Goal: Task Accomplishment & Management: Use online tool/utility

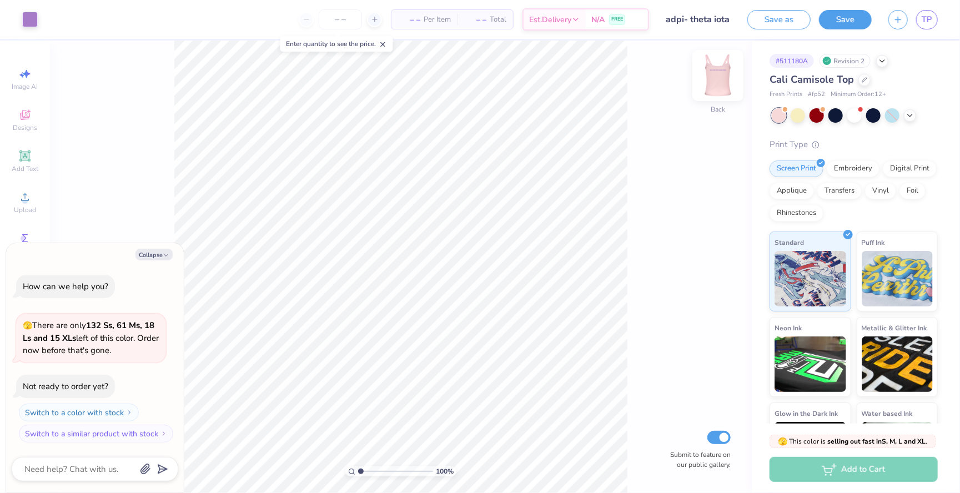
click at [726, 73] on img at bounding box center [718, 75] width 44 height 44
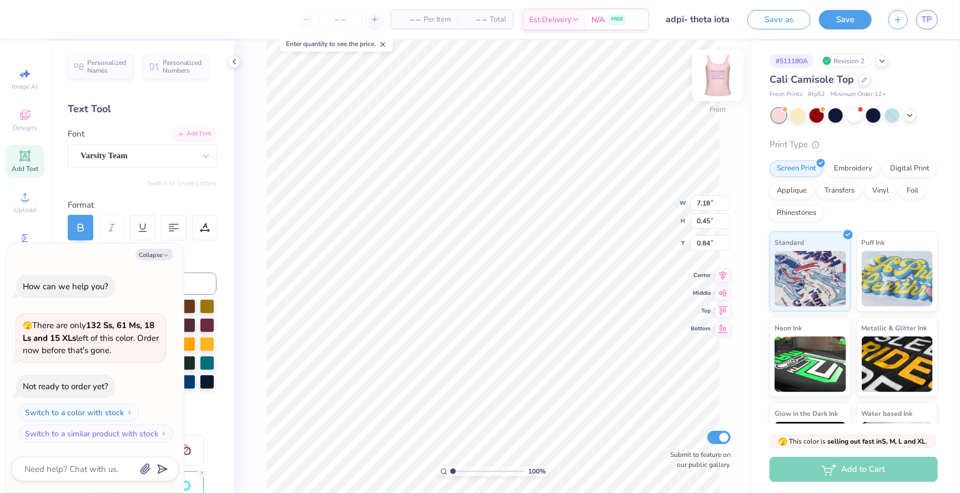
scroll to position [0, 5]
type textarea "x"
type textarea "WE LIVE FOR EACH OTHER"
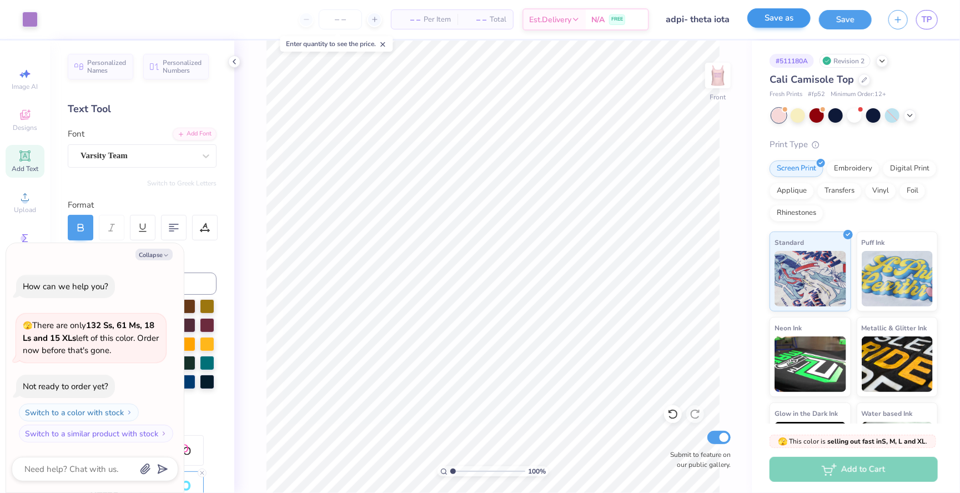
click at [785, 24] on button "Save as" at bounding box center [778, 17] width 63 height 19
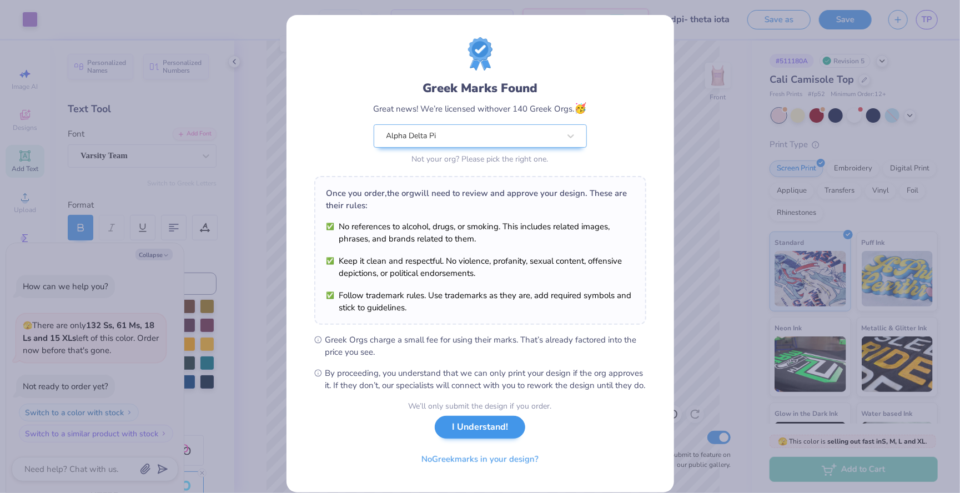
click at [457, 430] on button "I Understand!" at bounding box center [480, 427] width 90 height 23
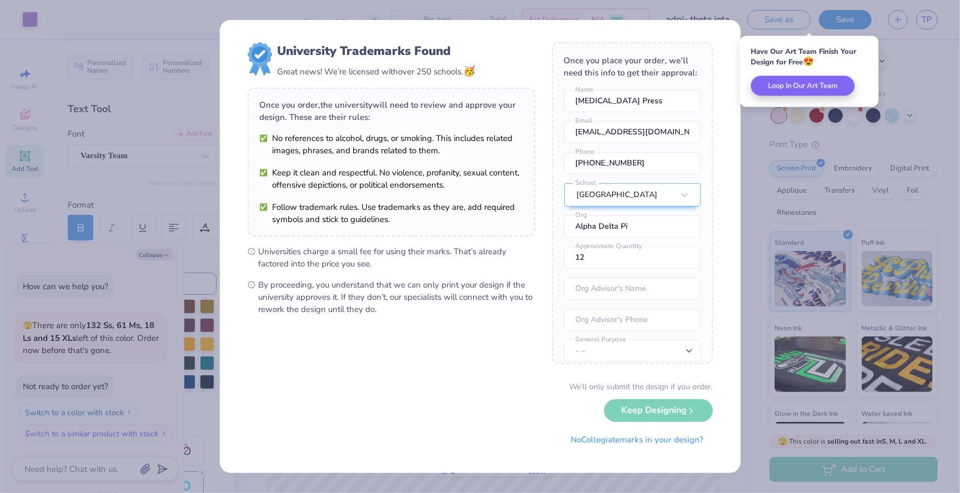
click at [649, 414] on div "We’ll only submit the design if you order. Keep Designing No Collegiate marks i…" at bounding box center [480, 416] width 465 height 70
click at [643, 435] on button "No Collegiate marks in your design?" at bounding box center [637, 437] width 152 height 23
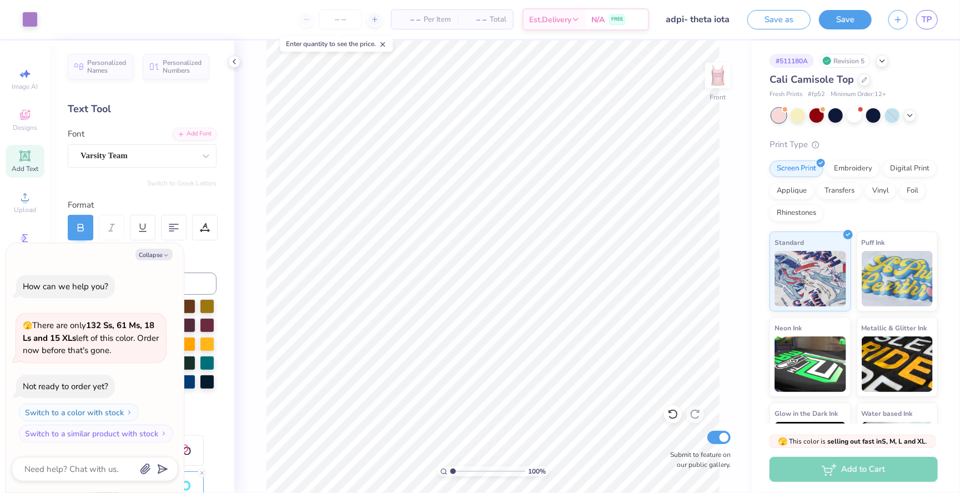
type textarea "x"
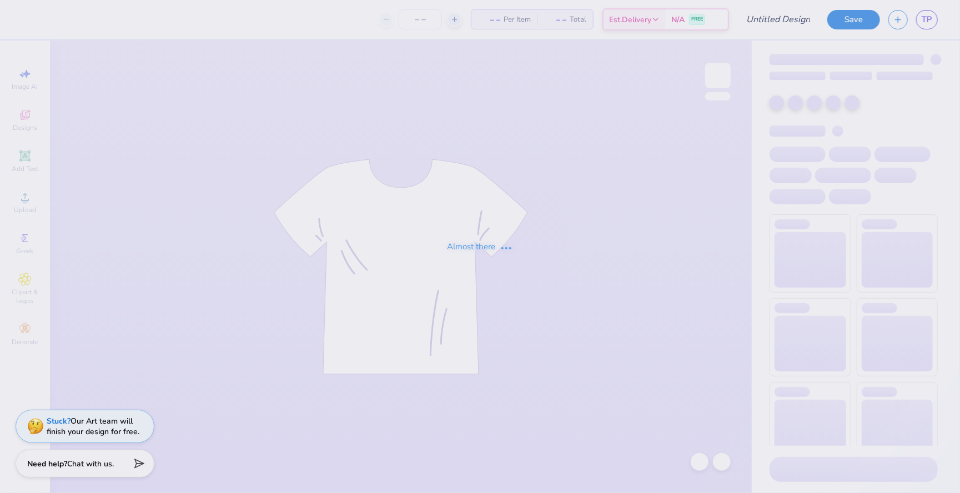
type input "adpi- theta iota"
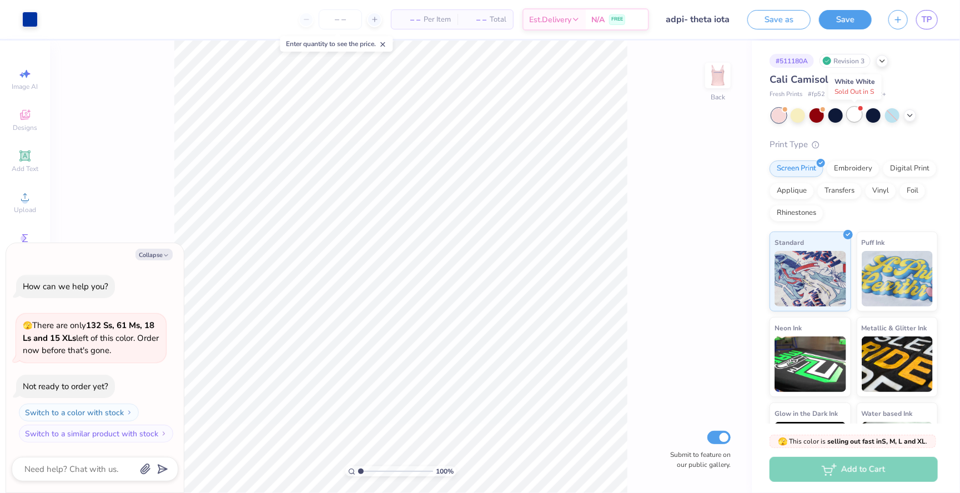
click at [852, 118] on div at bounding box center [854, 114] width 14 height 14
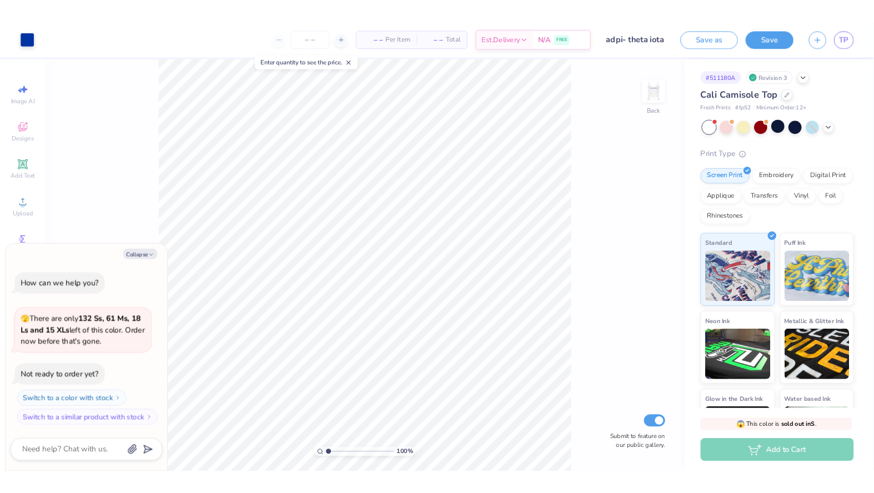
scroll to position [84, 0]
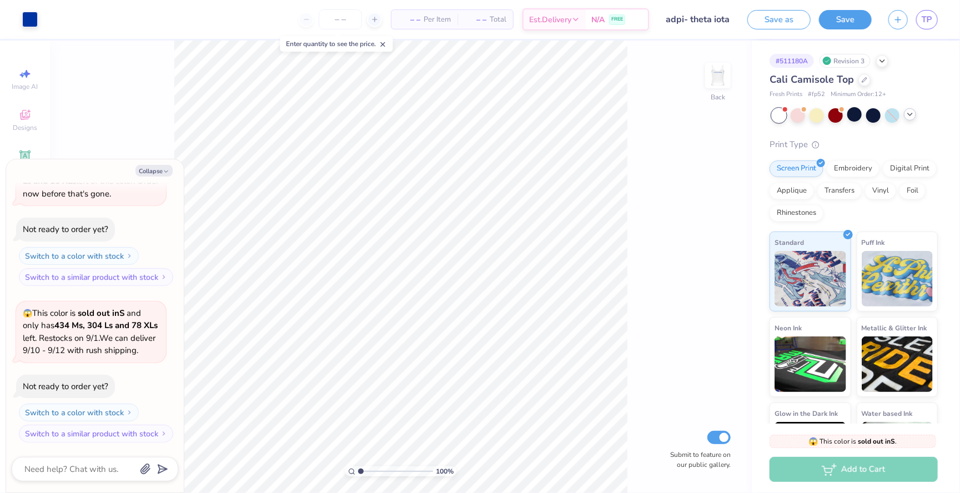
click at [911, 117] on icon at bounding box center [909, 114] width 9 height 9
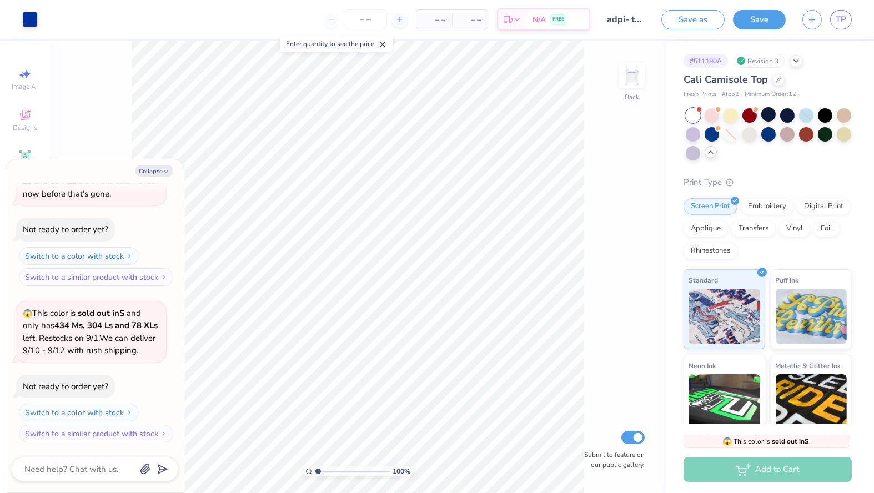
type textarea "x"
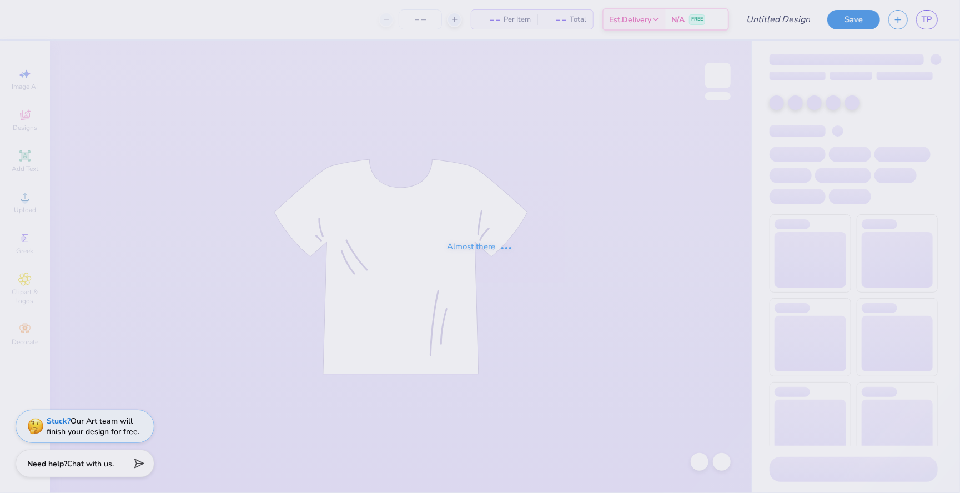
type input "adpi- theta iota"
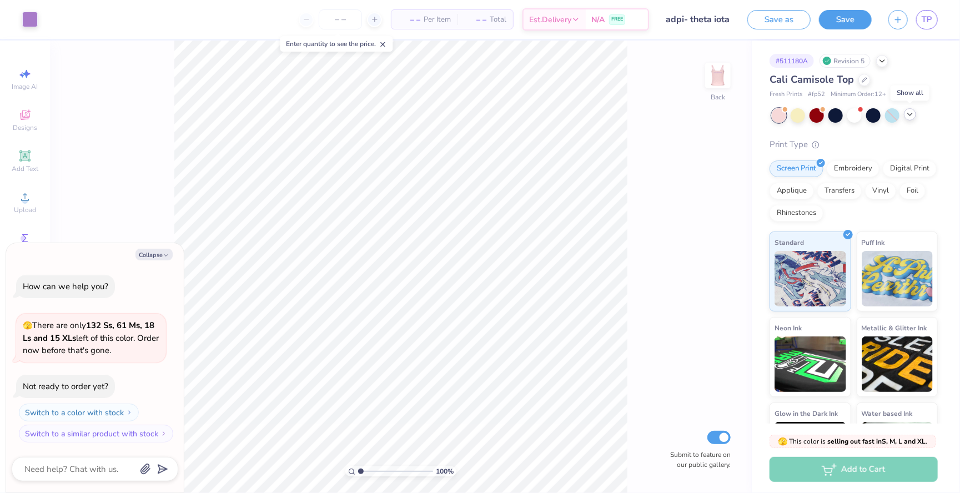
click at [912, 114] on icon at bounding box center [909, 114] width 9 height 9
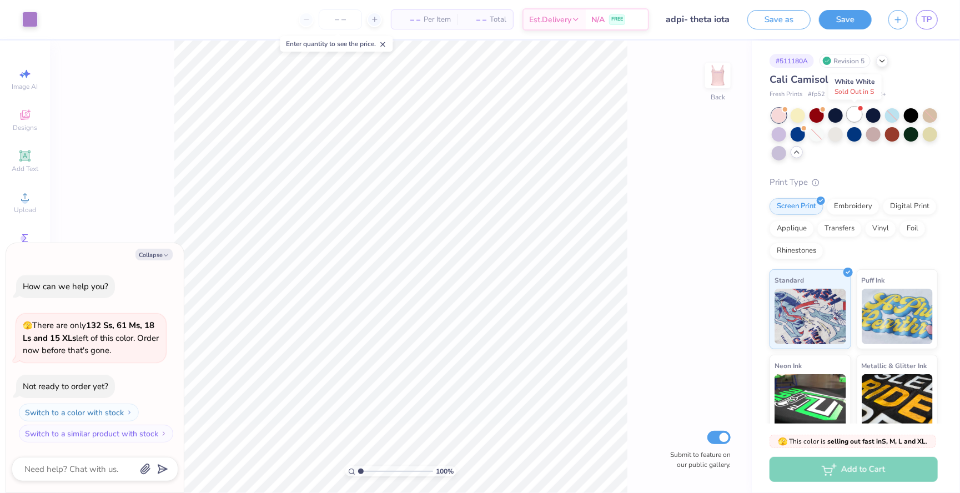
click at [856, 113] on div at bounding box center [854, 114] width 14 height 14
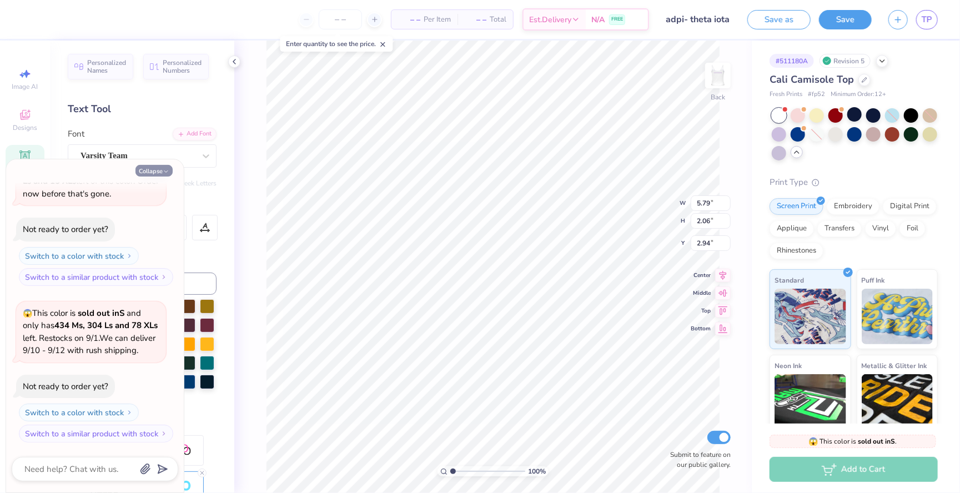
click at [161, 168] on button "Collapse" at bounding box center [153, 171] width 37 height 12
type textarea "x"
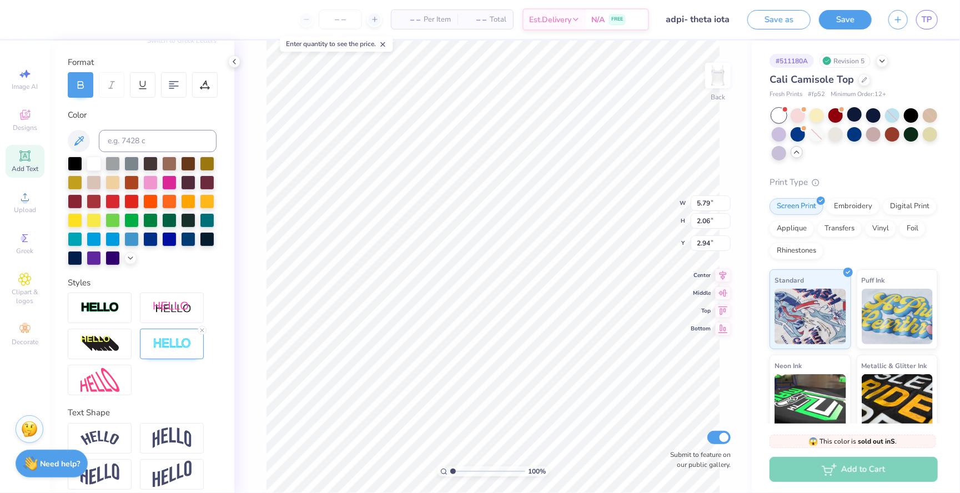
scroll to position [142, 0]
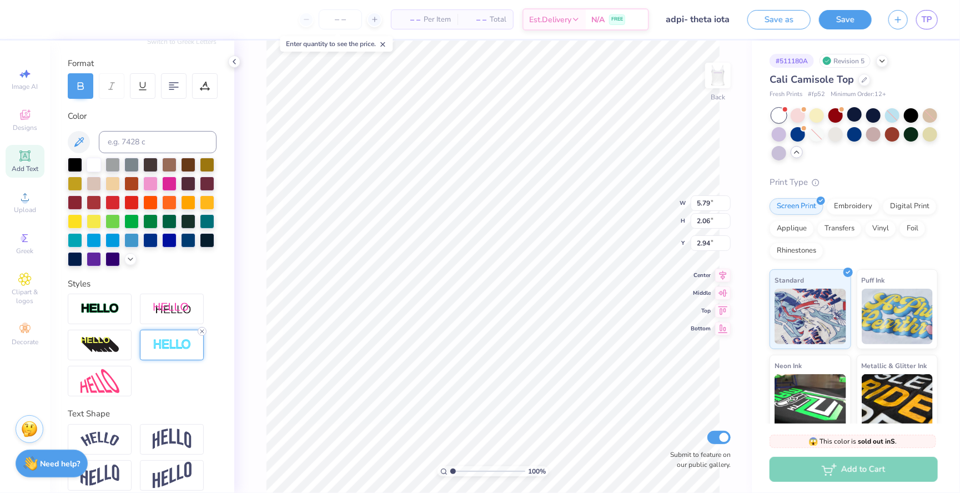
click at [199, 333] on icon at bounding box center [202, 331] width 7 height 7
type input "5.72"
type input "1.99"
type input "2.98"
type input "5.85"
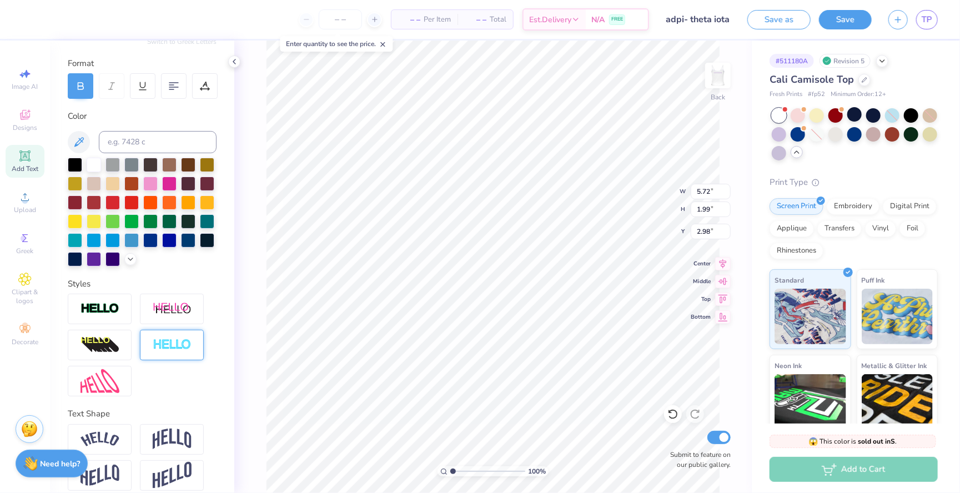
type input "2.04"
click at [173, 346] on img at bounding box center [172, 345] width 39 height 13
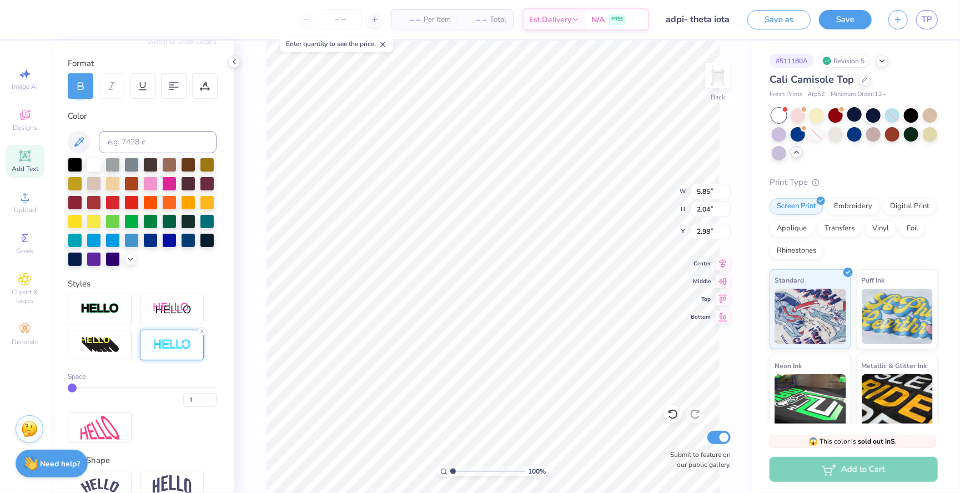
type input "5.89"
type input "2.07"
type input "2.96"
click at [725, 81] on img at bounding box center [718, 75] width 44 height 44
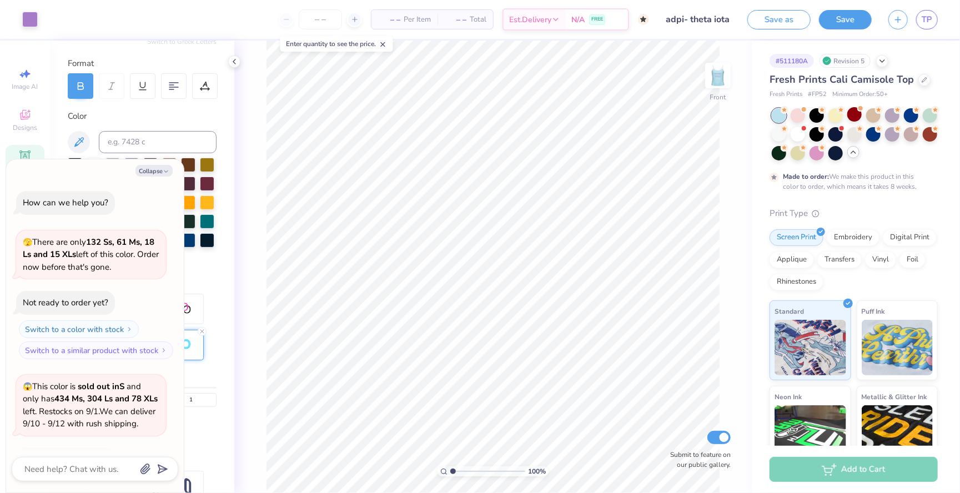
scroll to position [175, 0]
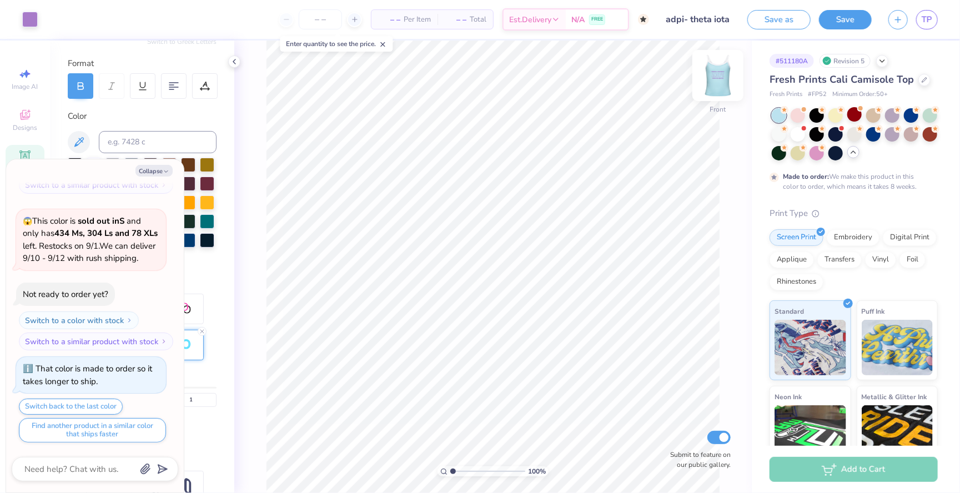
click at [718, 84] on img at bounding box center [718, 75] width 44 height 44
click at [721, 74] on img at bounding box center [718, 75] width 44 height 44
click at [798, 132] on div at bounding box center [798, 133] width 14 height 14
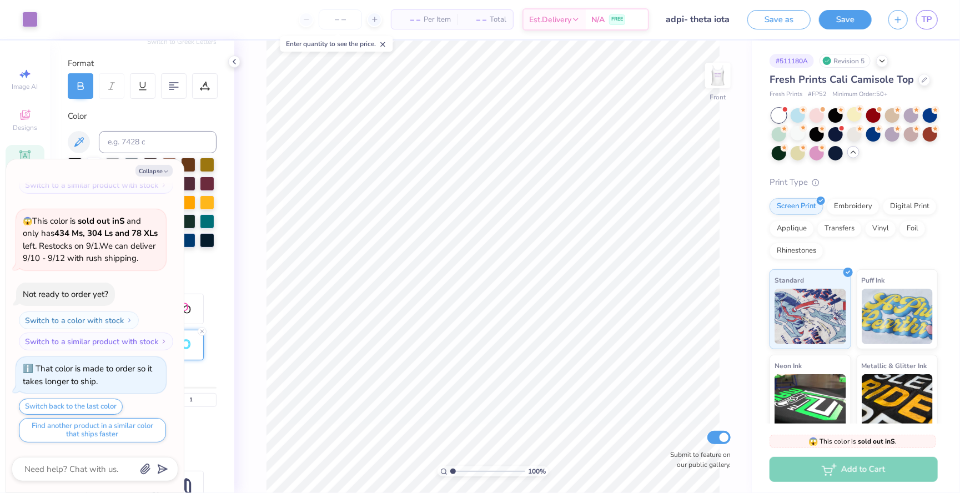
scroll to position [399, 0]
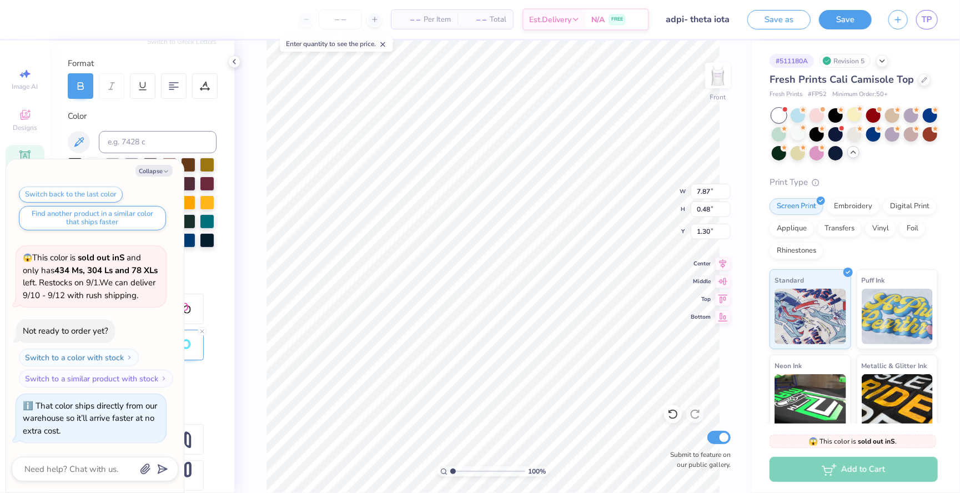
type textarea "x"
type input "7.87"
type input "0.48"
type textarea "x"
type input "1.02"
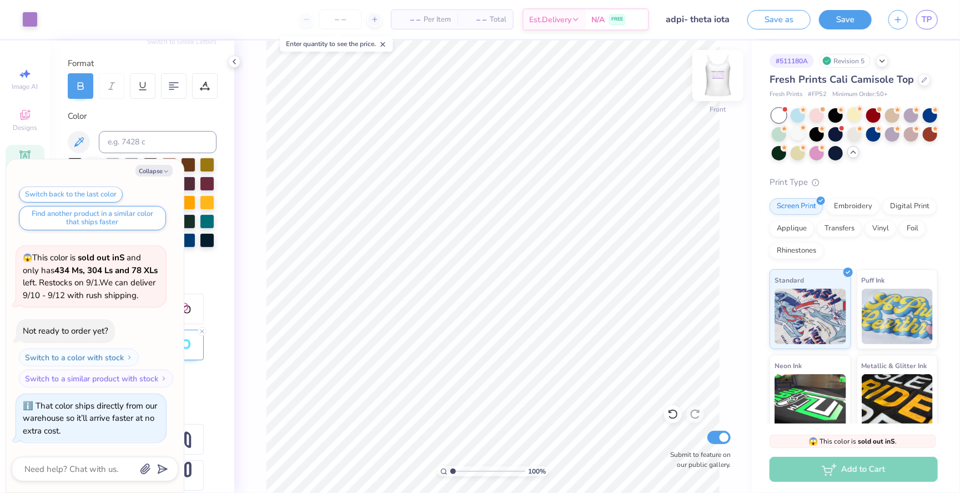
click at [717, 79] on img at bounding box center [718, 75] width 44 height 44
type textarea "x"
type input "12.38"
type textarea "x"
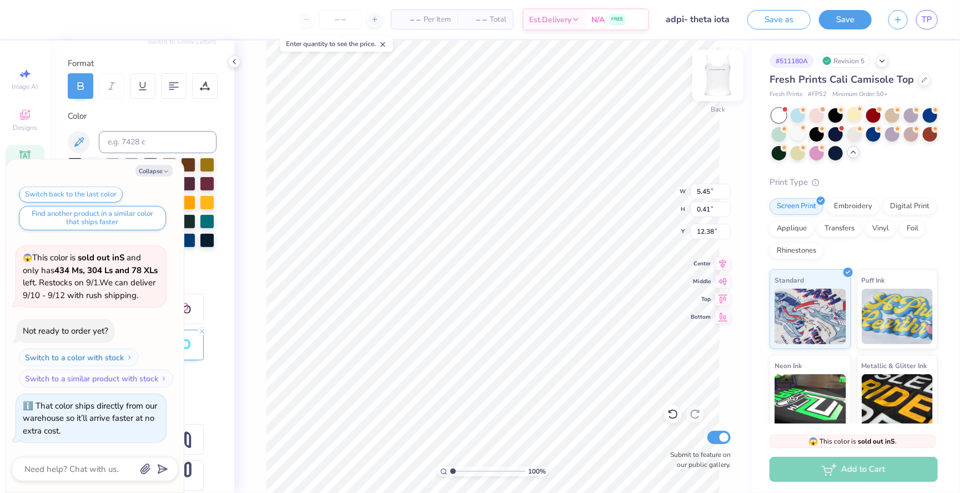
type textarea "Theta Iota CHAPTER"
type textarea "x"
type textarea "Theta Iota CHAPTER"
type textarea "x"
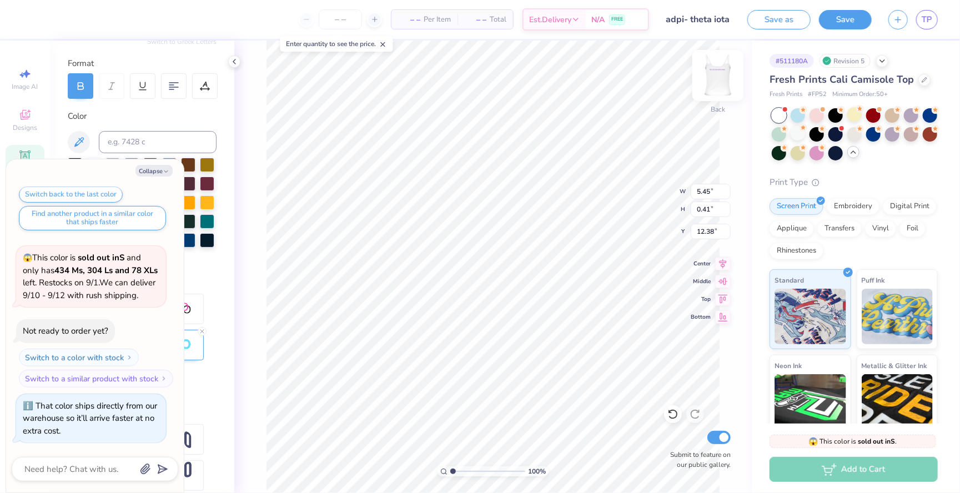
type textarea "Theta Iota CHAPTER"
type textarea "x"
type input "12.08"
type textarea "x"
type input "6.22"
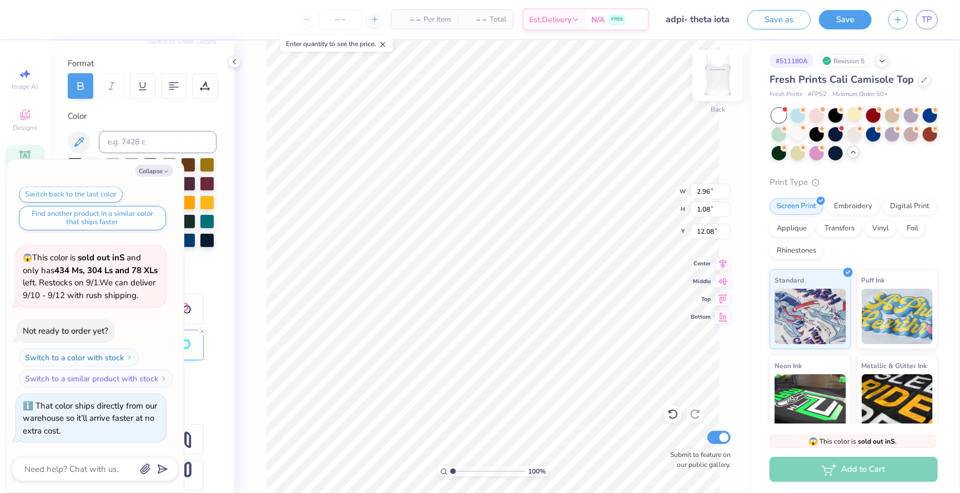
type input "0.44"
type input "2.93"
type textarea "x"
type input "6.25"
type textarea "x"
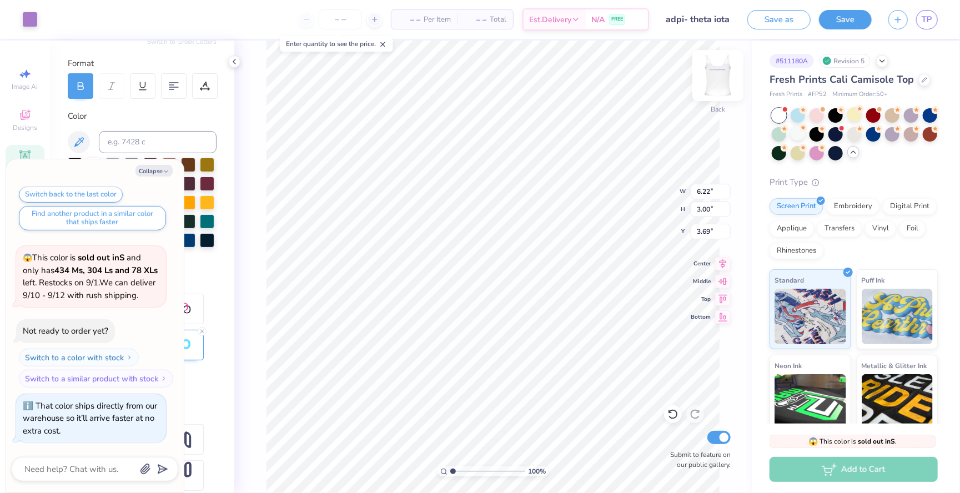
type input "3.32"
click at [769, 18] on button "Save as" at bounding box center [778, 17] width 63 height 19
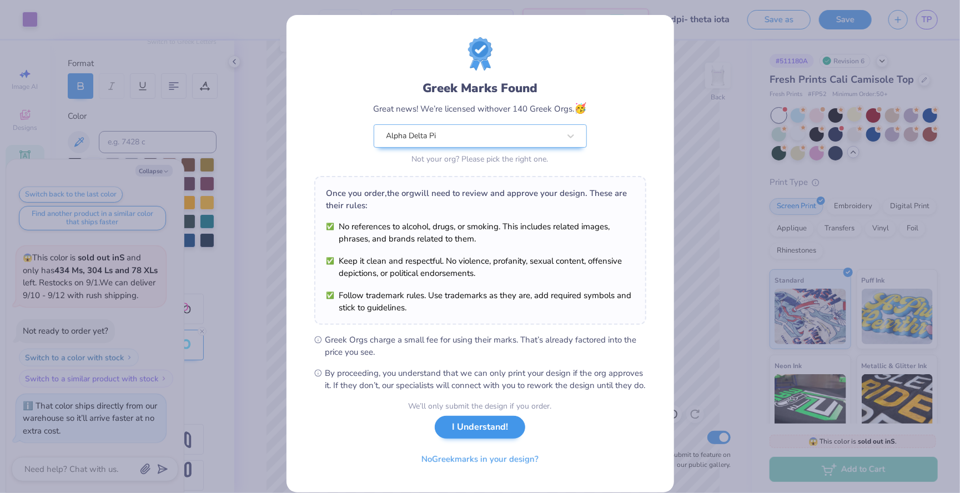
click at [480, 429] on button "I Understand!" at bounding box center [480, 427] width 90 height 23
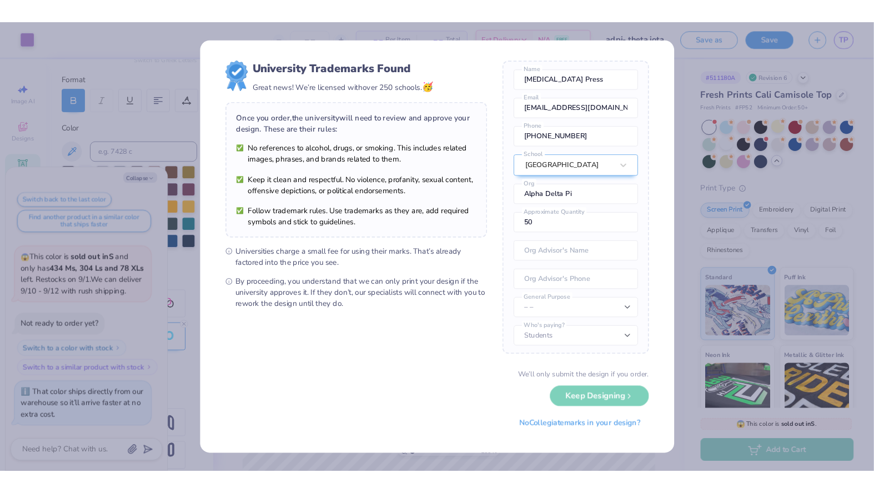
scroll to position [37, 0]
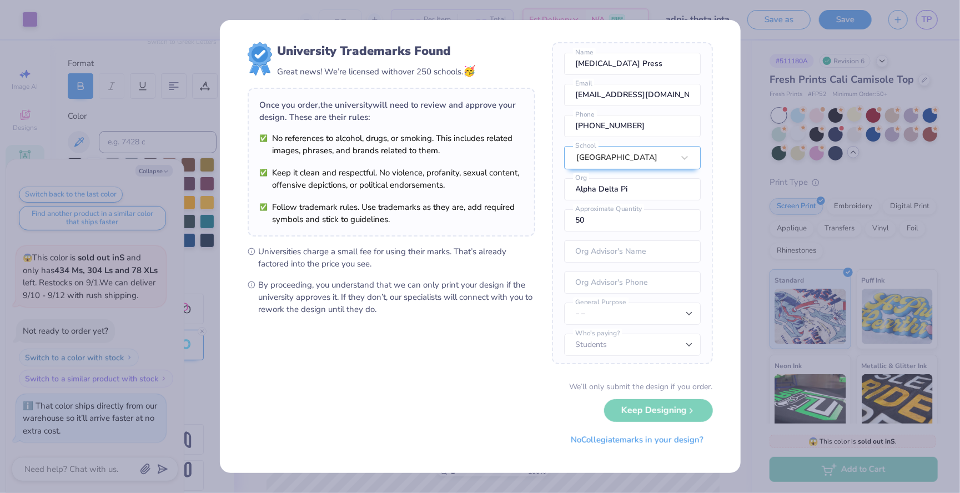
click at [637, 411] on div "We’ll only submit the design if you order. Keep Designing No Collegiate marks i…" at bounding box center [480, 416] width 465 height 70
click at [635, 439] on button "No Collegiate marks in your design?" at bounding box center [637, 437] width 152 height 23
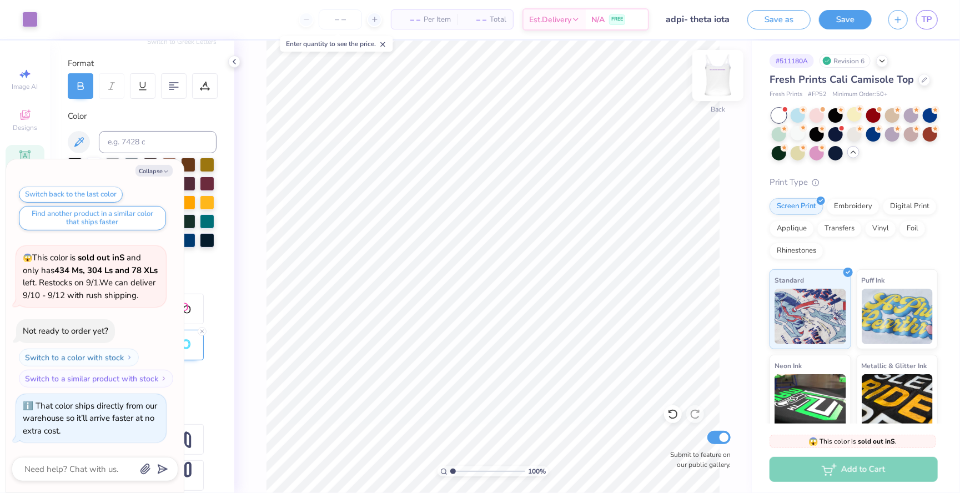
click at [717, 86] on img at bounding box center [718, 75] width 44 height 44
type textarea "x"
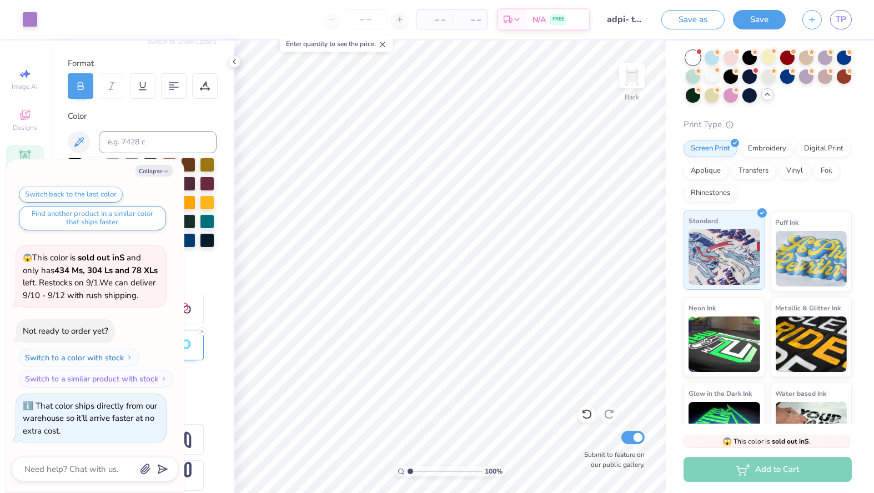
scroll to position [56, 0]
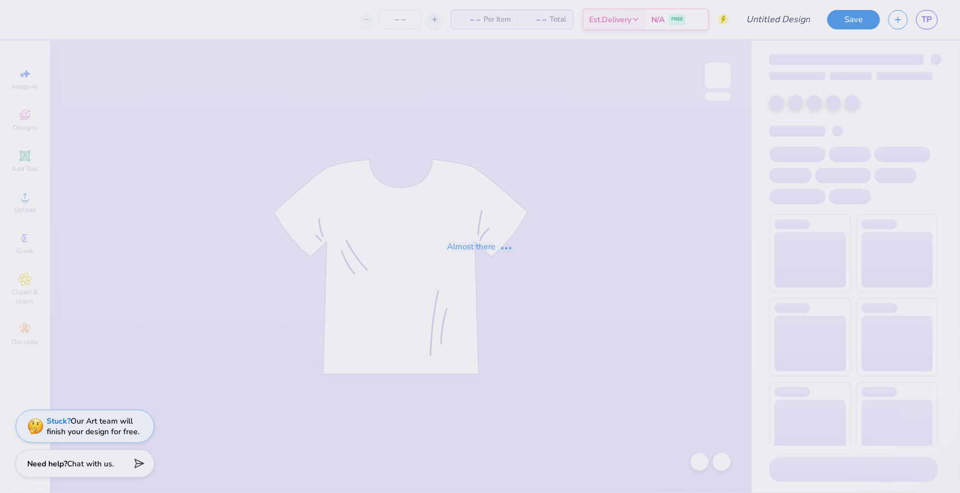
type input "adpi- theta iota"
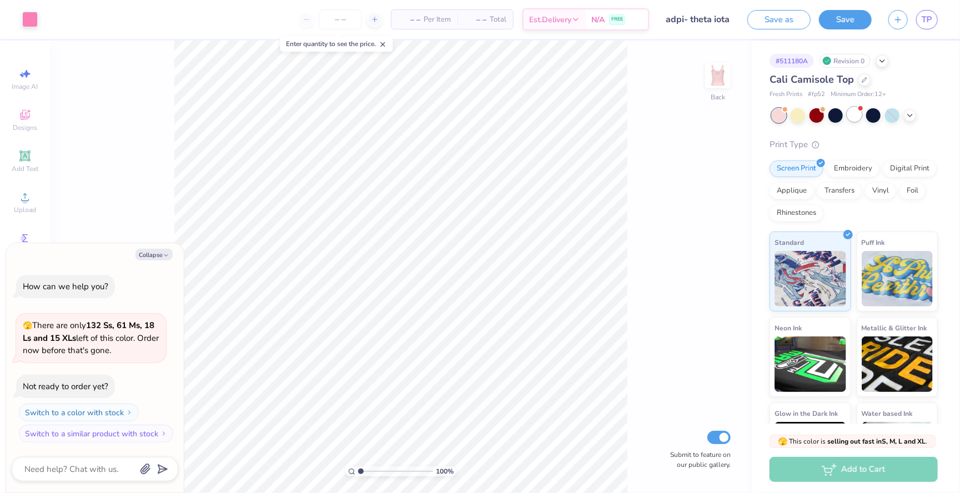
click at [856, 117] on div at bounding box center [854, 114] width 14 height 14
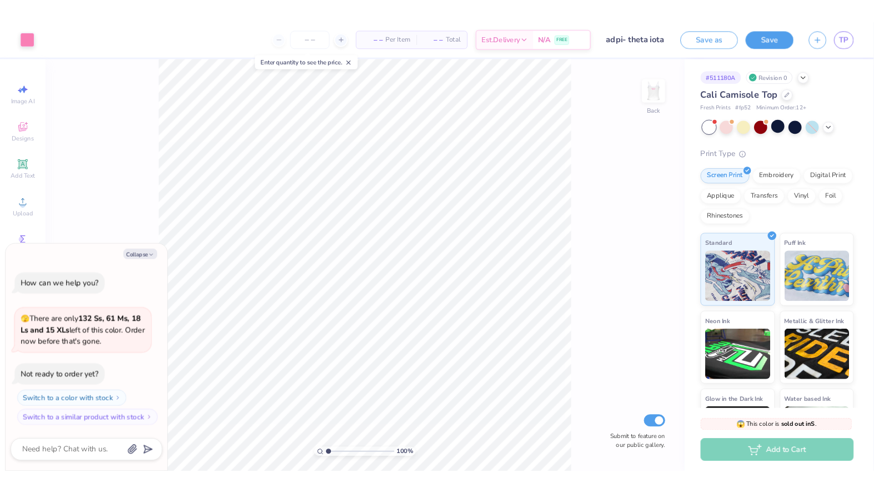
scroll to position [84, 0]
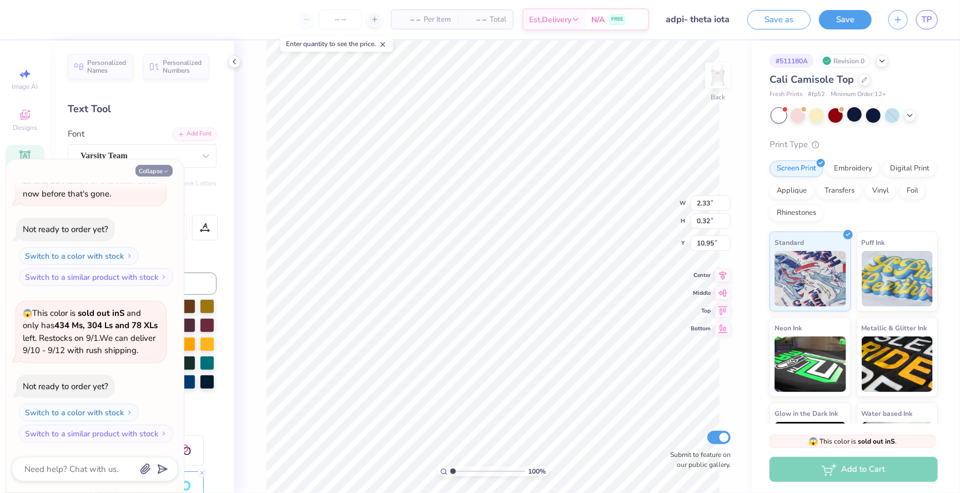
click at [164, 170] on icon "button" at bounding box center [166, 171] width 7 height 7
type textarea "x"
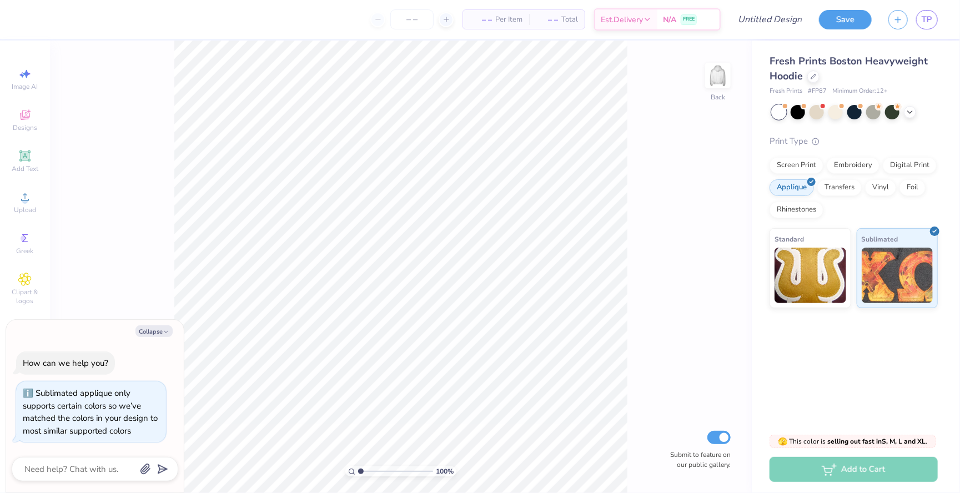
type textarea "x"
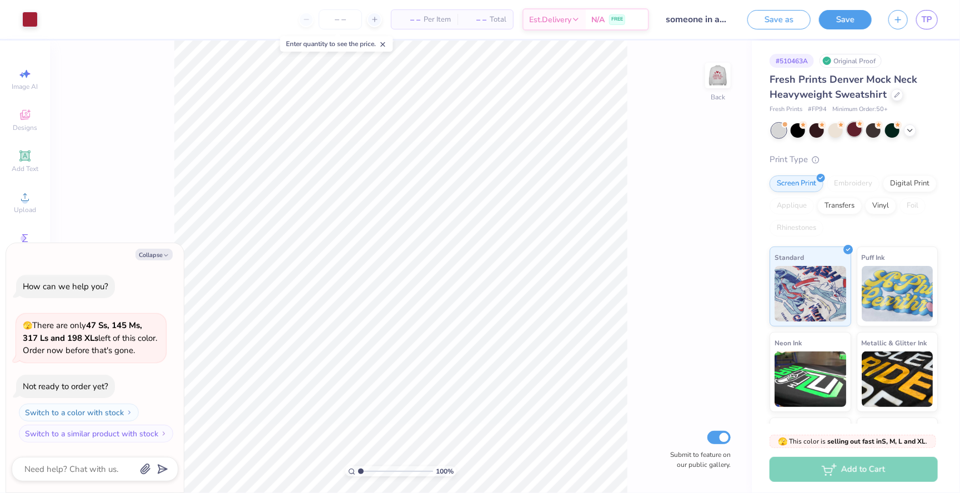
click at [856, 136] on div "Fresh Prints Denver Mock Neck Heavyweight Sweatshirt Fresh Prints # FP94 Minimu…" at bounding box center [853, 284] width 168 height 425
click at [854, 131] on div at bounding box center [854, 129] width 14 height 14
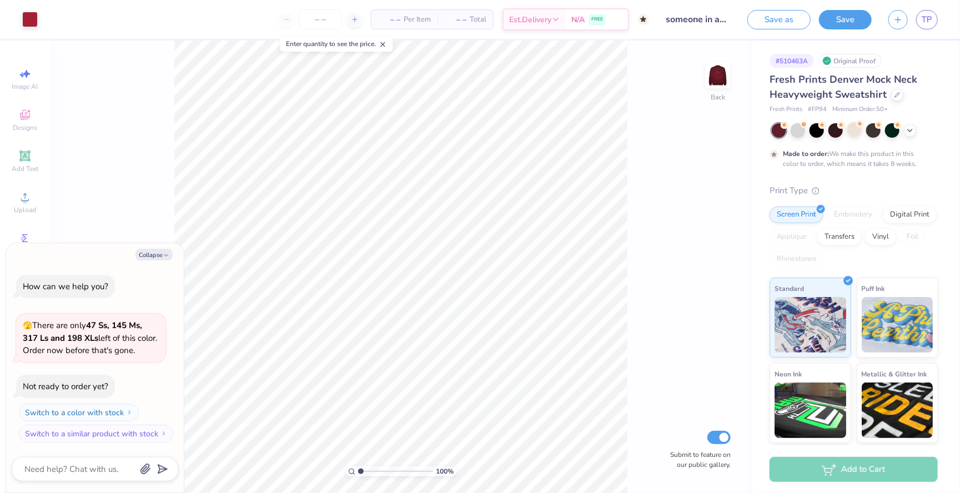
scroll to position [6, 0]
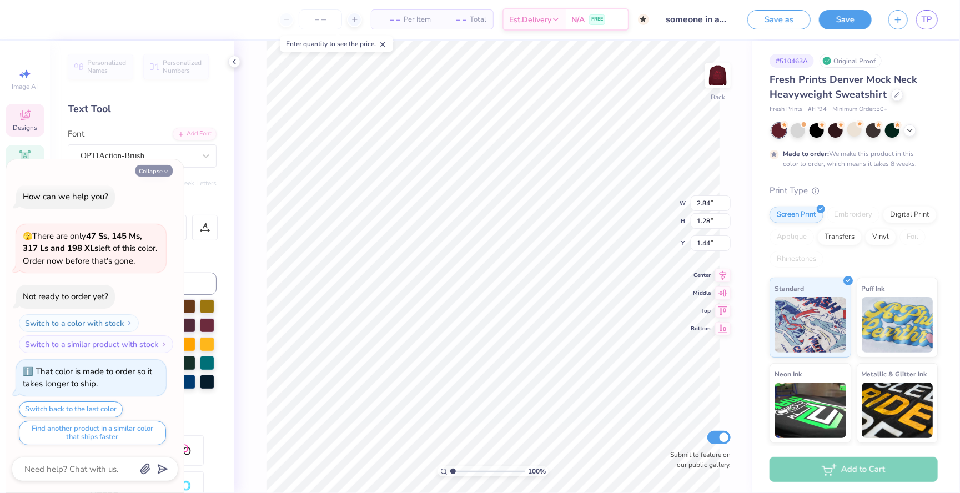
click at [162, 173] on button "Collapse" at bounding box center [153, 171] width 37 height 12
type textarea "x"
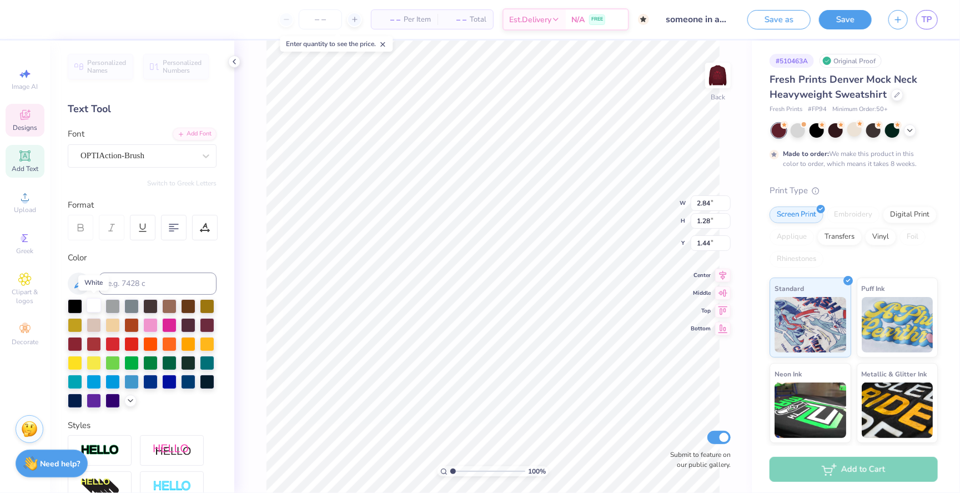
click at [98, 300] on div at bounding box center [94, 305] width 14 height 14
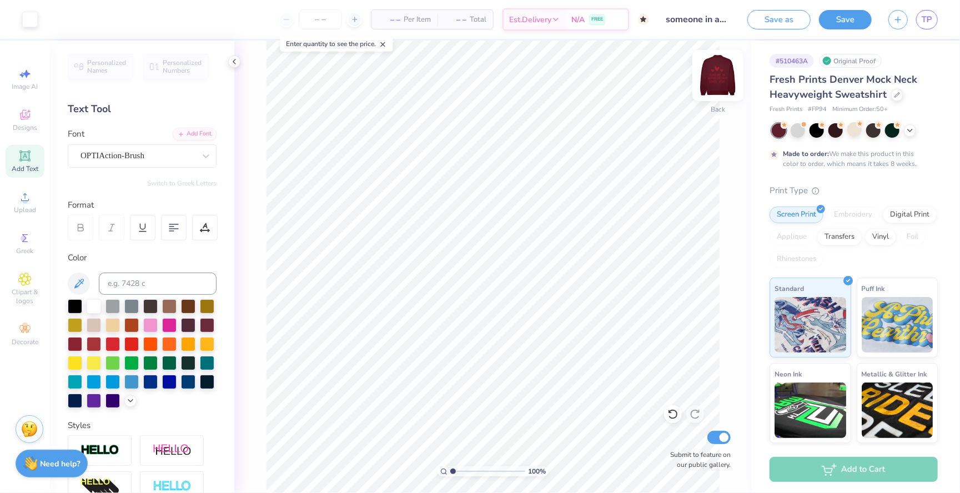
click at [711, 84] on img at bounding box center [718, 75] width 44 height 44
click at [93, 294] on div at bounding box center [142, 284] width 149 height 22
click at [93, 299] on div at bounding box center [94, 305] width 14 height 14
click at [93, 309] on div at bounding box center [94, 305] width 14 height 14
click at [131, 404] on icon at bounding box center [130, 399] width 9 height 9
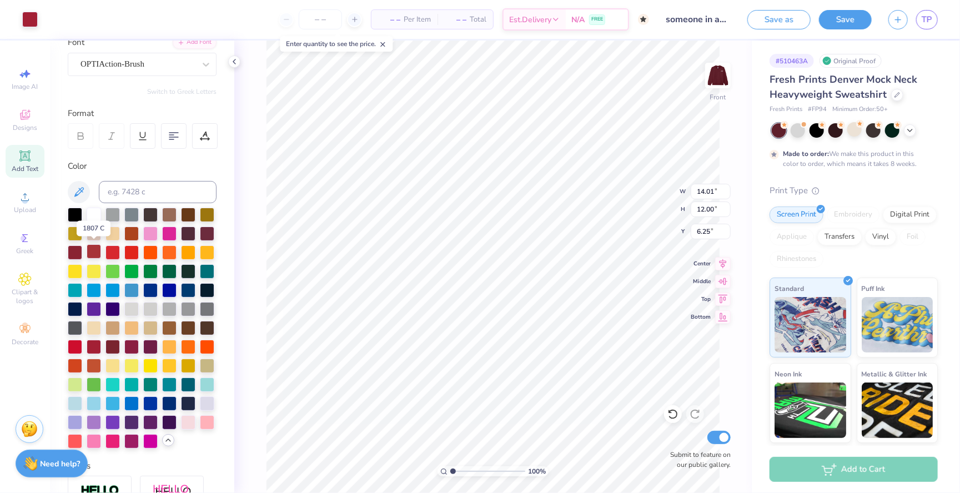
scroll to position [89, 0]
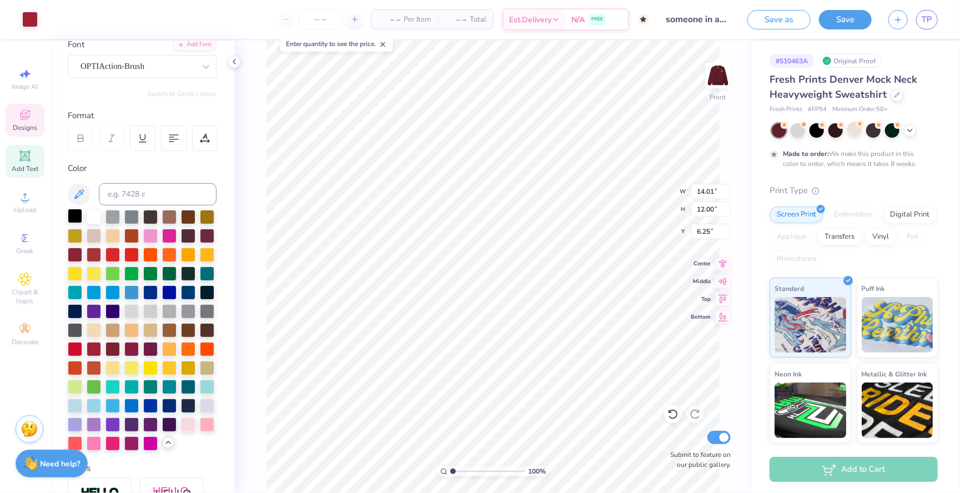
click at [79, 220] on div at bounding box center [75, 216] width 14 height 14
click at [90, 215] on div at bounding box center [94, 216] width 14 height 14
click at [99, 215] on div at bounding box center [94, 216] width 14 height 14
click at [88, 210] on div at bounding box center [94, 216] width 14 height 14
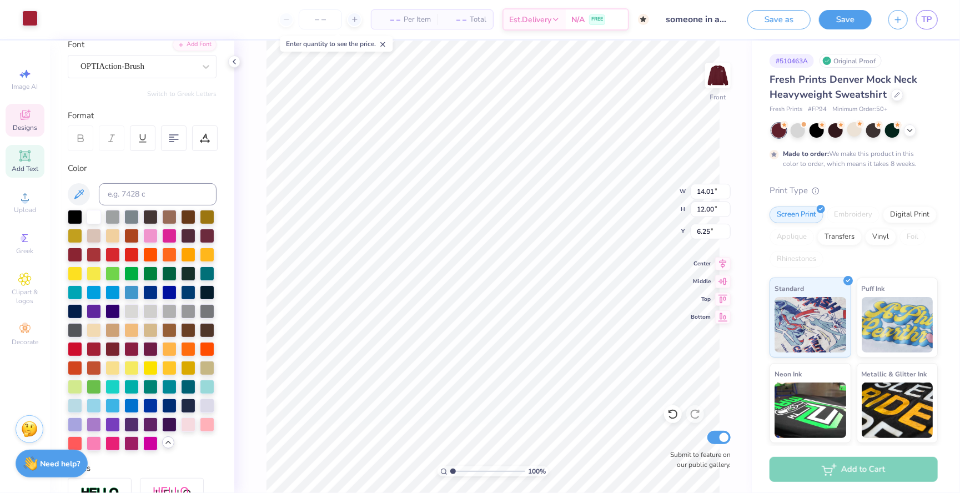
click at [31, 21] on div at bounding box center [30, 19] width 16 height 16
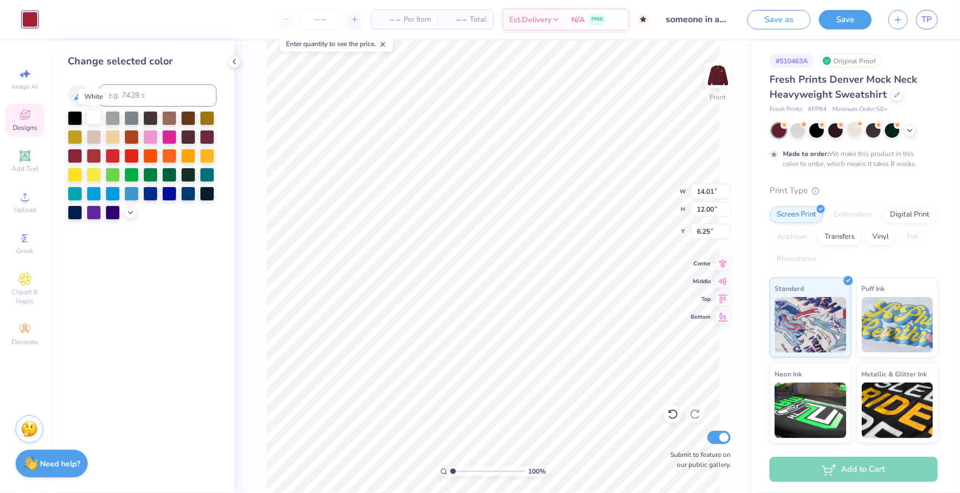
click at [95, 123] on div at bounding box center [94, 117] width 14 height 14
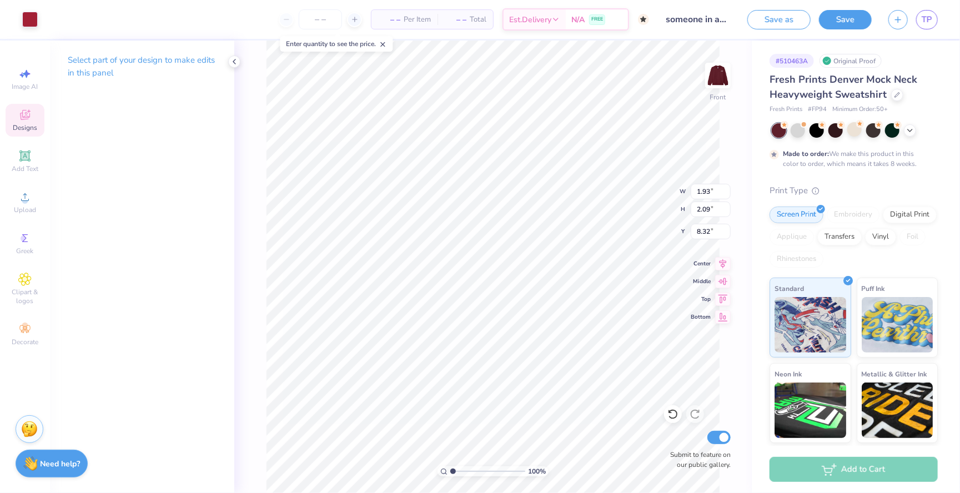
type input "1.93"
type input "2.09"
type input "8.32"
click at [28, 20] on div at bounding box center [30, 19] width 16 height 16
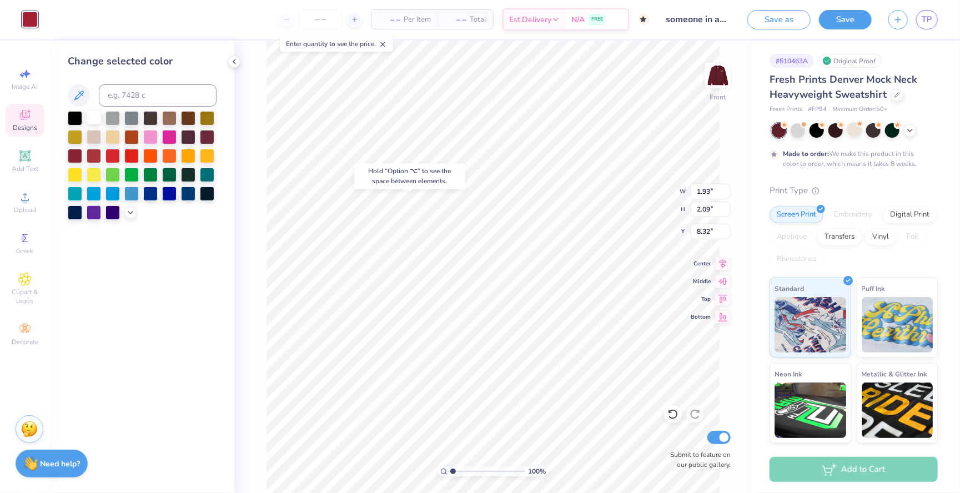
click at [87, 116] on div at bounding box center [94, 117] width 14 height 14
type input "2.15"
type input "2.32"
type input "8.09"
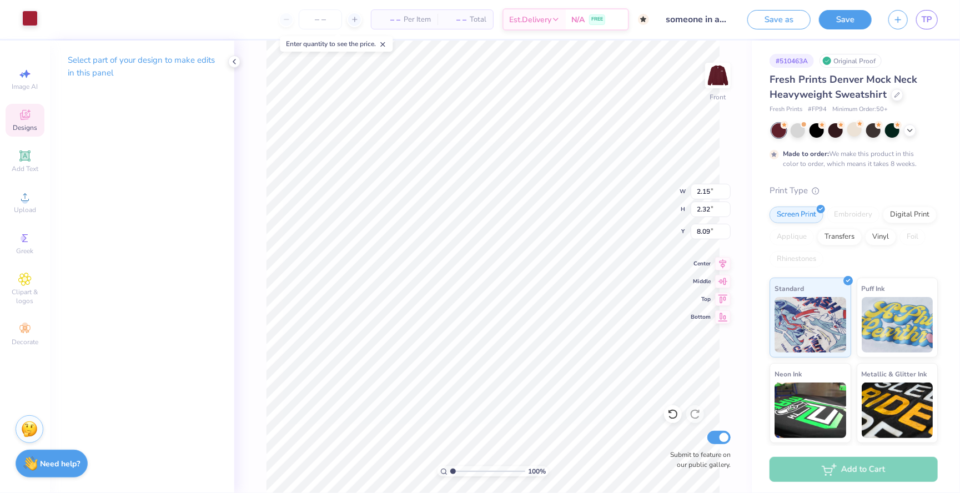
click at [30, 17] on div at bounding box center [30, 19] width 16 height 16
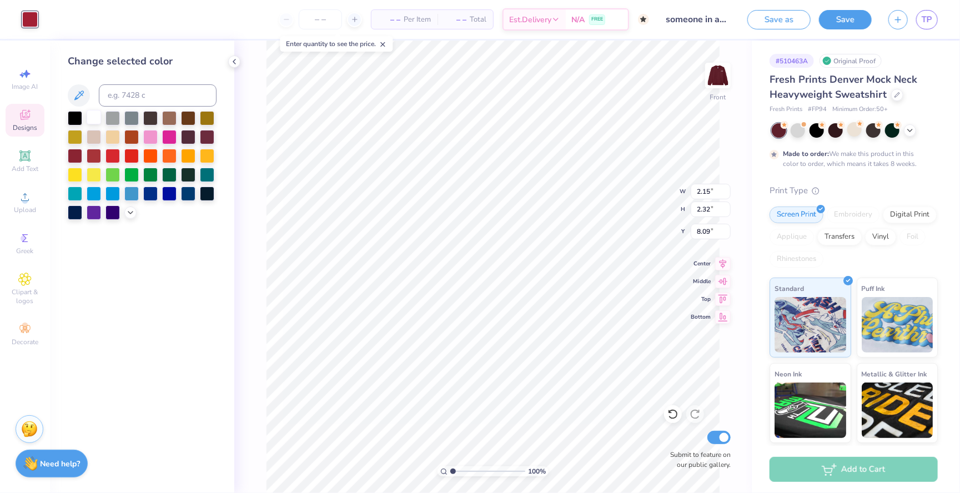
click at [95, 119] on div at bounding box center [94, 117] width 14 height 14
click at [130, 210] on icon at bounding box center [130, 211] width 9 height 9
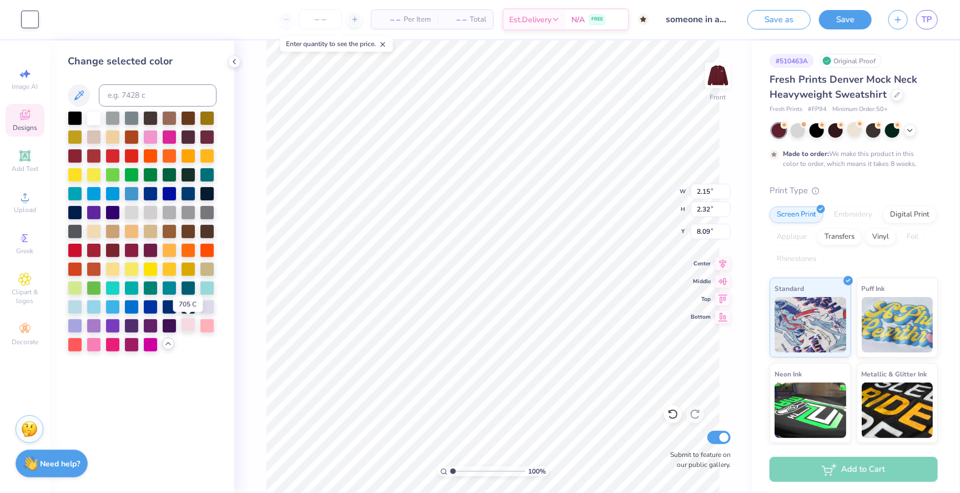
click at [190, 327] on div at bounding box center [188, 325] width 14 height 14
type input "14.01"
type input "12.00"
type input "6.25"
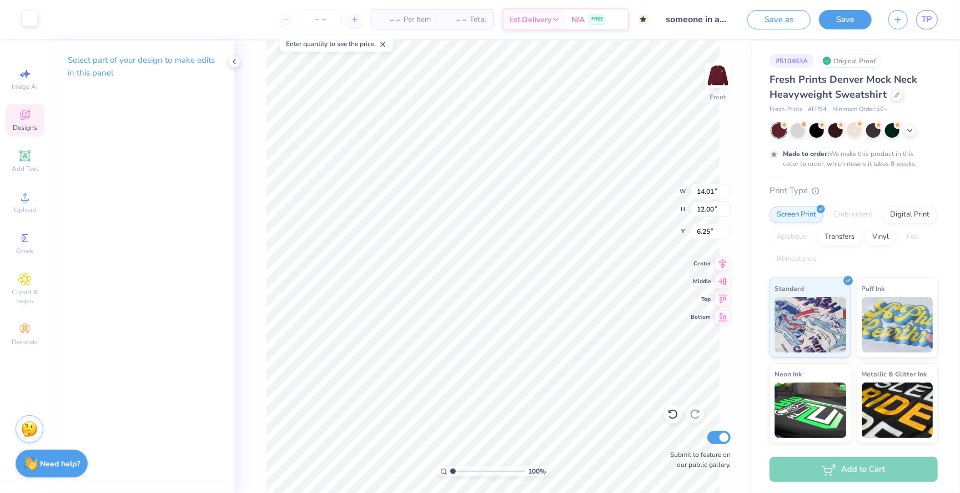
click at [24, 21] on div at bounding box center [30, 19] width 16 height 16
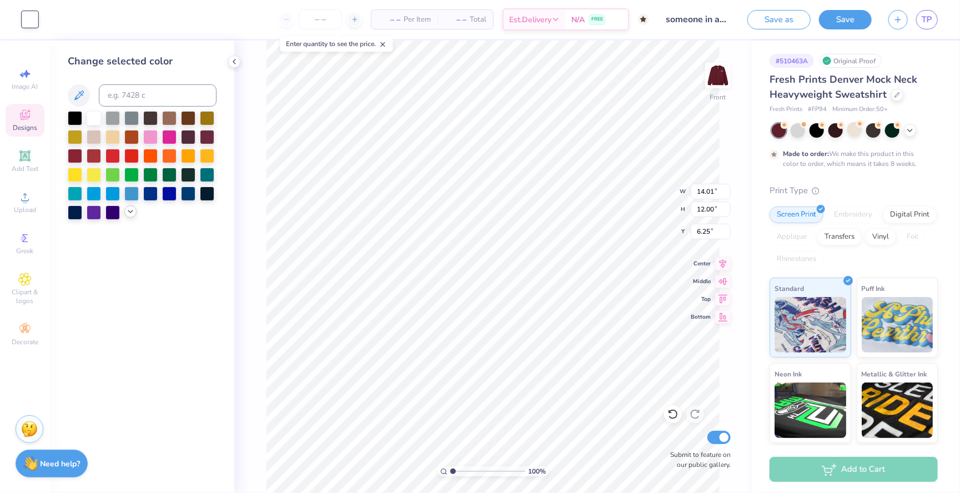
click at [132, 215] on icon at bounding box center [130, 211] width 9 height 9
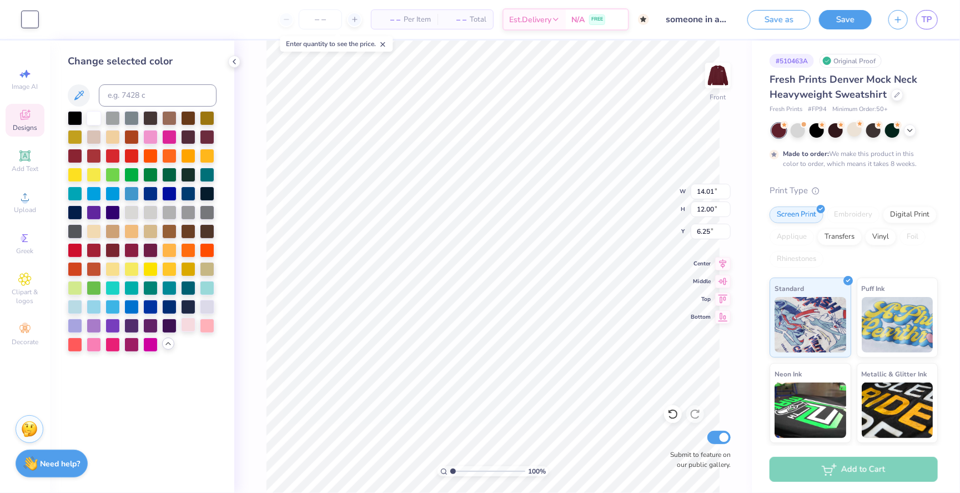
click at [193, 327] on div at bounding box center [188, 325] width 14 height 14
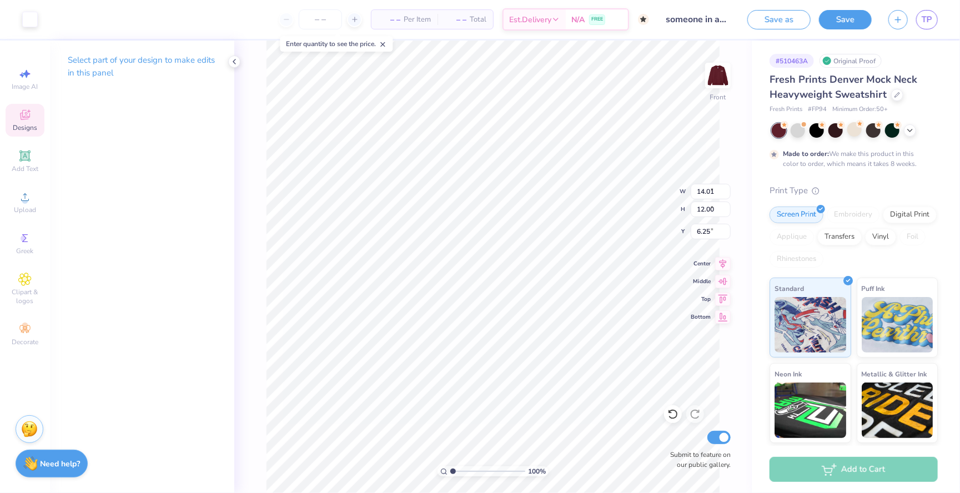
type input "1.93"
type input "2.09"
type input "8.32"
click at [32, 21] on div at bounding box center [30, 19] width 16 height 16
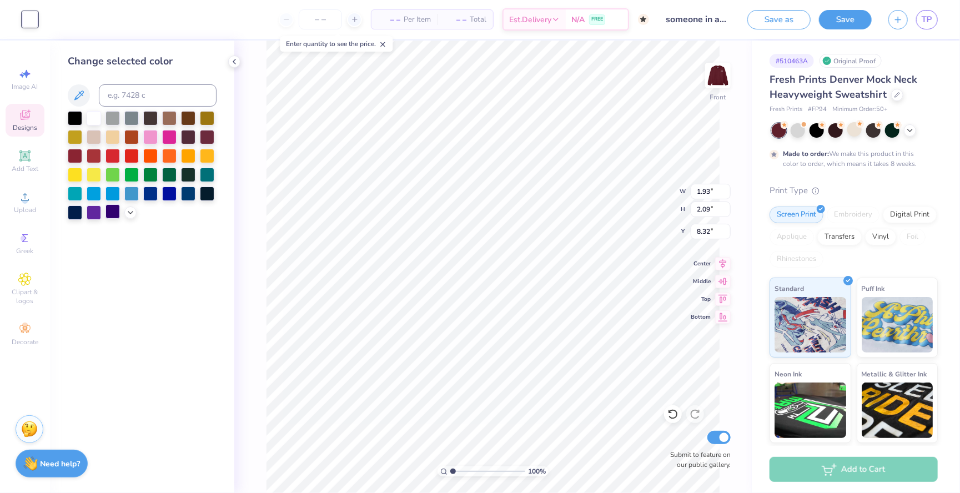
click at [120, 209] on div at bounding box center [112, 211] width 14 height 14
click at [127, 209] on icon at bounding box center [130, 211] width 9 height 9
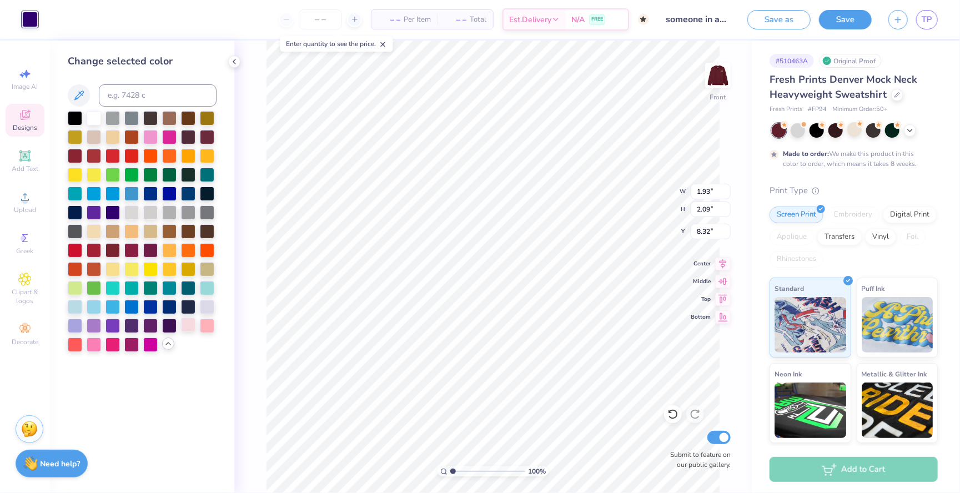
click at [182, 327] on div at bounding box center [188, 325] width 14 height 14
click at [721, 71] on img at bounding box center [718, 75] width 44 height 44
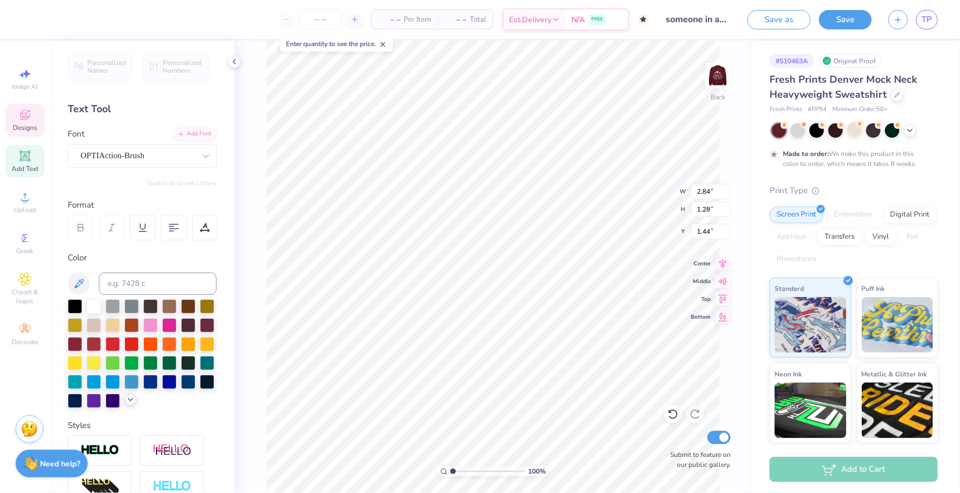
click at [127, 400] on icon at bounding box center [130, 399] width 9 height 9
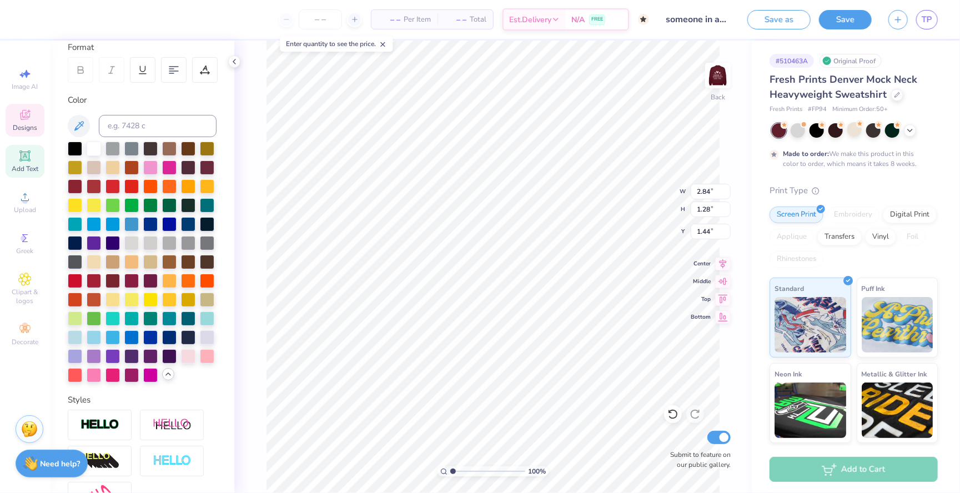
scroll to position [158, 0]
click at [188, 356] on div at bounding box center [188, 355] width 14 height 14
type input "0.89"
type input "4.15"
type input "1.87"
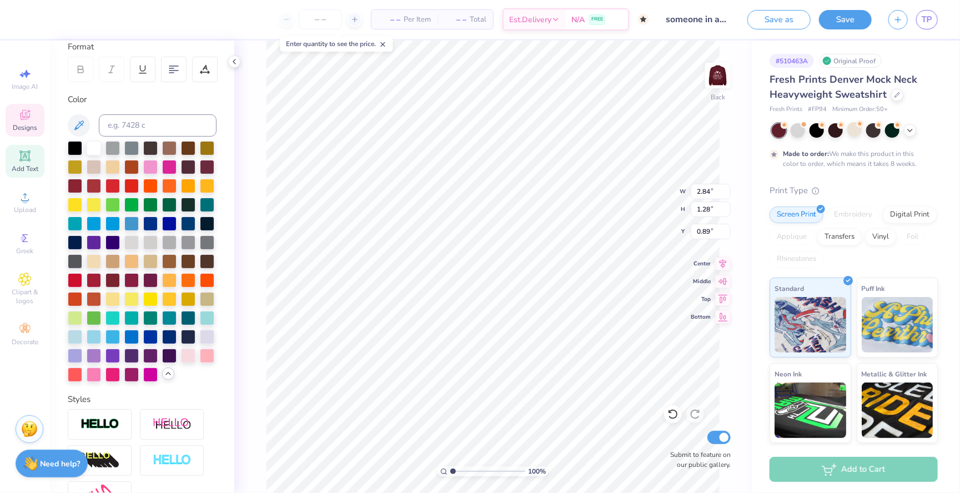
type input "1.05"
type input "1.13"
click at [712, 79] on img at bounding box center [718, 75] width 44 height 44
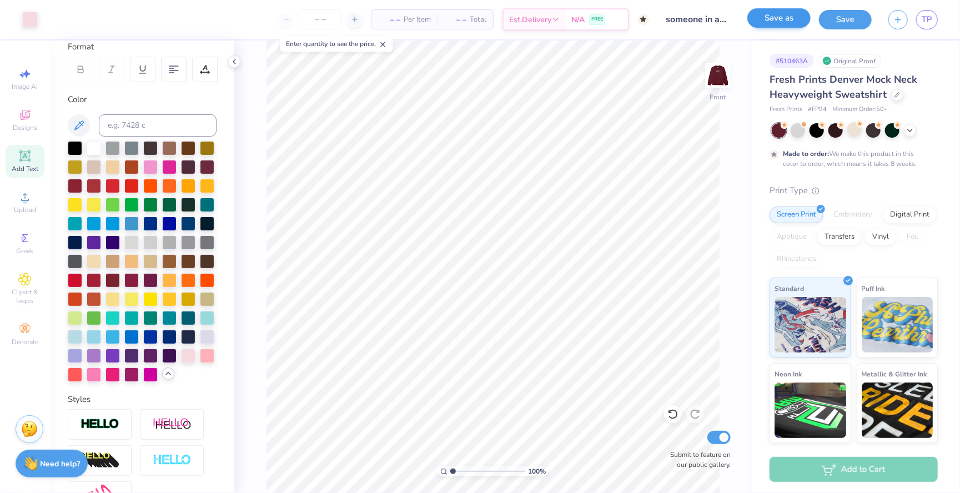
click at [770, 16] on button "Save as" at bounding box center [778, 17] width 63 height 19
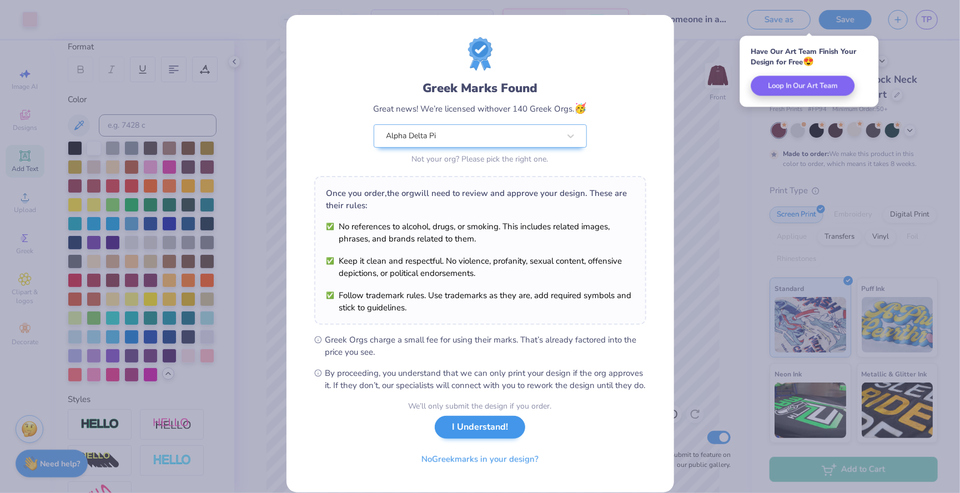
click at [461, 430] on button "I Understand!" at bounding box center [480, 427] width 90 height 23
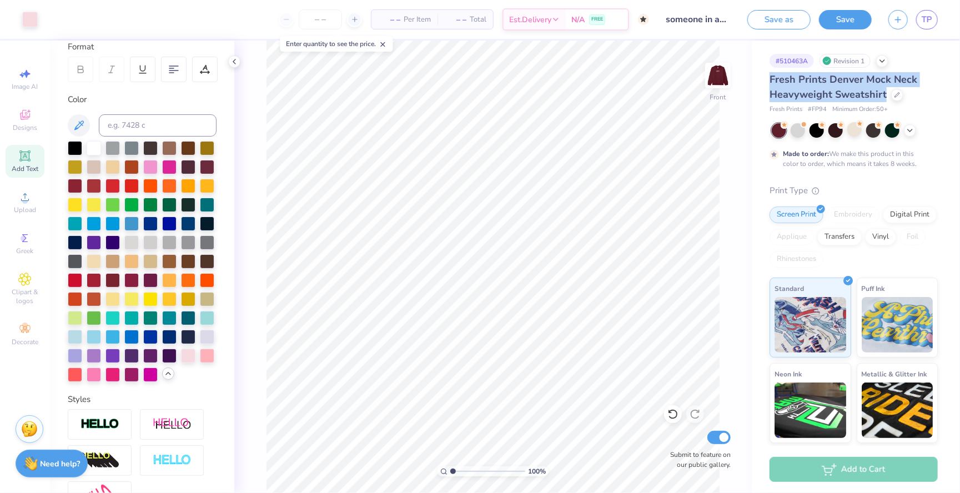
drag, startPoint x: 771, startPoint y: 77, endPoint x: 884, endPoint y: 97, distance: 115.1
click at [884, 97] on span "Fresh Prints Denver Mock Neck Heavyweight Sweatshirt" at bounding box center [843, 87] width 148 height 28
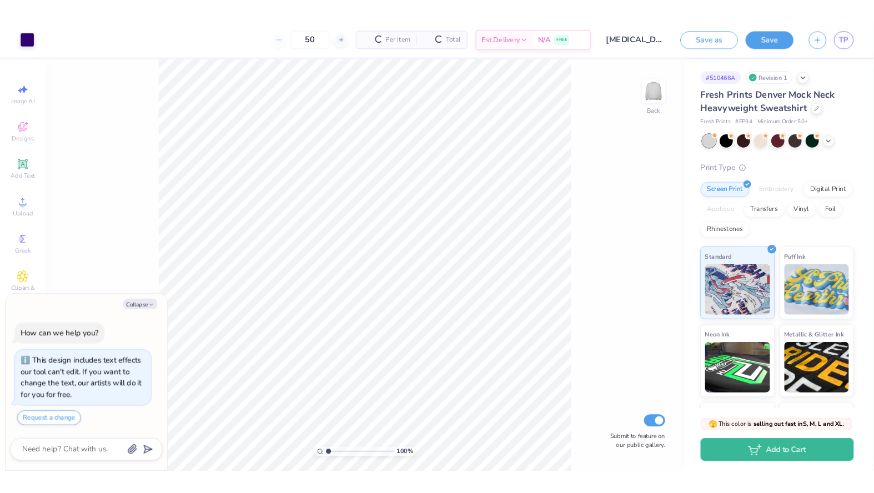
scroll to position [23, 0]
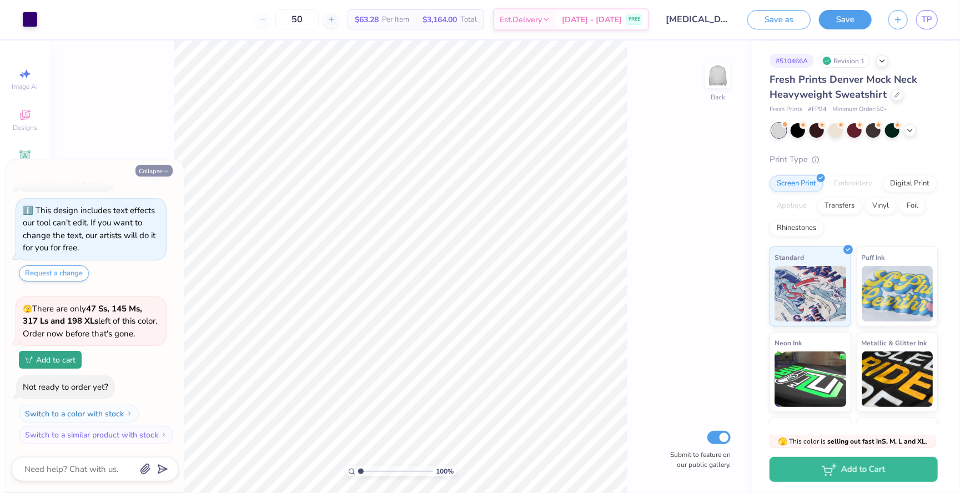
click at [154, 168] on button "Collapse" at bounding box center [153, 171] width 37 height 12
type textarea "x"
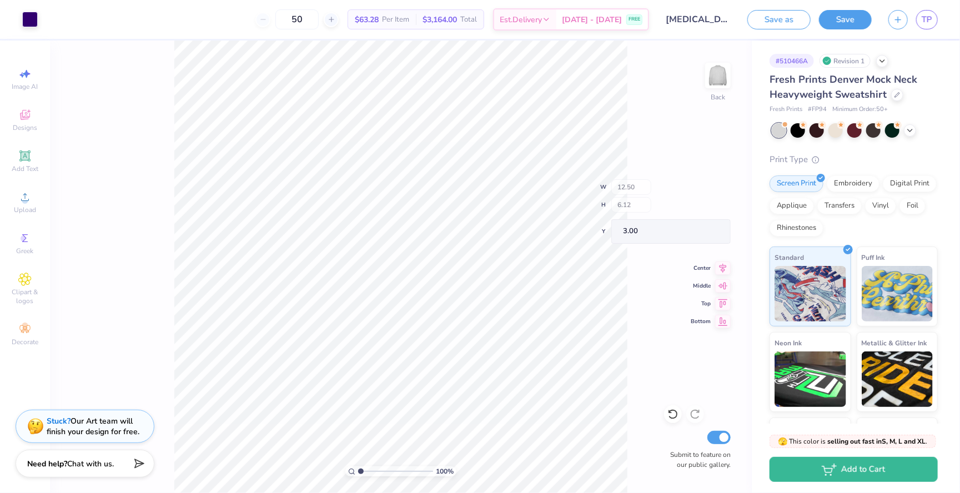
type input "0.52"
type input "0.66"
type input "5.84"
type input "0.33"
type input "0.40"
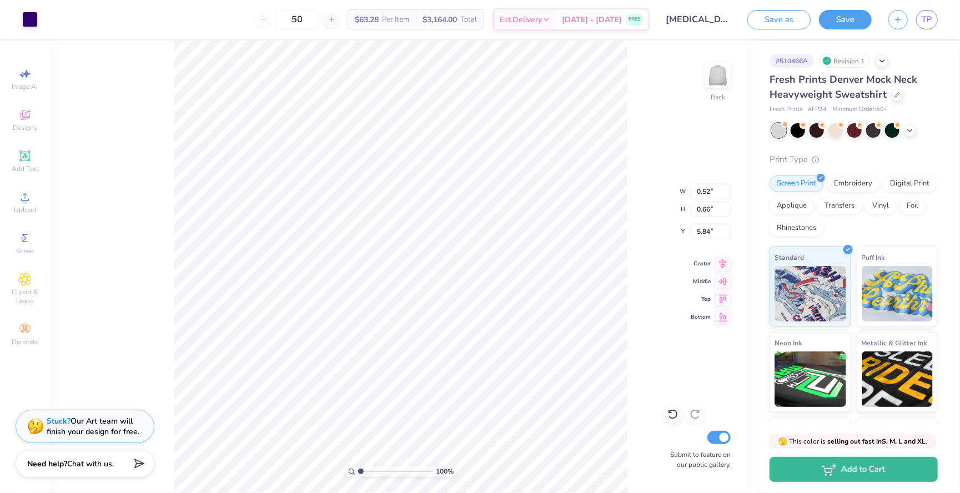
type input "5.94"
click at [99, 429] on div "Stuck? Our Art team will finish your design for free." at bounding box center [93, 424] width 93 height 21
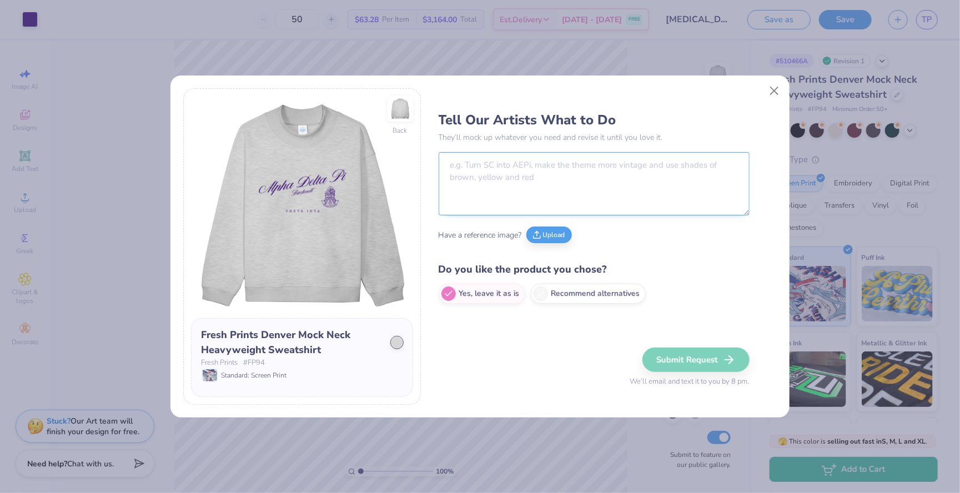
click at [509, 173] on textarea at bounding box center [594, 183] width 311 height 63
drag, startPoint x: 517, startPoint y: 164, endPoint x: 707, endPoint y: 154, distance: 190.1
click at [707, 154] on textarea "can you make it BUCKNELL UNIVERSITY" at bounding box center [594, 183] width 311 height 63
drag, startPoint x: 667, startPoint y: 173, endPoint x: 516, endPoint y: 163, distance: 151.3
click at [516, 163] on textarea "can you make it BUCKNELL UNIVERSITY" at bounding box center [594, 183] width 311 height 63
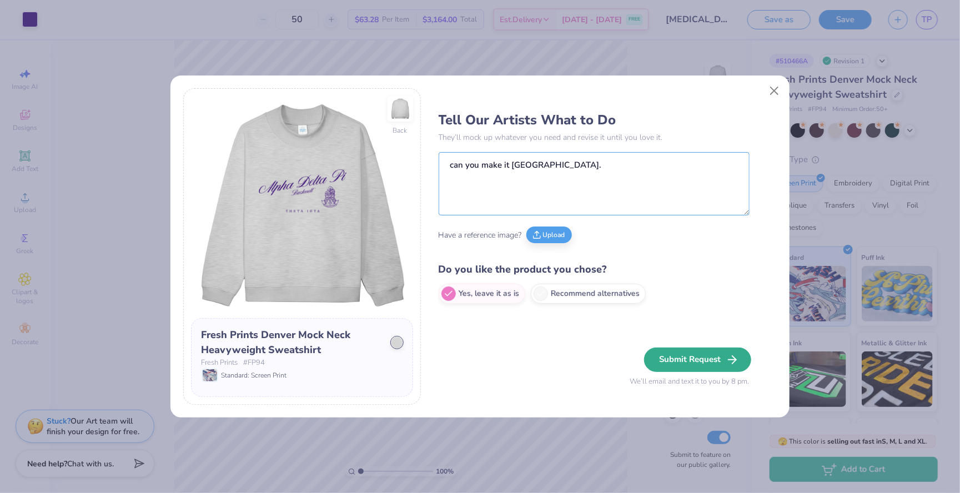
type textarea "can you make it Bucknell university."
click at [701, 357] on button "Submit Request" at bounding box center [697, 360] width 107 height 24
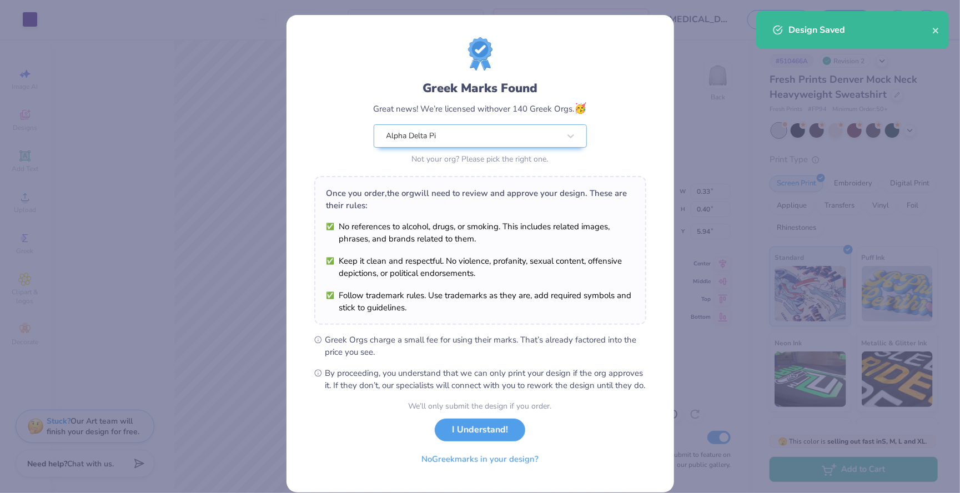
click at [606, 147] on div "Greek Marks Found Great news! We’re licensed with over 140 Greek Orgs. 🥳 Alpha …" at bounding box center [480, 102] width 332 height 130
click at [482, 431] on button "I Understand!" at bounding box center [480, 427] width 90 height 23
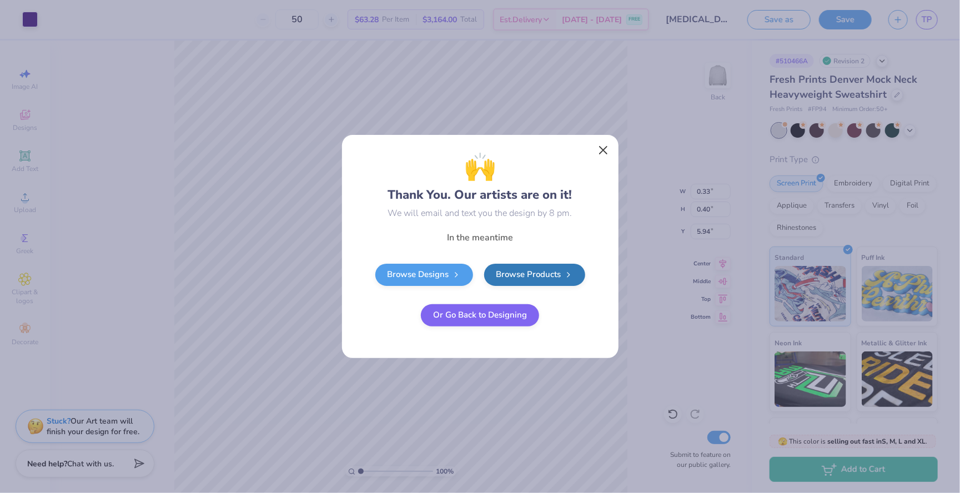
click at [598, 154] on button "Close" at bounding box center [602, 150] width 21 height 21
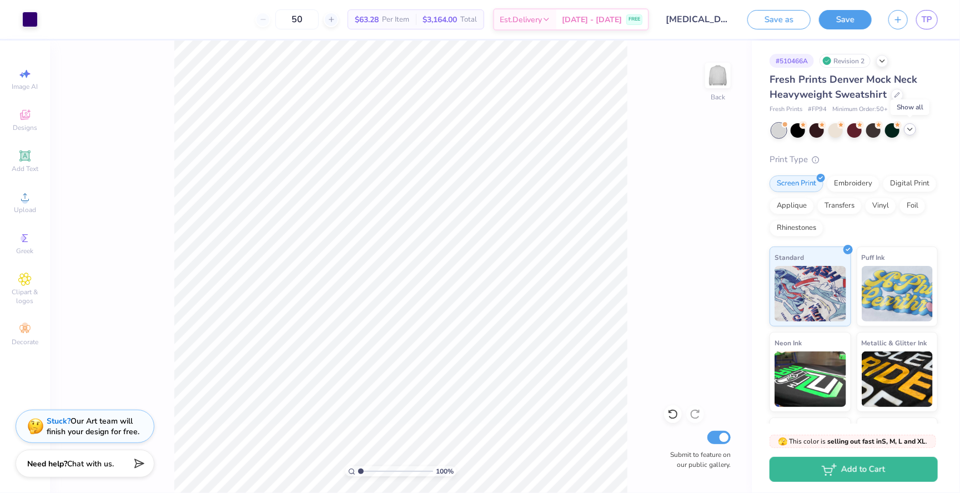
click at [911, 130] on icon at bounding box center [909, 129] width 9 height 9
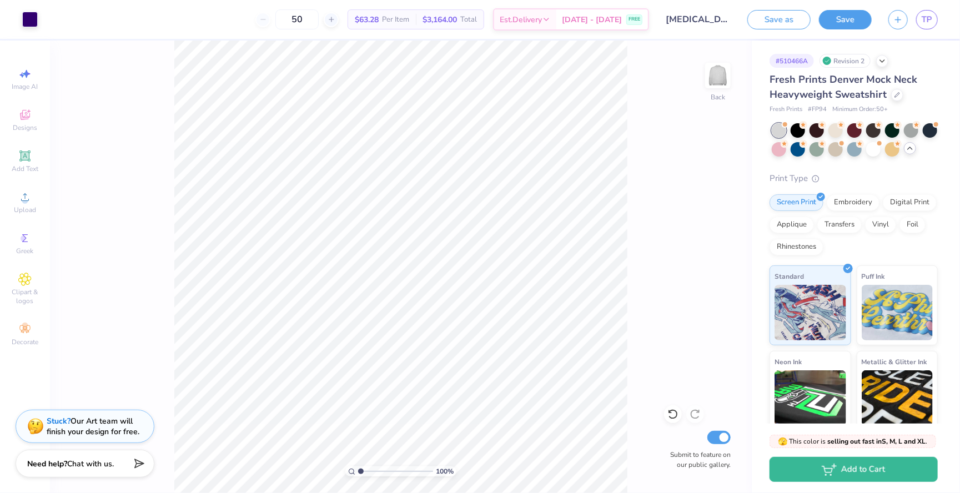
click at [681, 230] on div "100 % Back Submit to feature on our public gallery." at bounding box center [401, 267] width 702 height 452
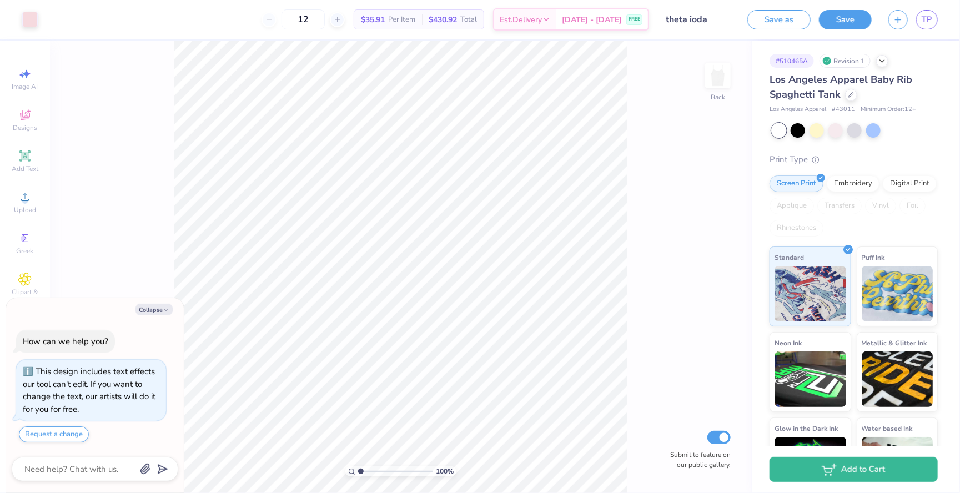
type textarea "x"
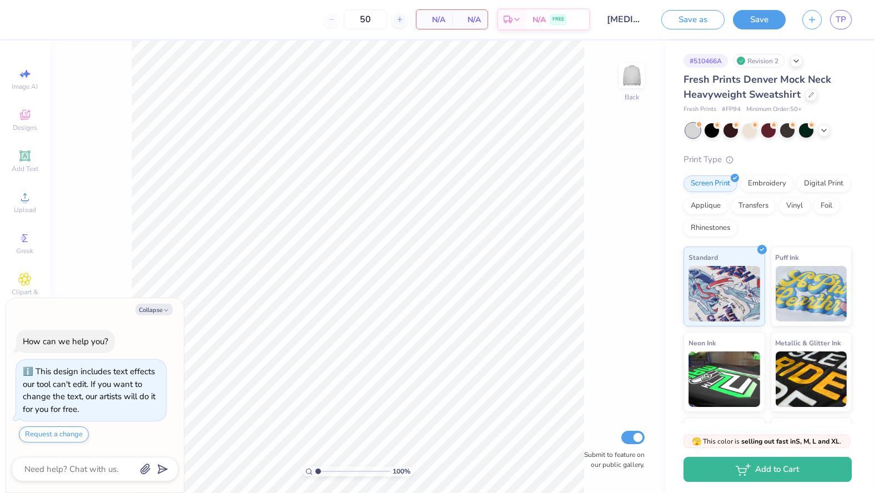
type textarea "x"
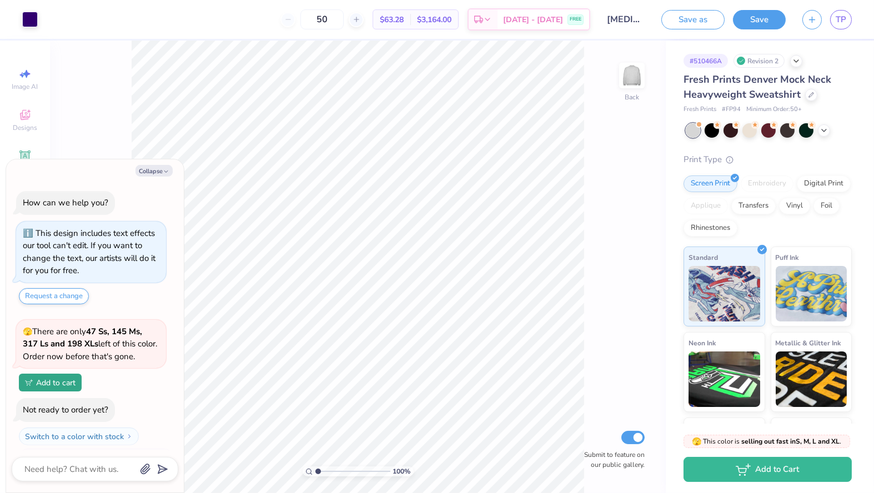
scroll to position [23, 0]
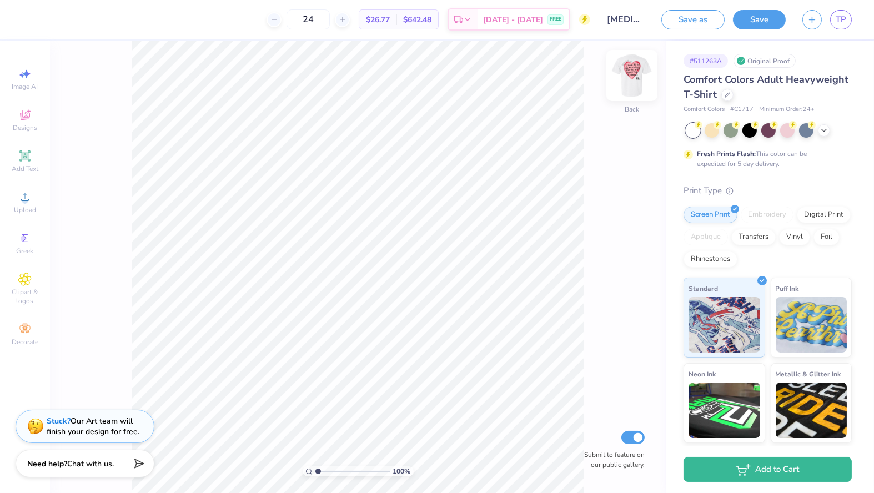
click at [635, 84] on img at bounding box center [632, 75] width 44 height 44
type input "3.77"
click at [636, 78] on img at bounding box center [632, 75] width 44 height 44
click at [636, 78] on img at bounding box center [632, 75] width 22 height 22
click at [627, 79] on img at bounding box center [632, 75] width 44 height 44
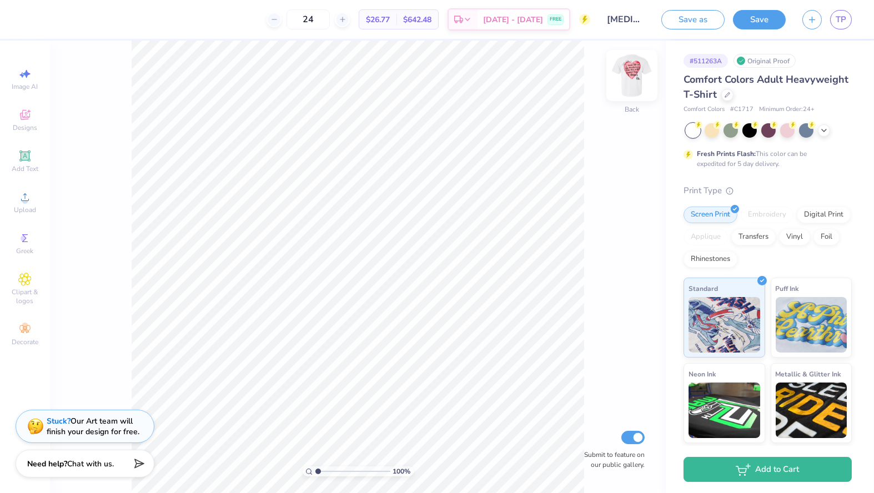
click at [632, 79] on img at bounding box center [632, 75] width 44 height 44
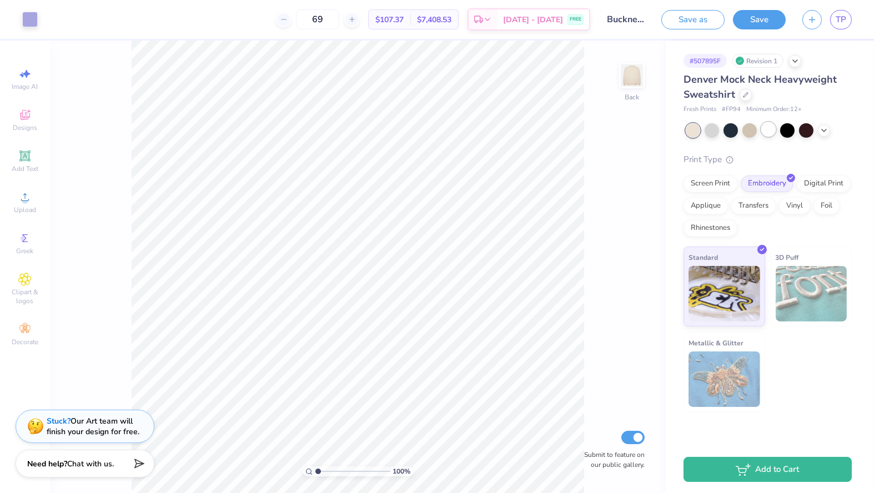
click at [771, 130] on div at bounding box center [768, 129] width 14 height 14
click at [831, 132] on div at bounding box center [769, 130] width 166 height 14
click at [821, 131] on icon at bounding box center [823, 129] width 9 height 9
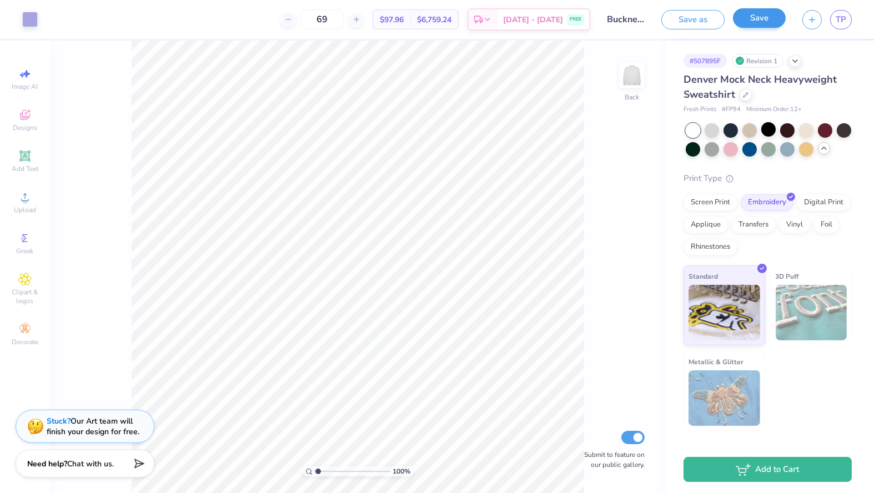
click at [751, 21] on button "Save" at bounding box center [759, 17] width 53 height 19
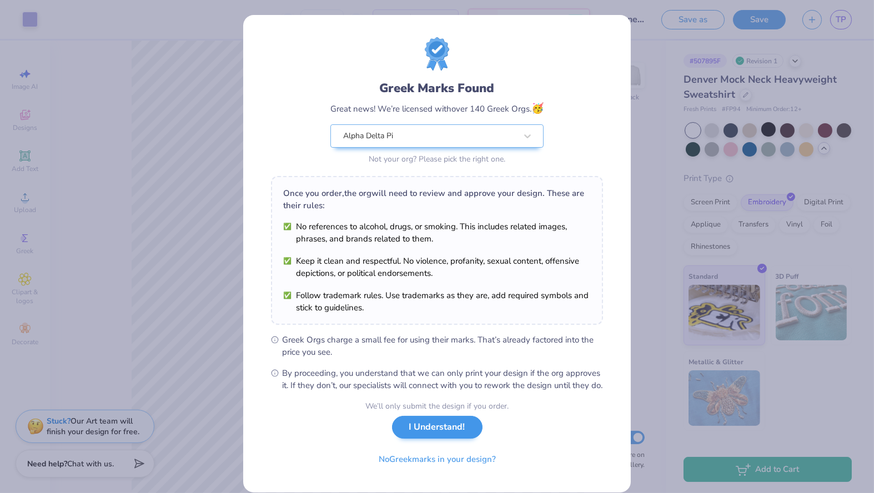
click at [432, 431] on button "I Understand!" at bounding box center [437, 427] width 90 height 23
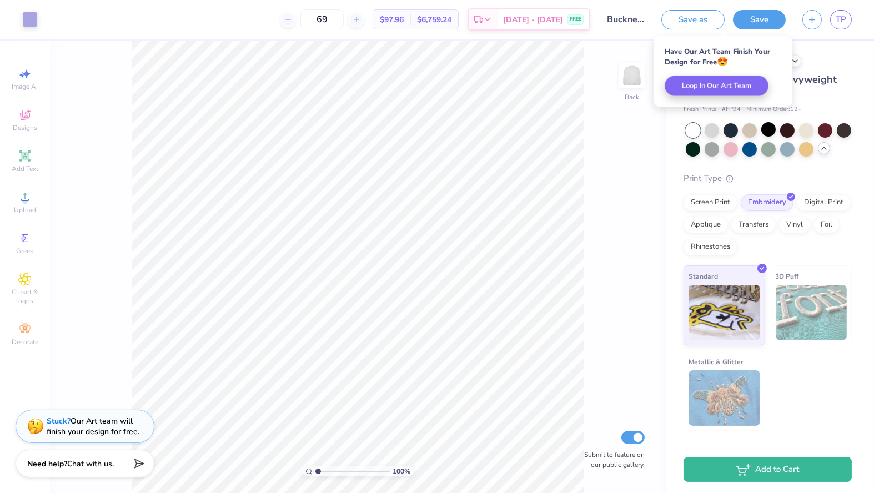
click at [610, 94] on div "100 % Back Submit to feature on our public gallery." at bounding box center [358, 267] width 616 height 452
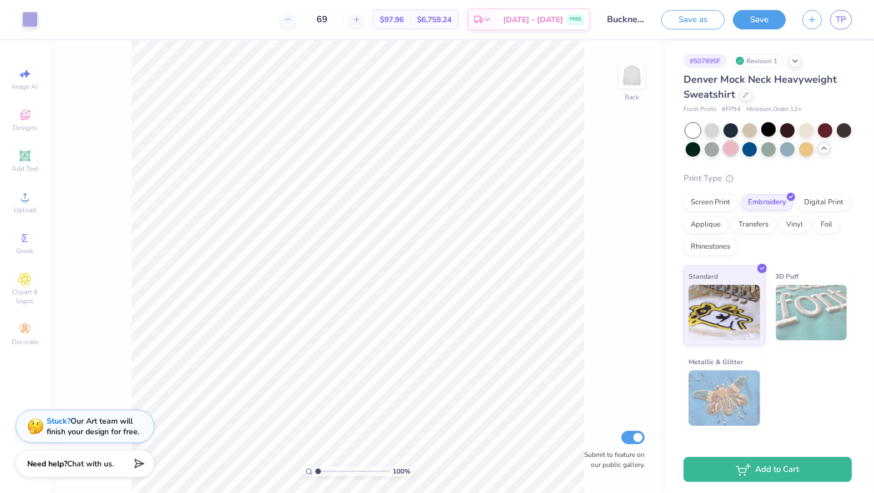
click at [728, 147] on div at bounding box center [730, 148] width 14 height 14
click at [770, 132] on div at bounding box center [768, 129] width 14 height 14
click at [774, 149] on div at bounding box center [768, 148] width 14 height 14
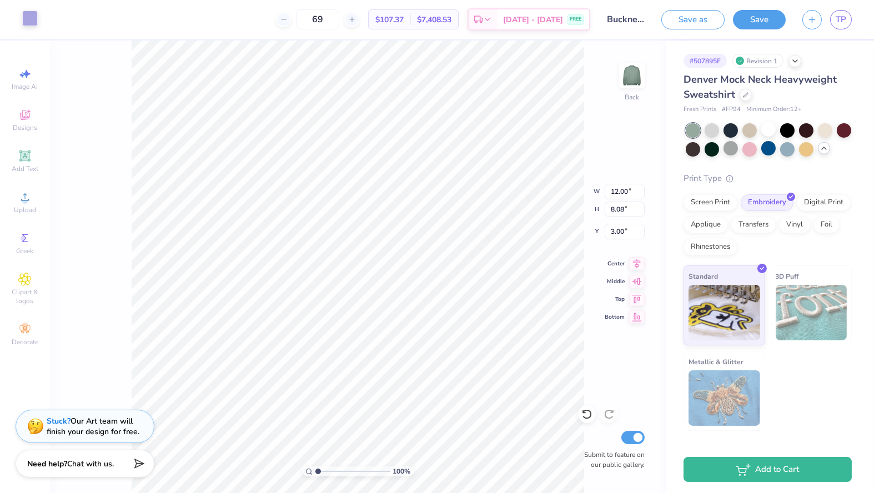
click at [25, 19] on div at bounding box center [30, 19] width 16 height 16
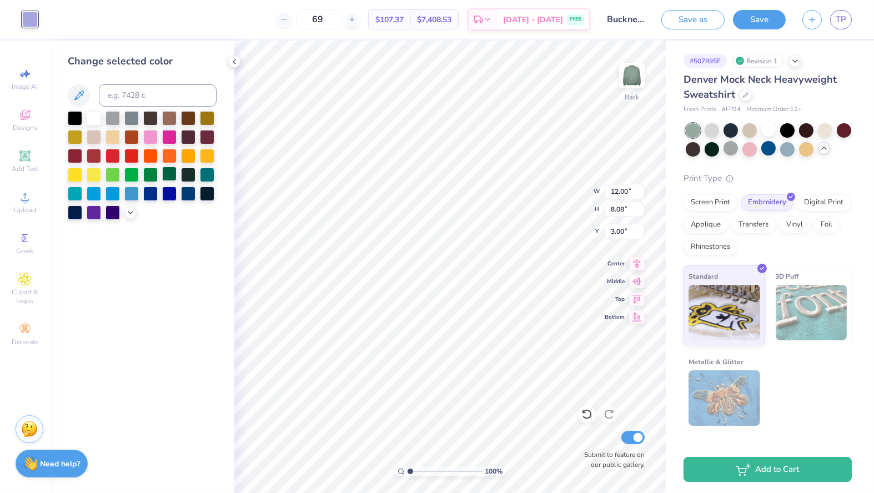
click at [171, 173] on div at bounding box center [169, 174] width 14 height 14
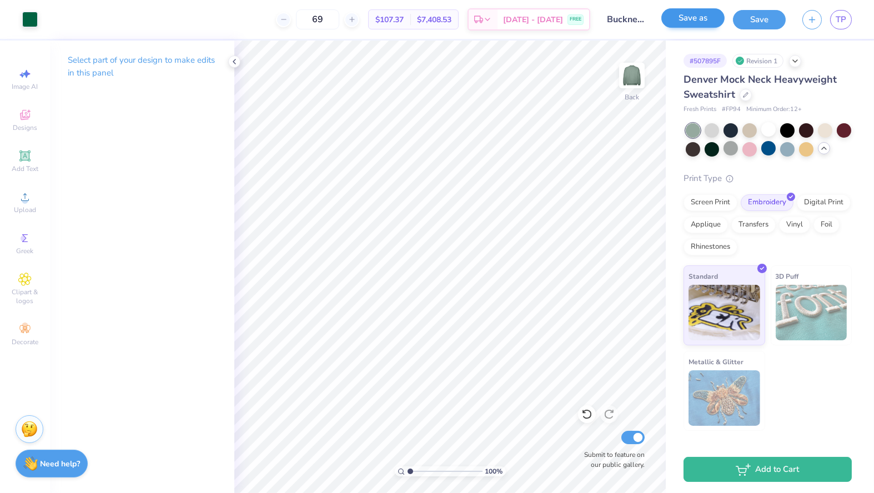
click at [671, 18] on button "Save as" at bounding box center [692, 17] width 63 height 19
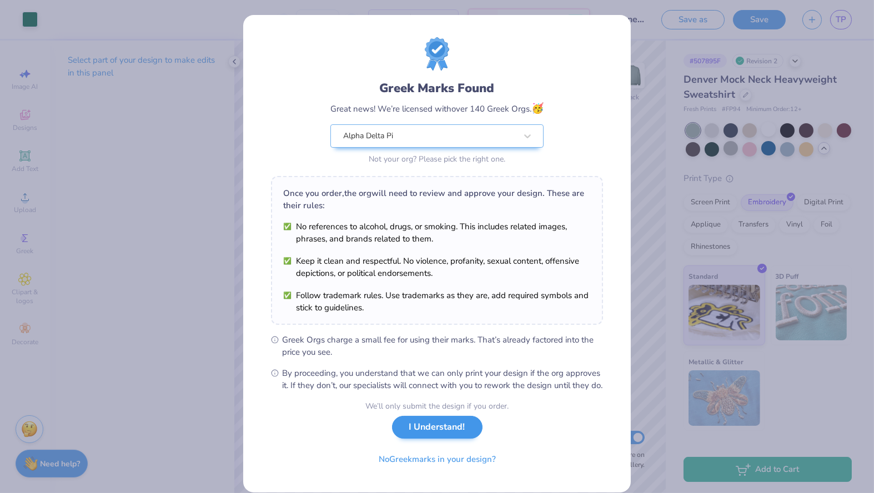
click at [424, 431] on button "I Understand!" at bounding box center [437, 427] width 90 height 23
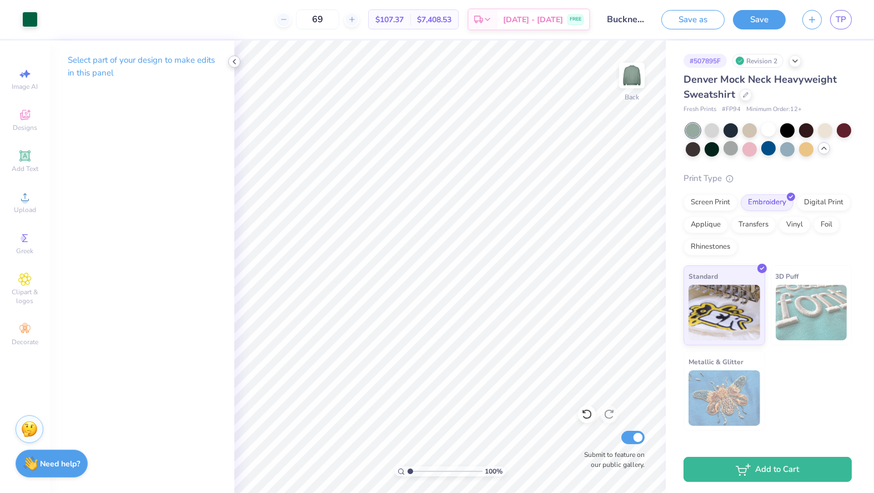
click at [231, 60] on icon at bounding box center [234, 61] width 9 height 9
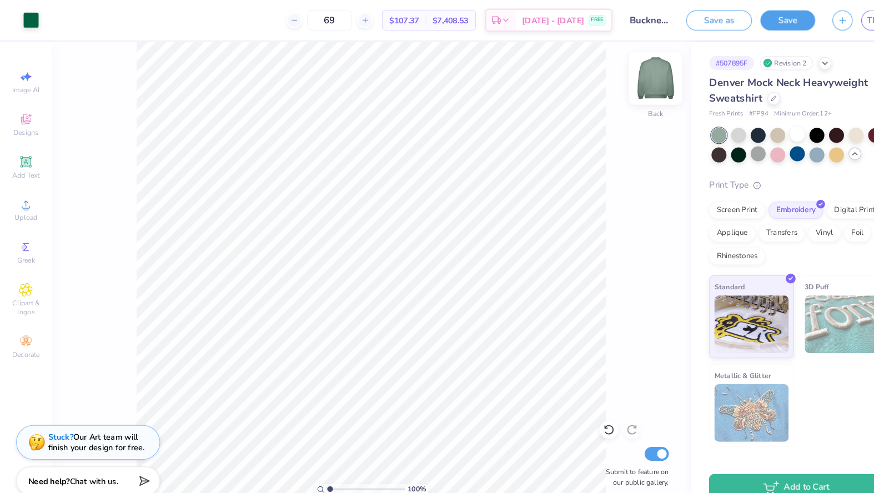
click at [635, 83] on img at bounding box center [632, 75] width 44 height 44
click at [623, 72] on img at bounding box center [632, 75] width 44 height 44
click at [636, 70] on img at bounding box center [632, 75] width 44 height 44
click at [31, 155] on icon at bounding box center [24, 155] width 13 height 13
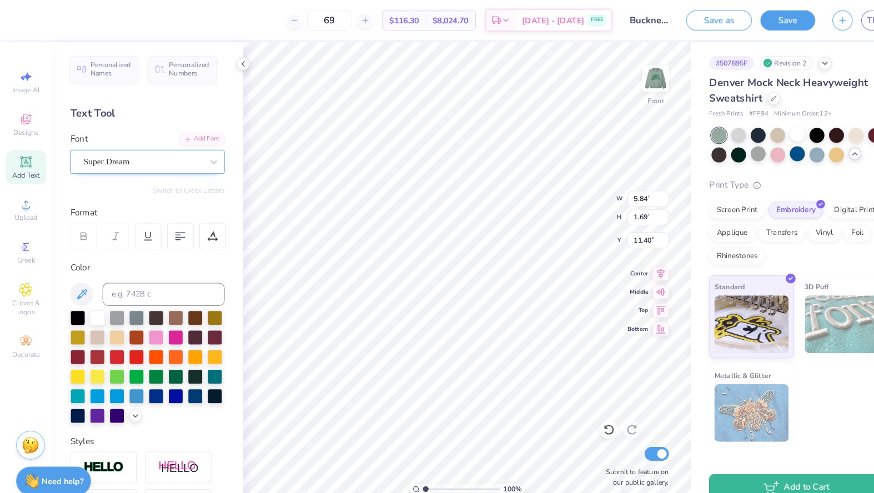
click at [159, 160] on div "Super Dream" at bounding box center [137, 155] width 117 height 17
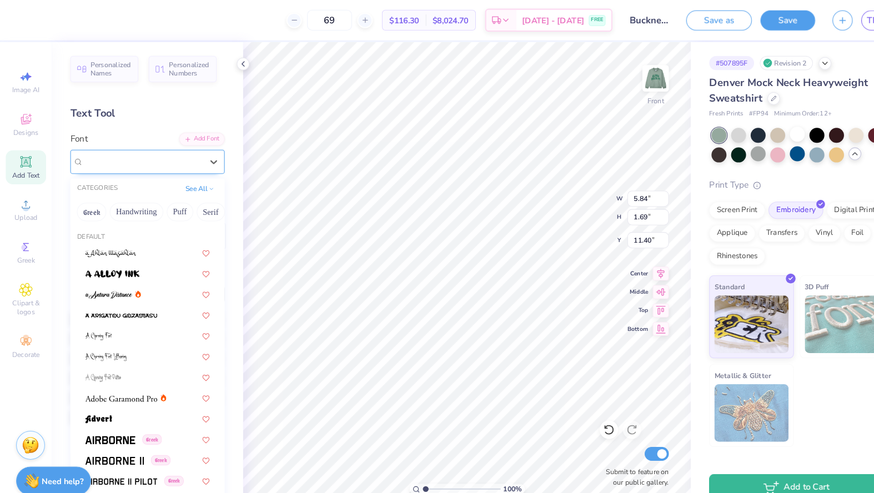
click at [171, 160] on div "Super Dream" at bounding box center [137, 155] width 117 height 17
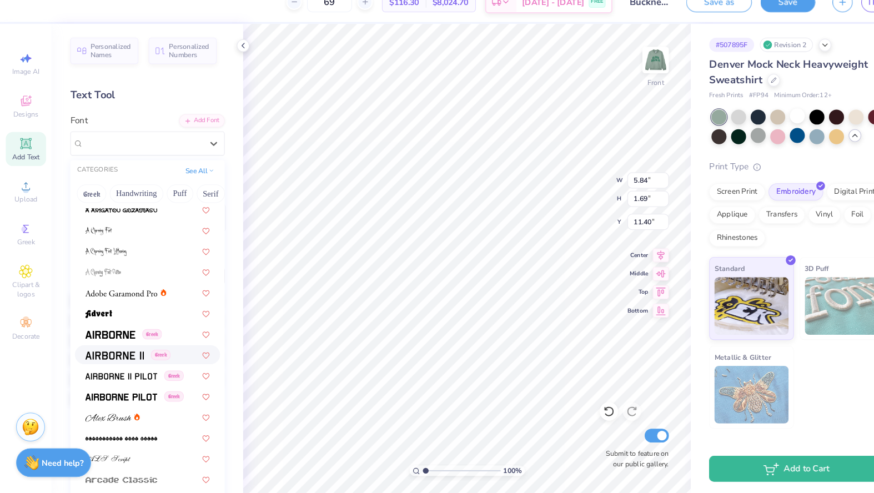
scroll to position [79, 0]
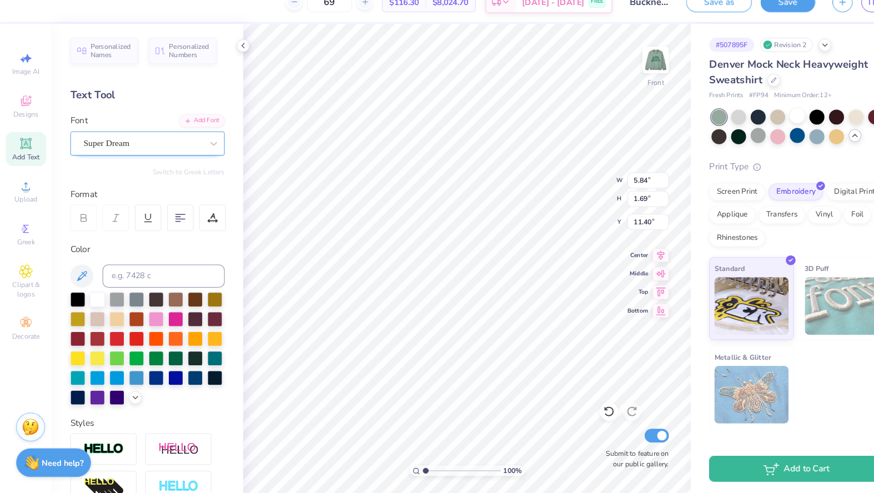
click at [125, 148] on div at bounding box center [138, 155] width 114 height 15
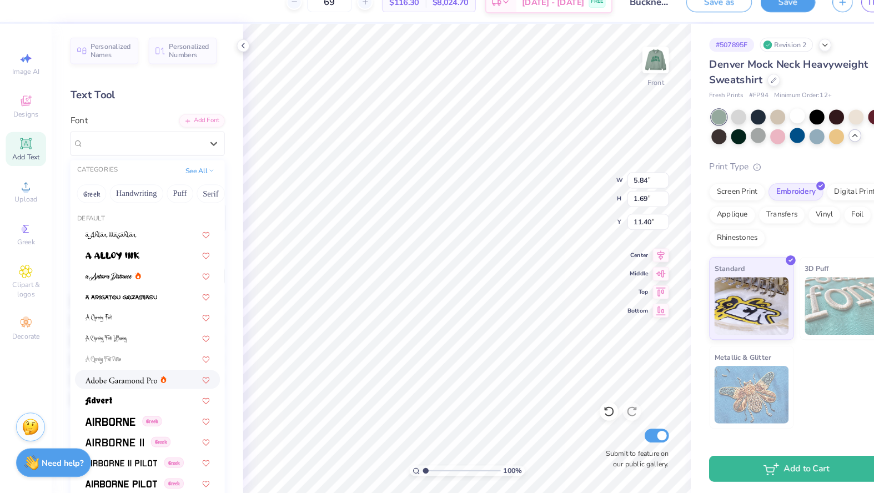
click at [138, 380] on img at bounding box center [116, 384] width 69 height 8
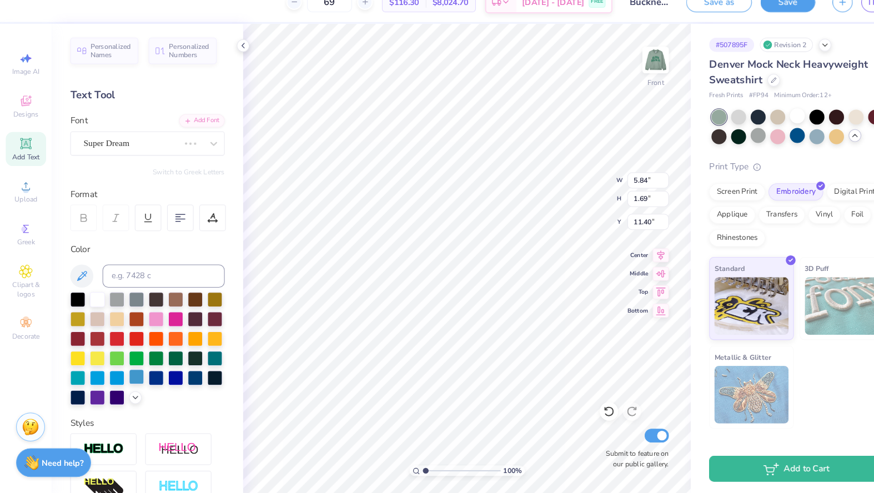
type input "6.11"
type input "1.68"
type input "11.41"
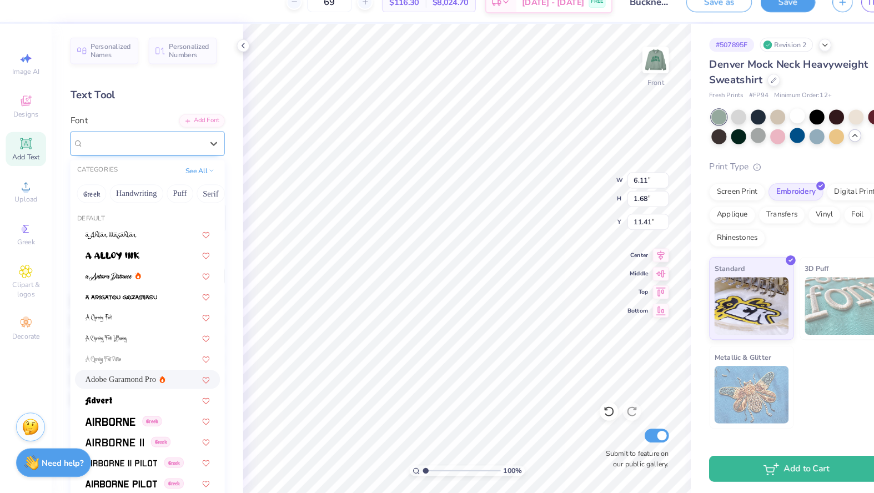
click at [123, 149] on span "Adobe Garamond Pro" at bounding box center [117, 155] width 73 height 13
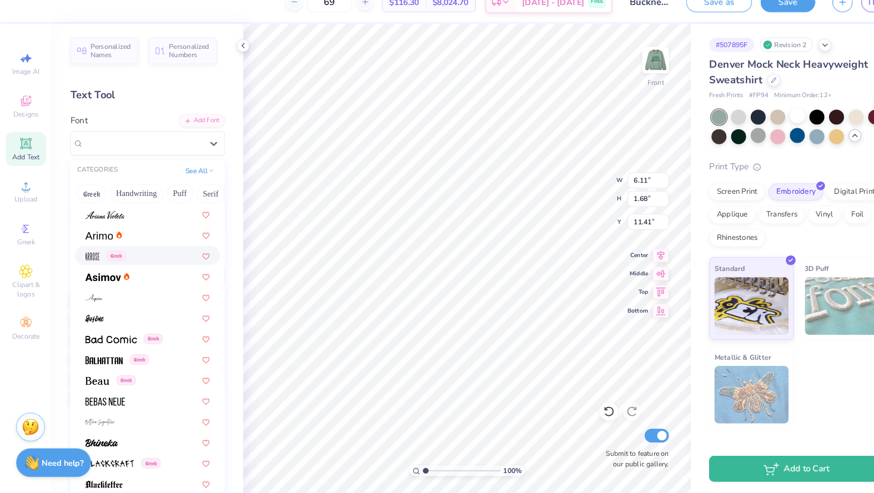
scroll to position [357, 0]
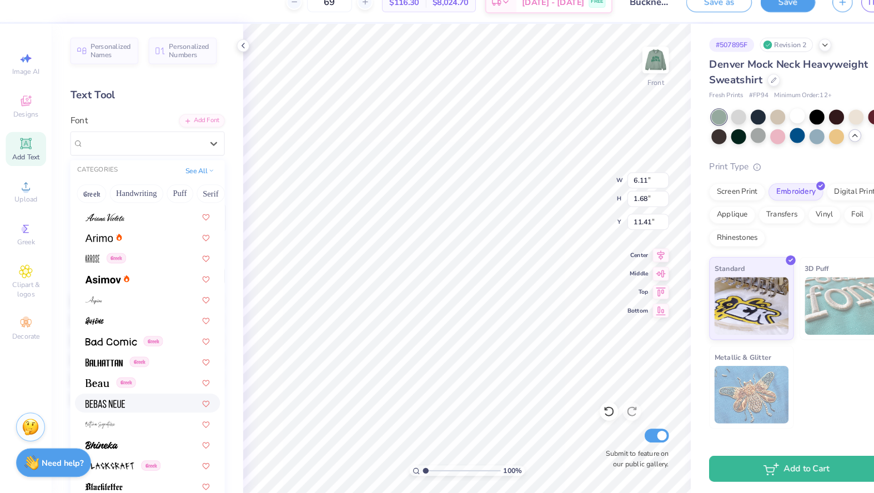
click at [134, 400] on div at bounding box center [142, 406] width 120 height 12
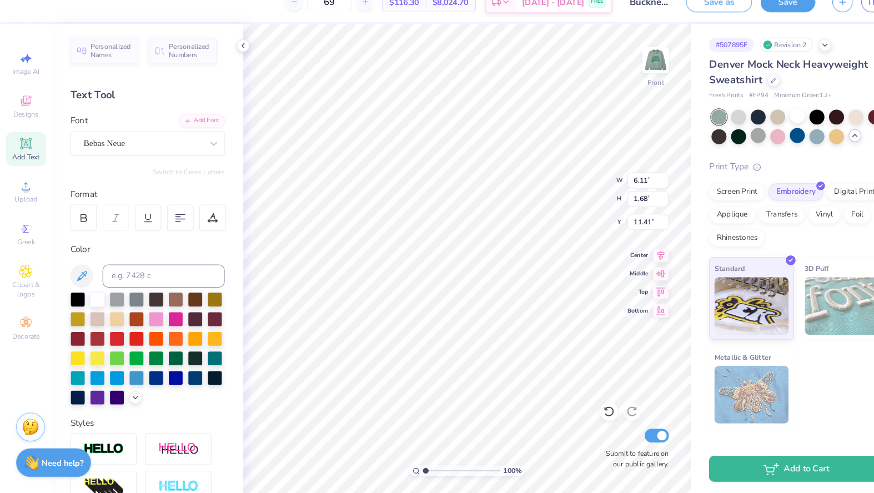
type input "3.61"
type input "1.69"
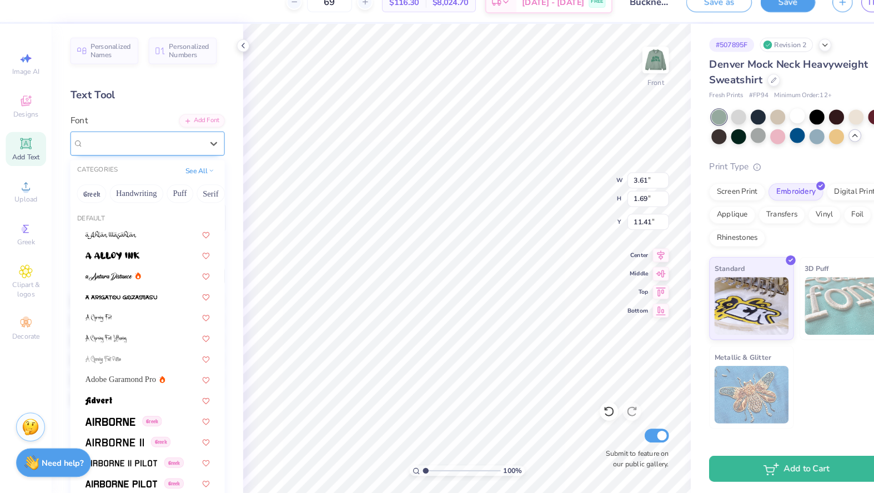
click at [118, 147] on div "Bebas Neue" at bounding box center [137, 155] width 117 height 17
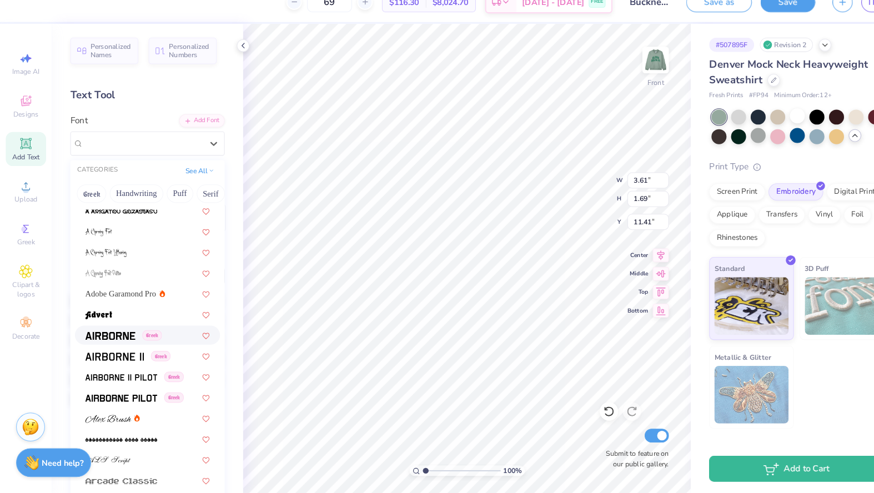
scroll to position [83, 0]
click at [113, 338] on img at bounding box center [106, 342] width 48 height 8
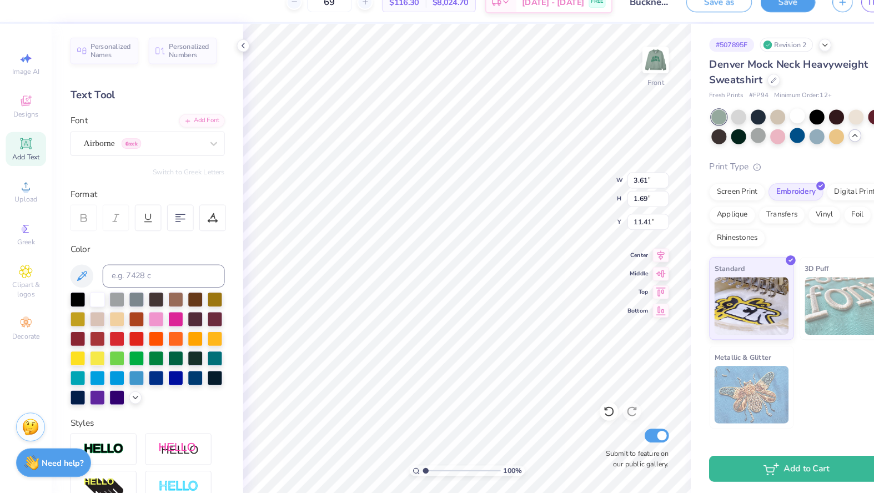
type input "5.59"
type input "1.77"
type input "11.37"
click at [187, 147] on div "Airborne Greek" at bounding box center [137, 155] width 117 height 17
drag, startPoint x: 140, startPoint y: 144, endPoint x: 157, endPoint y: 134, distance: 19.9
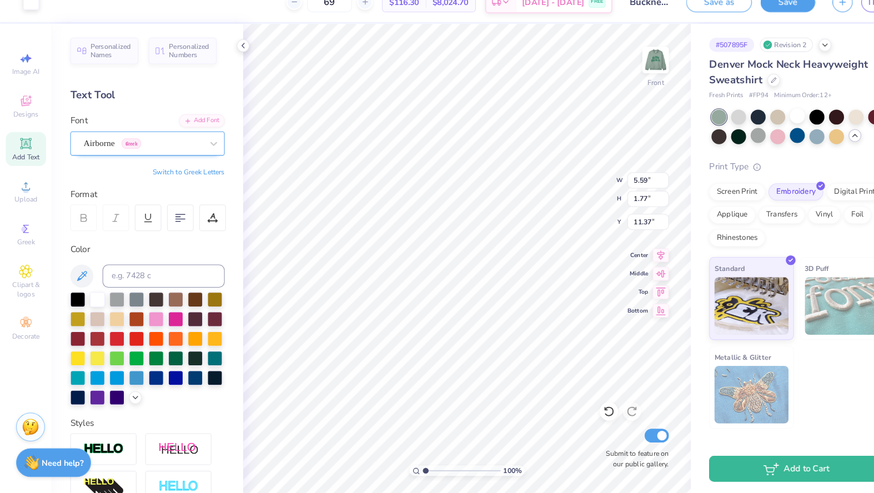
click at [140, 147] on div "Airborne Greek" at bounding box center [137, 155] width 117 height 17
click at [157, 149] on div "Airborne Greek" at bounding box center [138, 155] width 114 height 13
click at [158, 149] on div "Airborne Greek" at bounding box center [138, 155] width 114 height 13
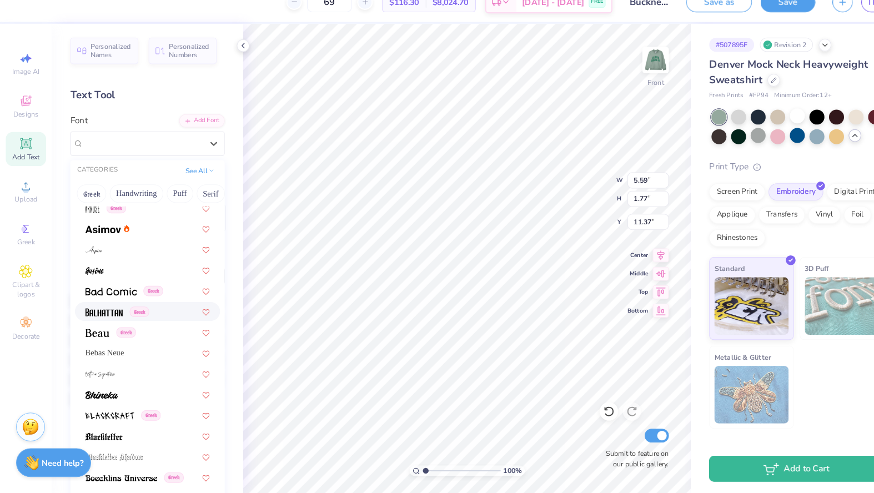
scroll to position [409, 0]
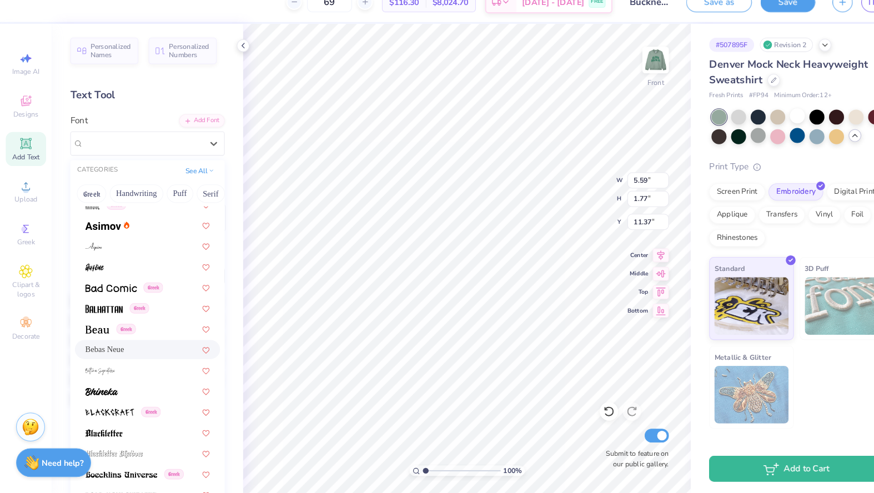
click at [140, 349] on div "Bebas Neue" at bounding box center [142, 355] width 120 height 12
type input "3.61"
type input "1.69"
type input "11.41"
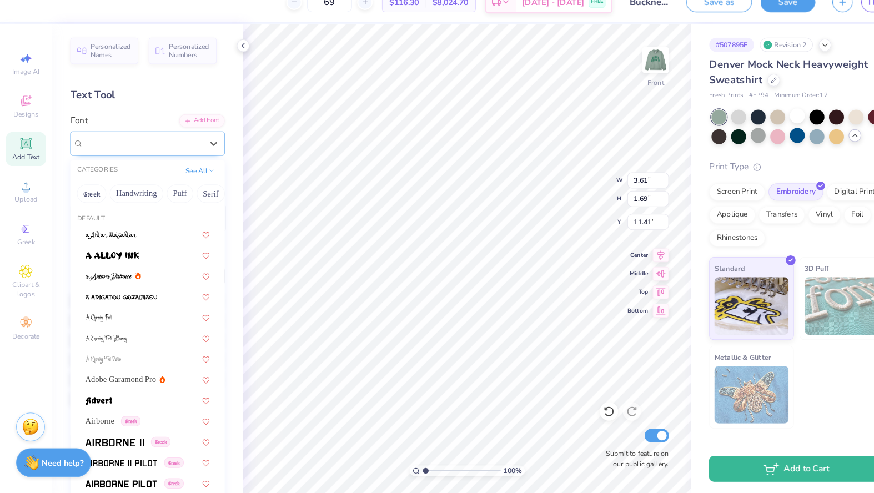
click at [158, 147] on div "Bebas Neue" at bounding box center [137, 155] width 117 height 17
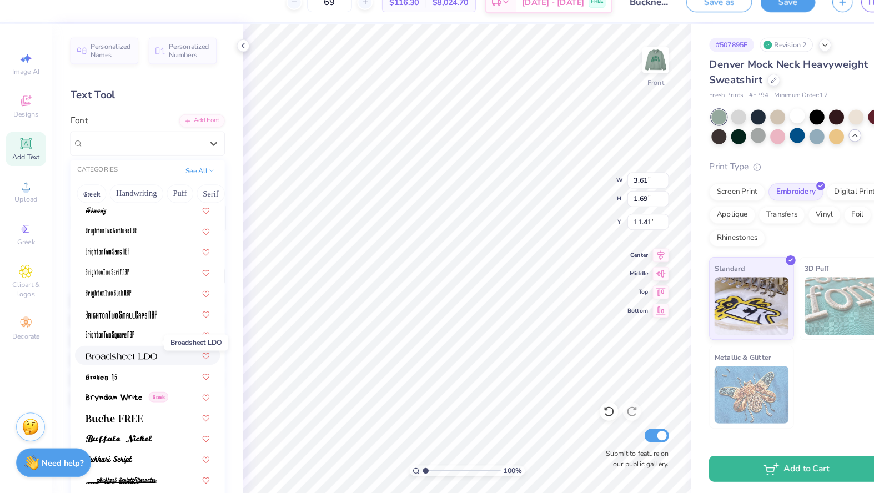
scroll to position [823, 0]
click at [121, 334] on span at bounding box center [105, 340] width 47 height 12
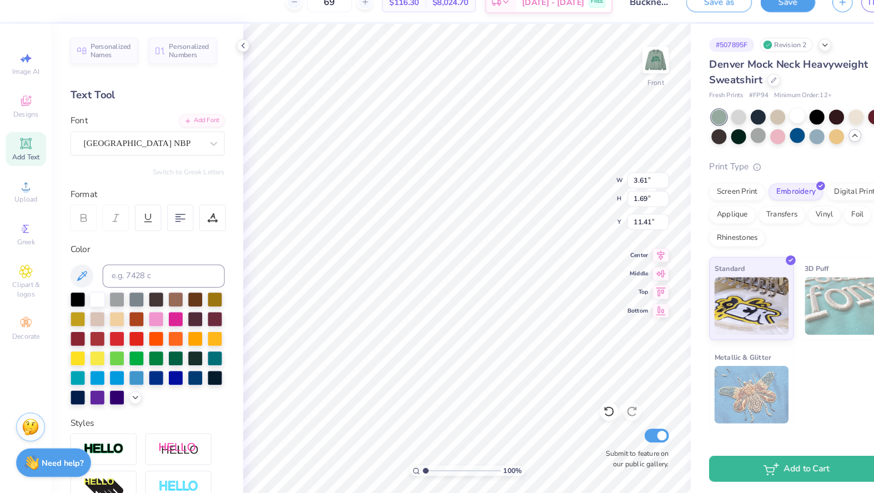
type input "2.26"
type input "1.51"
type input "11.50"
click at [151, 147] on div "BrightonTwo Square NBP" at bounding box center [137, 155] width 117 height 17
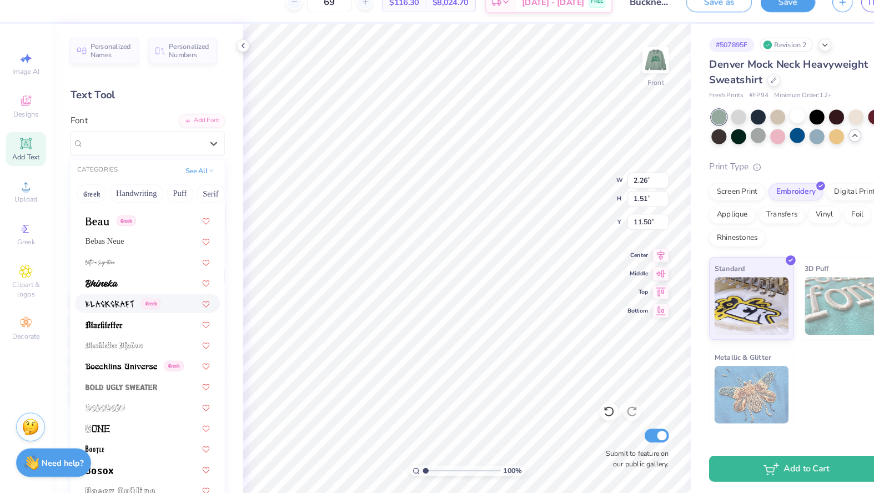
scroll to position [512, 0]
click at [105, 245] on span "Bebas Neue" at bounding box center [100, 251] width 37 height 12
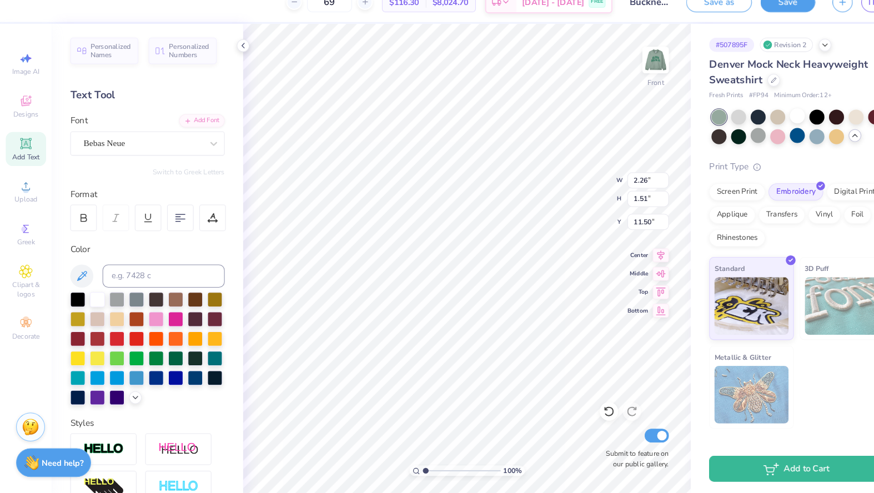
type input "3.61"
type input "1.69"
type input "11.41"
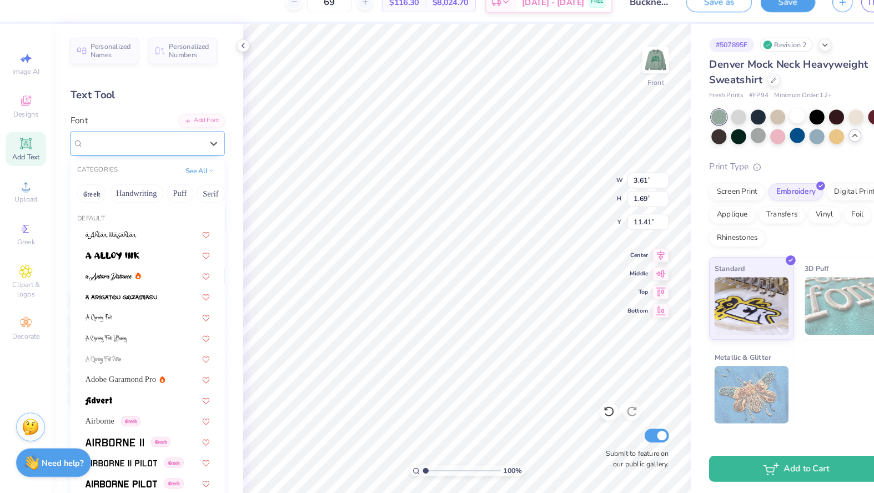
click at [119, 147] on div "Bebas Neue" at bounding box center [137, 155] width 117 height 17
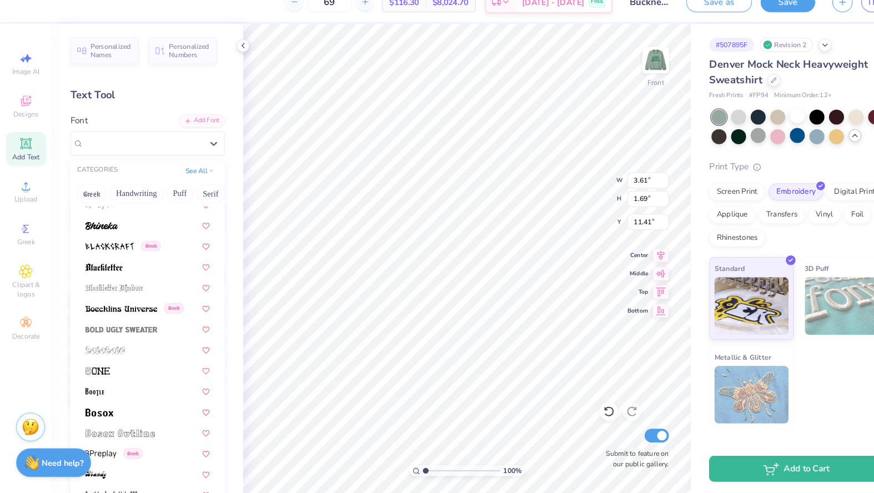
scroll to position [897, 0]
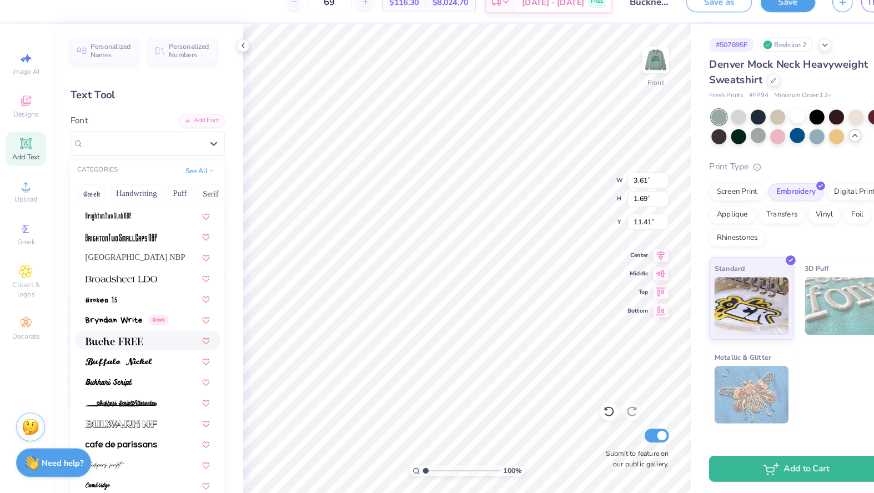
click at [131, 340] on span at bounding box center [110, 346] width 56 height 12
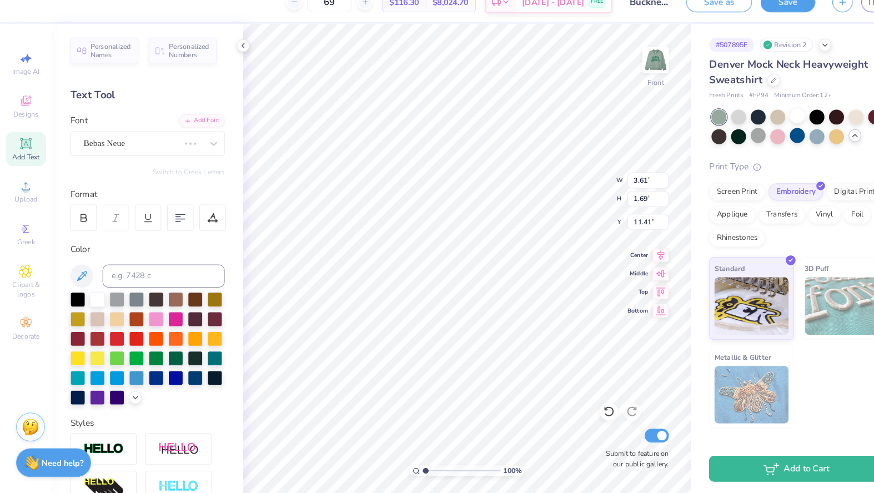
type input "6.11"
type input "1.63"
type input "11.44"
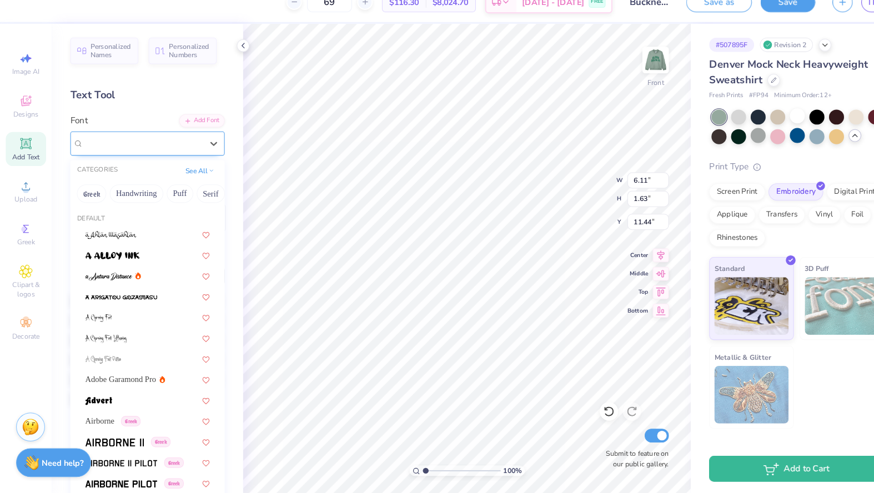
click at [133, 147] on div "Buche FREE" at bounding box center [137, 155] width 117 height 17
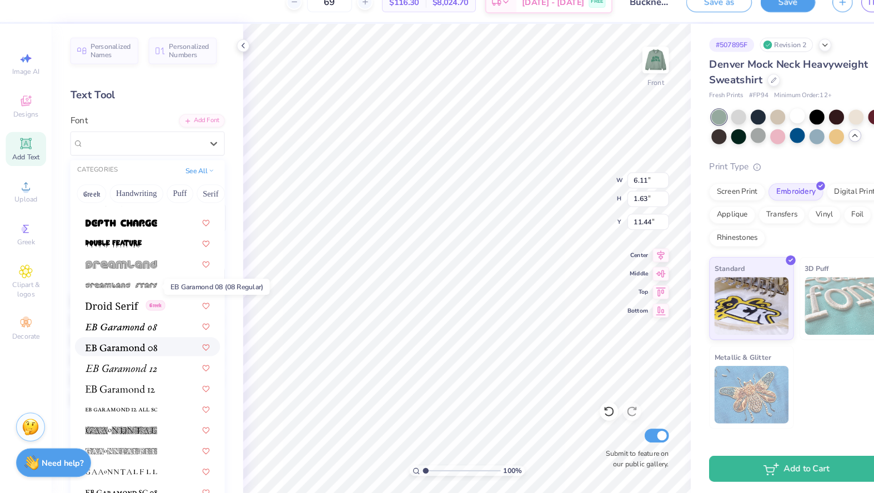
scroll to position [1909, 0]
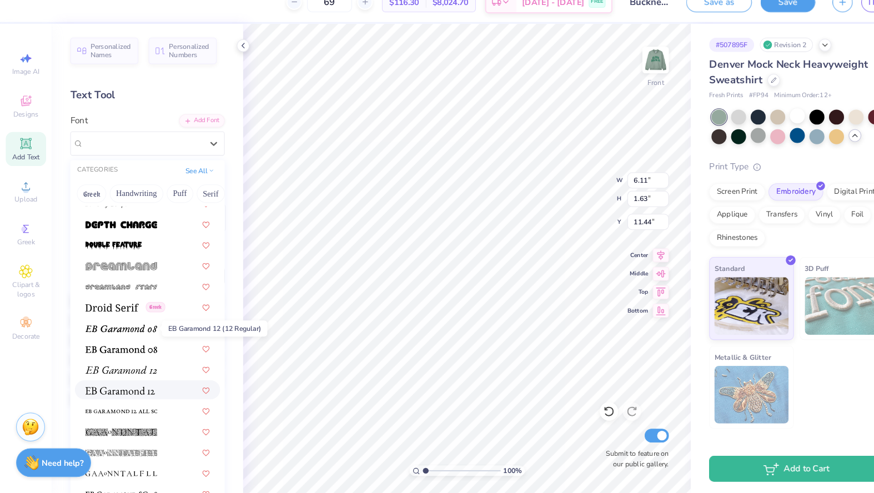
click at [129, 388] on span at bounding box center [115, 394] width 67 height 12
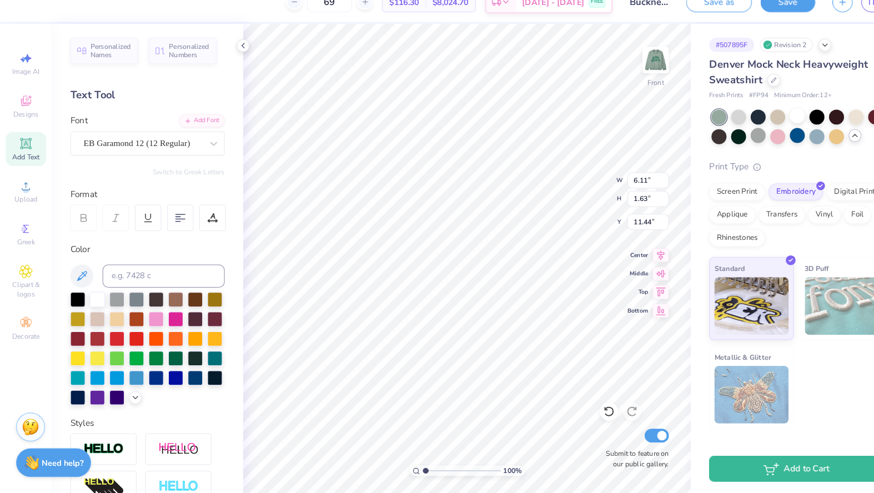
type input "6.17"
type input "1.69"
type input "11.41"
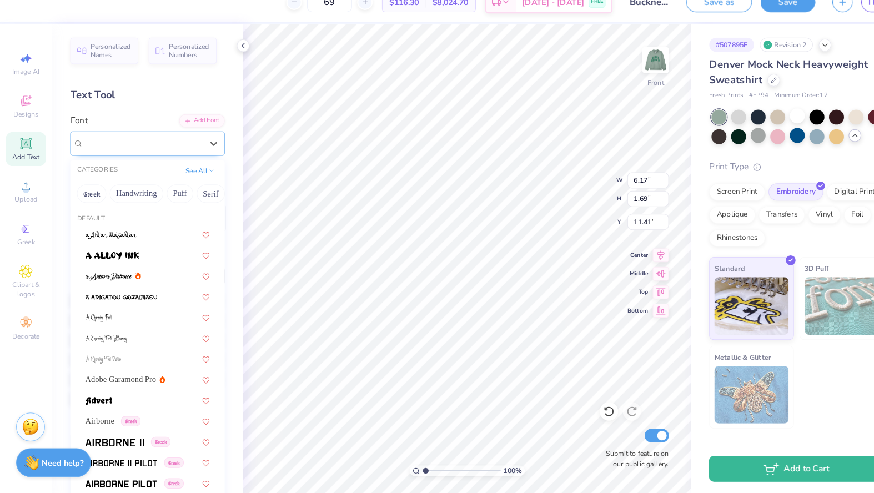
click at [140, 147] on div "EB Garamond 12 (12 Regular)" at bounding box center [142, 155] width 149 height 23
click at [140, 147] on div "EB Garamond 12 (12 Regular)" at bounding box center [137, 155] width 117 height 17
click at [204, 150] on icon at bounding box center [205, 155] width 11 height 11
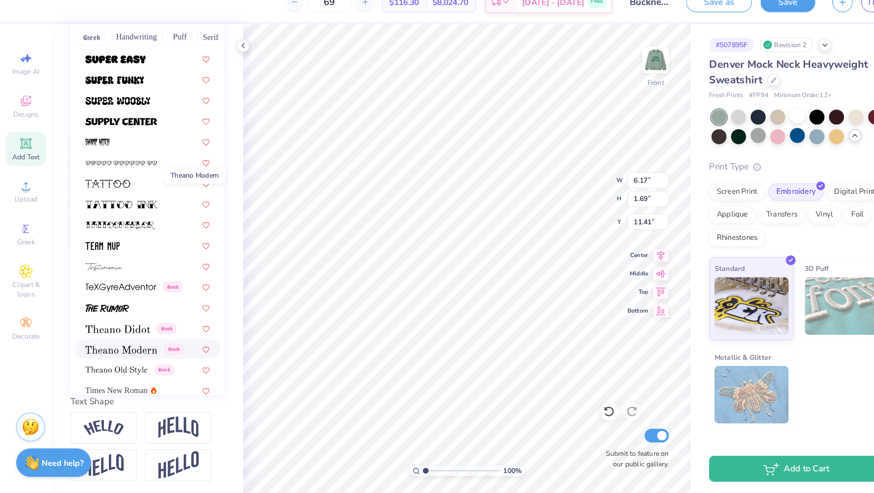
scroll to position [5480, 0]
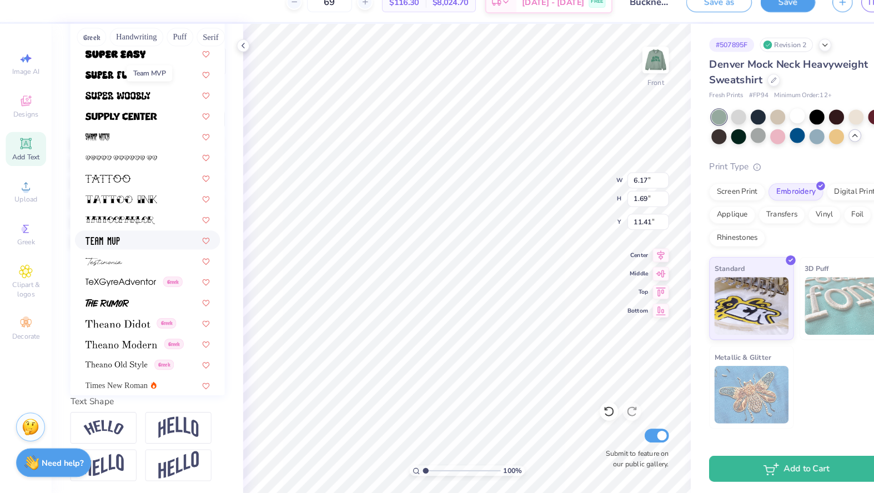
click at [111, 246] on img at bounding box center [98, 250] width 33 height 8
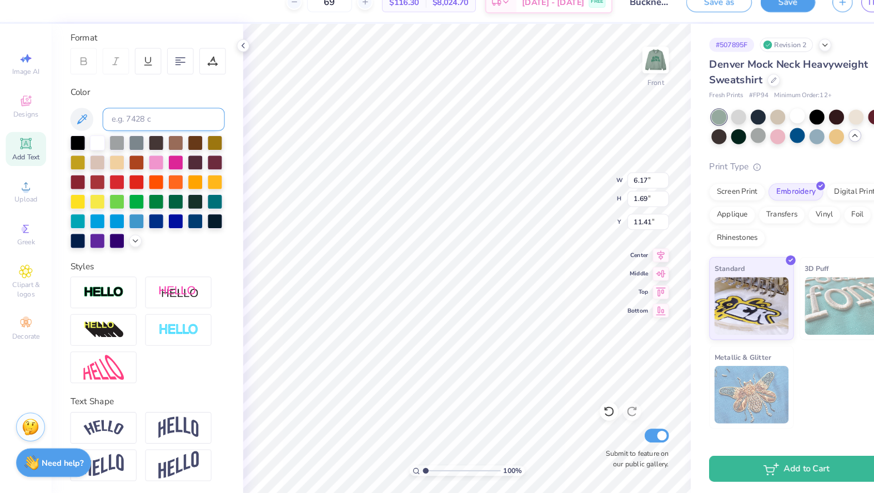
type input "4.73"
type input "1.99"
type input "11.25"
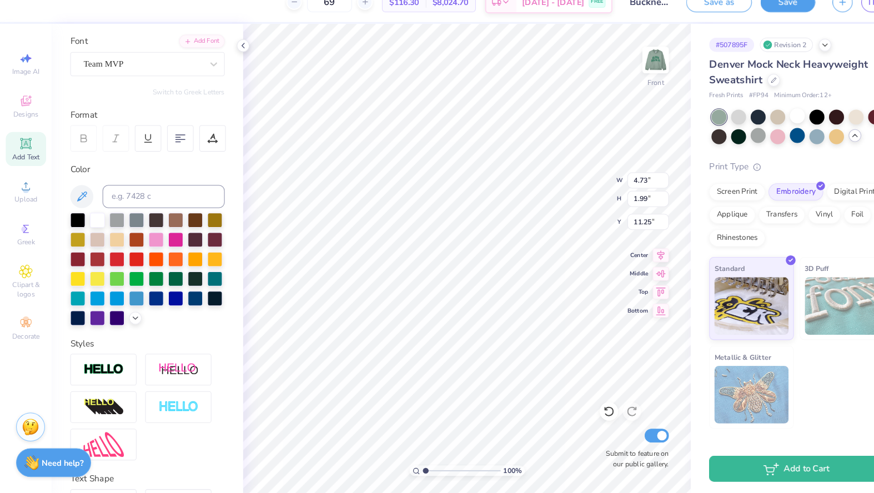
scroll to position [67, 0]
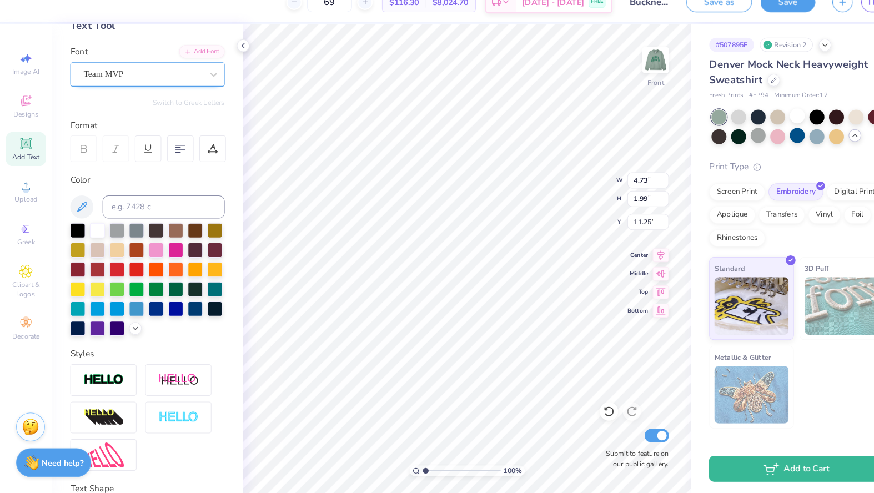
click at [115, 81] on div "Team MVP" at bounding box center [137, 89] width 117 height 17
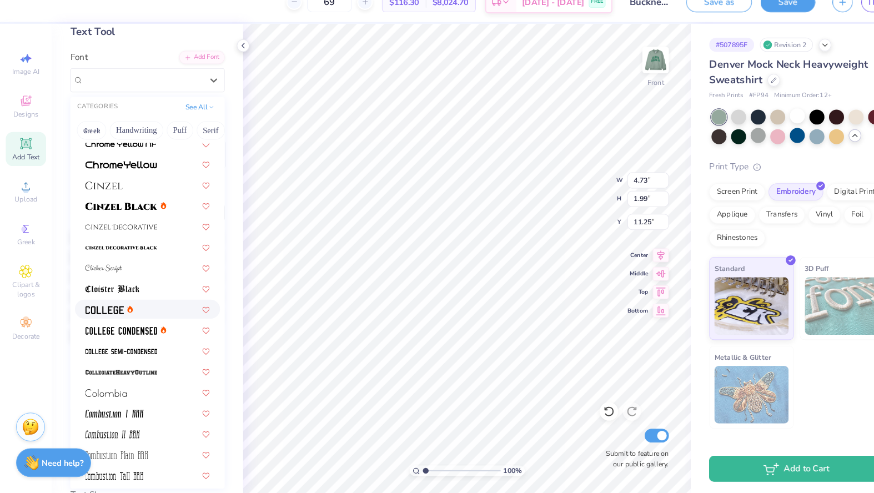
scroll to position [1308, 0]
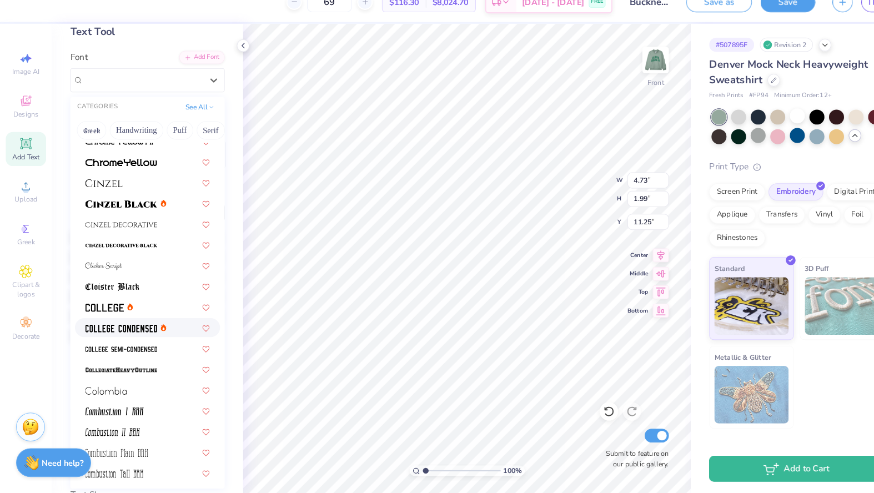
click at [99, 328] on span at bounding box center [116, 334] width 69 height 12
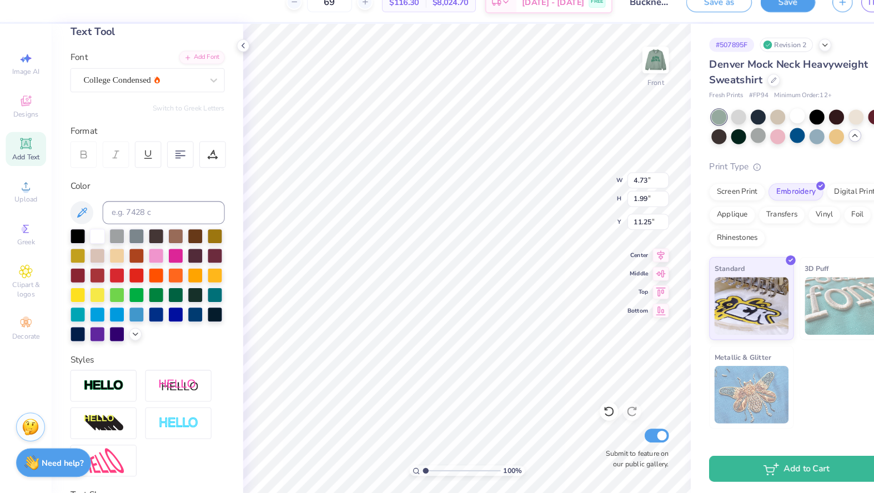
type input "4.36"
type input "1.65"
type input "11.43"
click at [100, 88] on span "College Condensed" at bounding box center [113, 94] width 65 height 13
click at [190, 88] on div "College Condensed" at bounding box center [138, 94] width 114 height 13
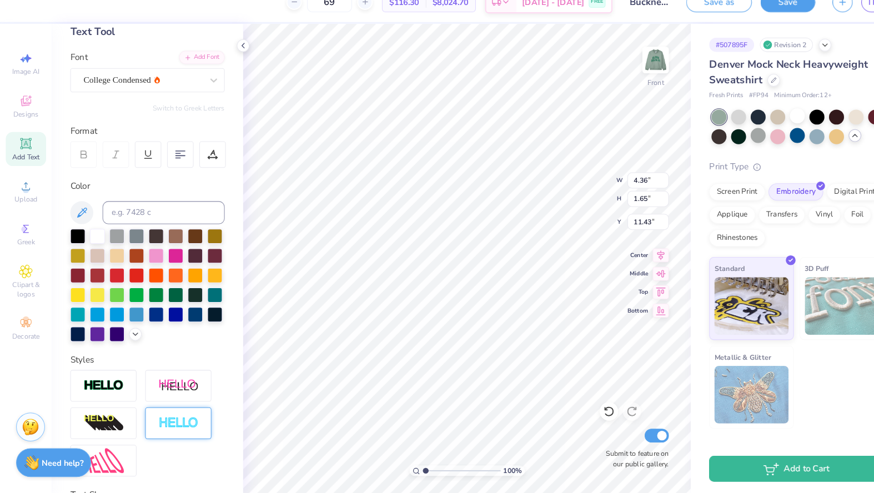
click at [155, 419] on img at bounding box center [172, 425] width 39 height 13
type input "4.39"
type input "1.68"
type input "11.41"
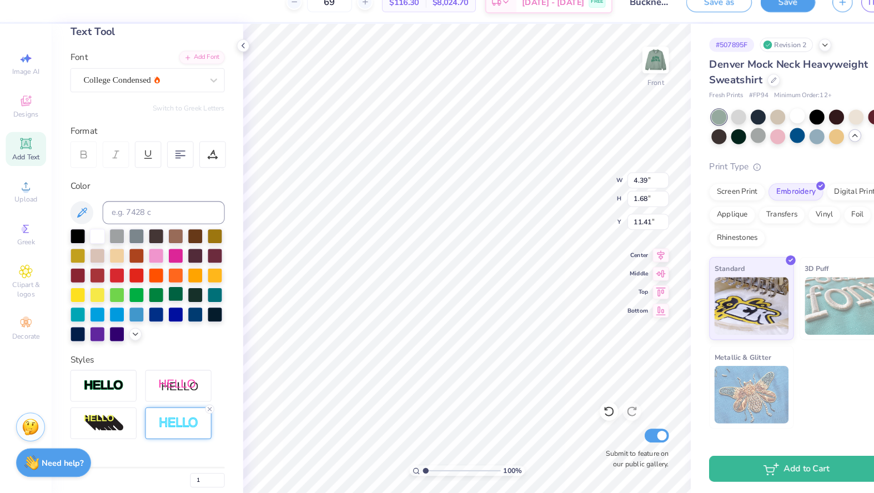
type textarea "WE Live for Eachother"
click at [170, 294] on div at bounding box center [169, 301] width 14 height 14
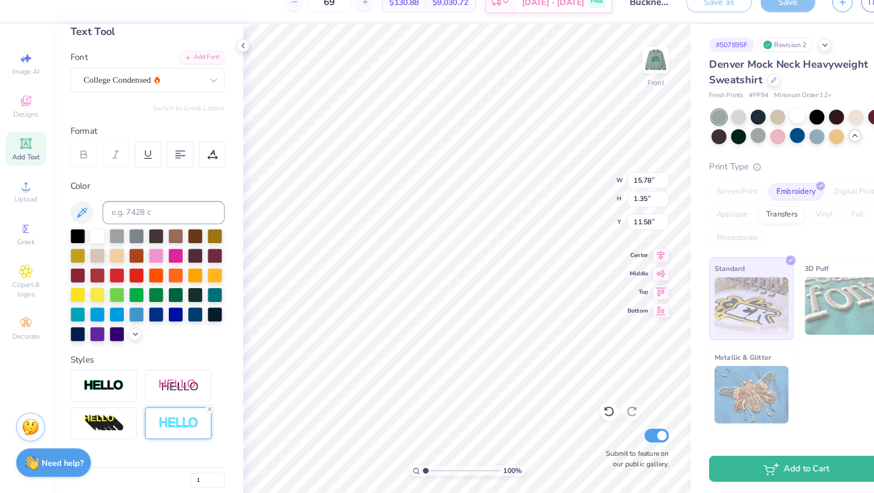
type input "4.06"
click at [623, 72] on img at bounding box center [632, 75] width 44 height 44
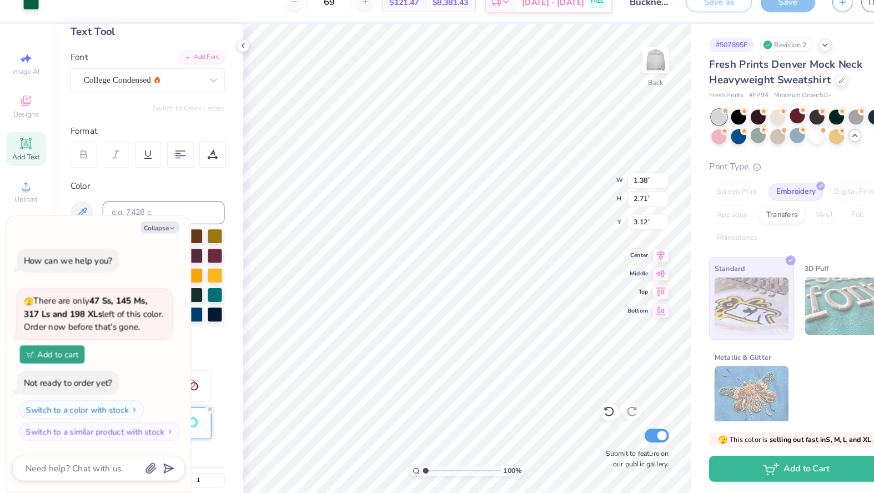
type textarea "x"
type input "3.00"
click at [587, 409] on icon at bounding box center [586, 414] width 11 height 11
type textarea "x"
type input "3.12"
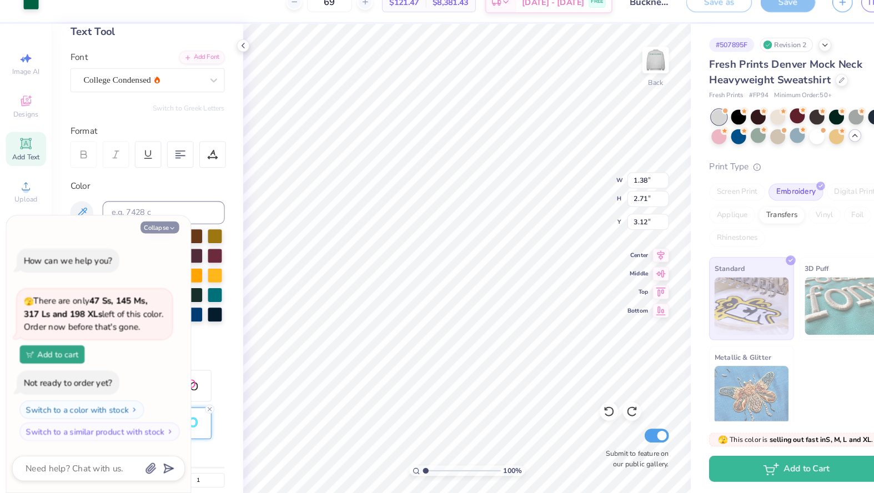
click at [158, 231] on button "Collapse" at bounding box center [153, 237] width 37 height 12
type textarea "x"
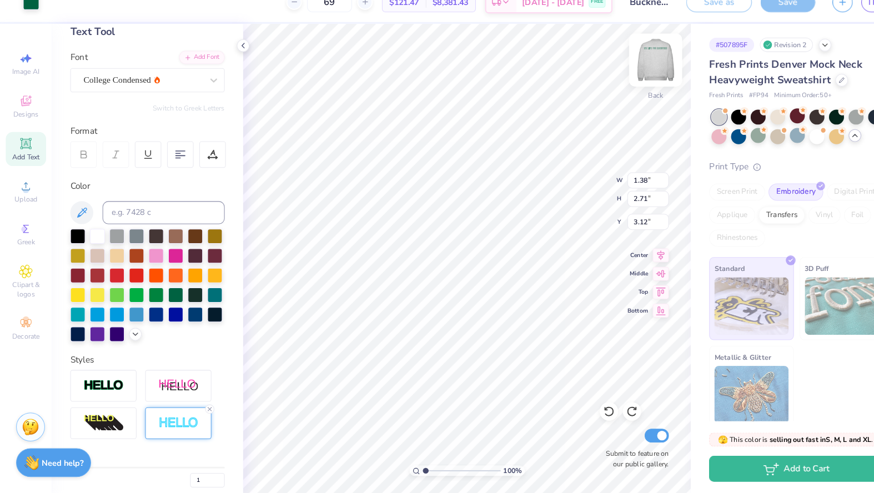
click at [636, 59] on img at bounding box center [632, 75] width 44 height 44
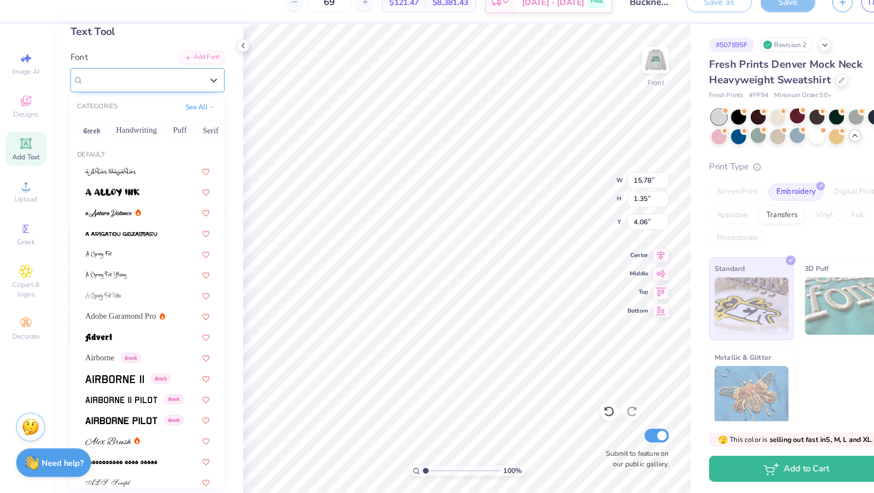
click at [149, 91] on icon at bounding box center [152, 94] width 6 height 7
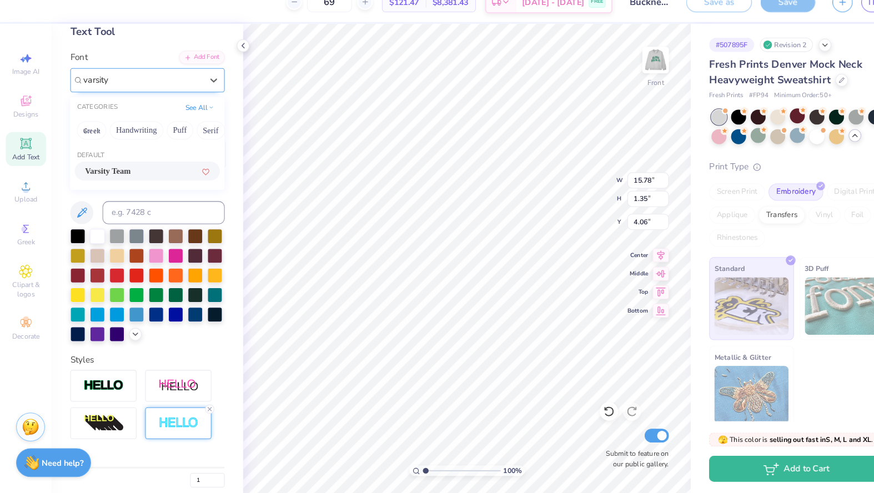
click at [117, 177] on span "Varsity Team" at bounding box center [104, 183] width 44 height 12
type input "varsity"
type input "0.97"
type input "4.25"
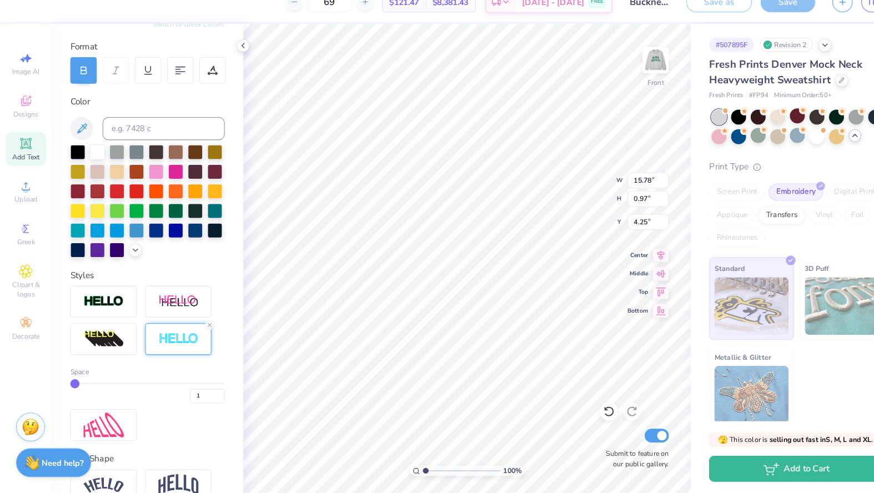
scroll to position [143, 0]
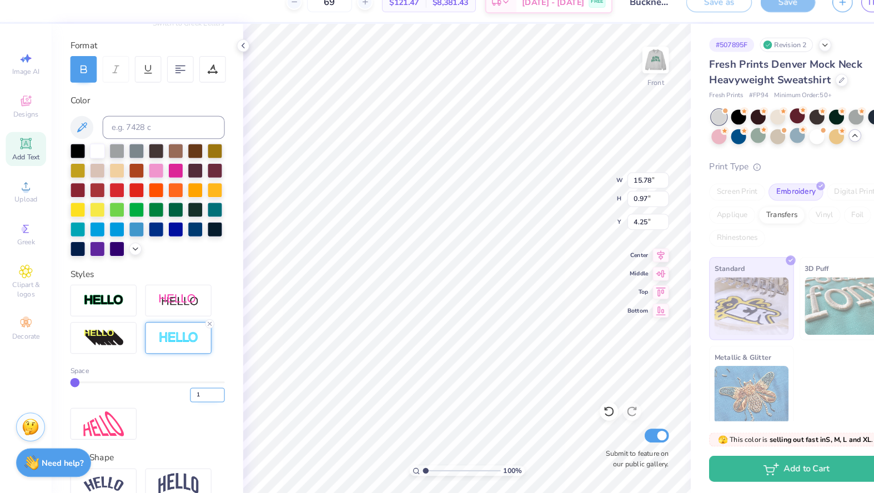
click at [212, 391] on input "1" at bounding box center [199, 398] width 33 height 14
type input "2"
click at [210, 391] on input "2" at bounding box center [199, 398] width 33 height 14
type input "2"
click at [623, 66] on img at bounding box center [632, 75] width 44 height 44
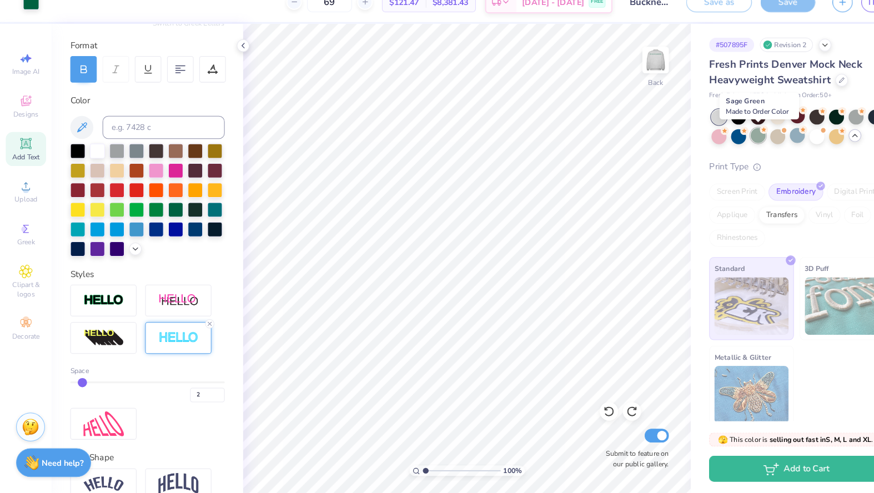
click at [726, 141] on div at bounding box center [730, 148] width 14 height 14
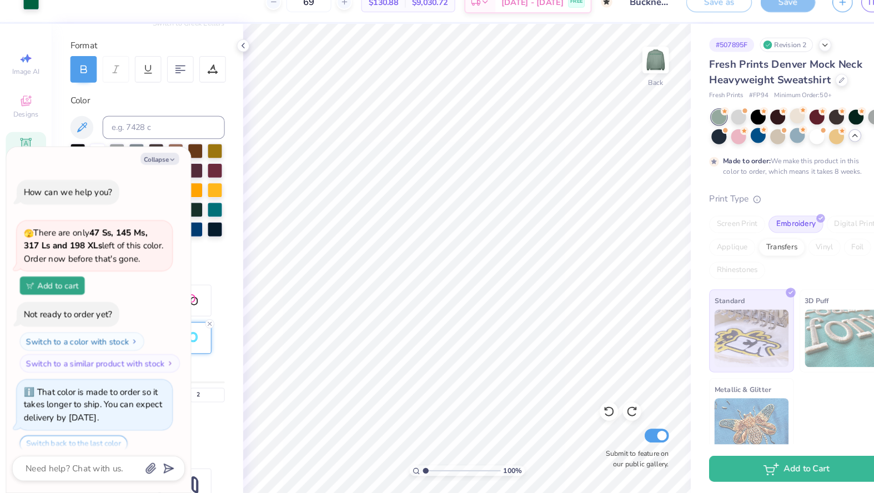
scroll to position [37, 0]
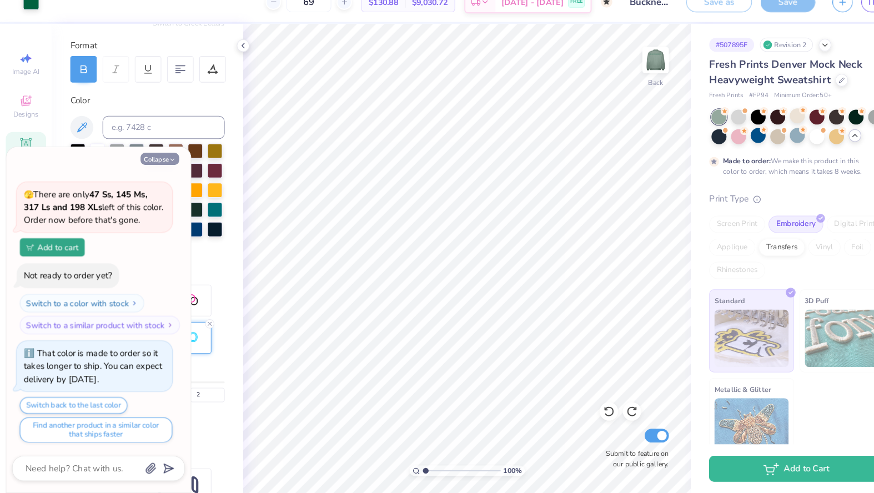
click at [157, 165] on button "Collapse" at bounding box center [153, 171] width 37 height 12
type textarea "x"
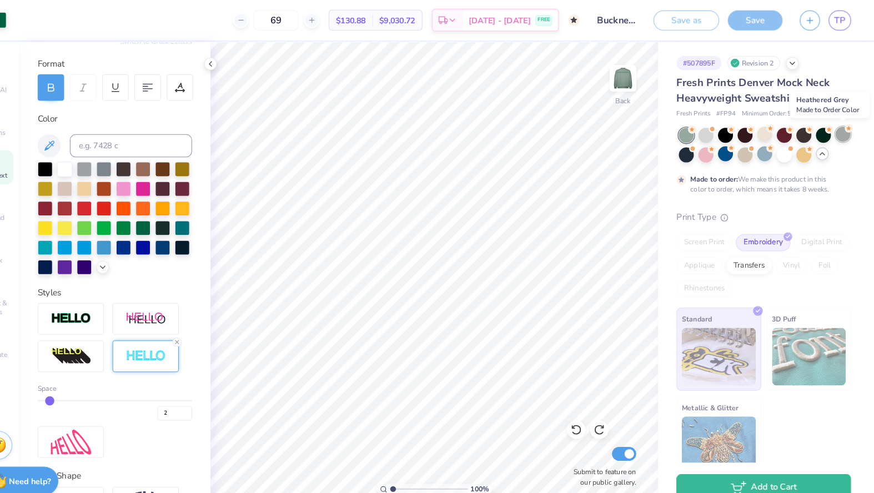
click at [837, 131] on div at bounding box center [844, 129] width 14 height 14
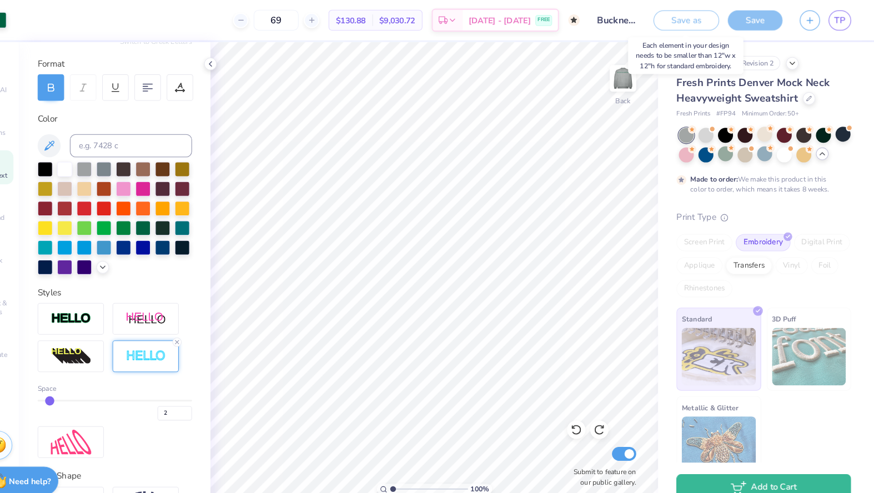
click at [661, 22] on div "Save as" at bounding box center [692, 19] width 63 height 19
click at [723, 148] on div at bounding box center [730, 148] width 14 height 14
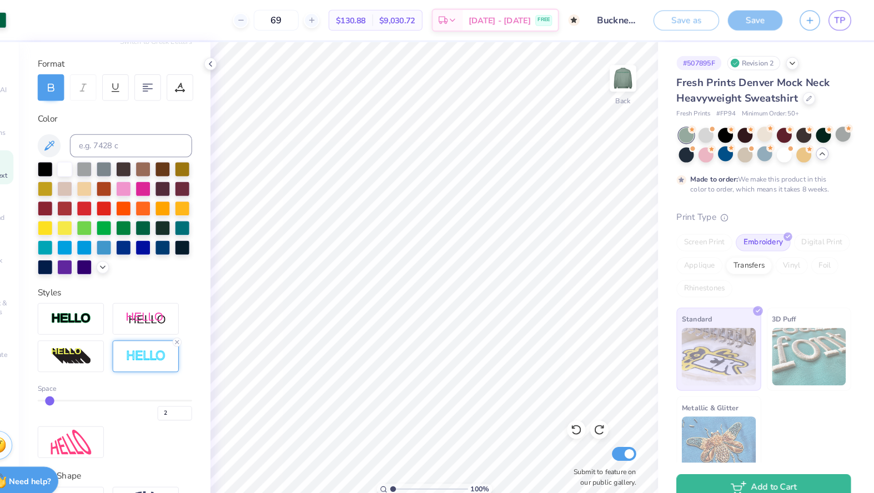
click at [661, 27] on div "Save as" at bounding box center [692, 19] width 63 height 19
click at [666, 6] on div "Save as Save TP" at bounding box center [767, 19] width 213 height 39
click at [666, 16] on div "Save as" at bounding box center [692, 19] width 63 height 19
click at [679, 16] on div "Save as" at bounding box center [692, 19] width 63 height 19
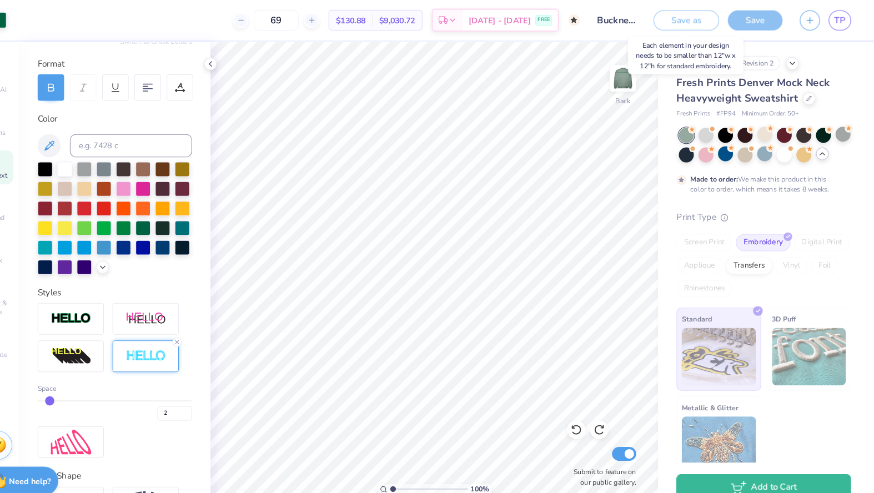
click at [679, 16] on div "Save as" at bounding box center [692, 19] width 63 height 19
click at [665, 25] on div "Save as" at bounding box center [692, 19] width 63 height 19
click at [685, 21] on div "Save as" at bounding box center [692, 19] width 63 height 19
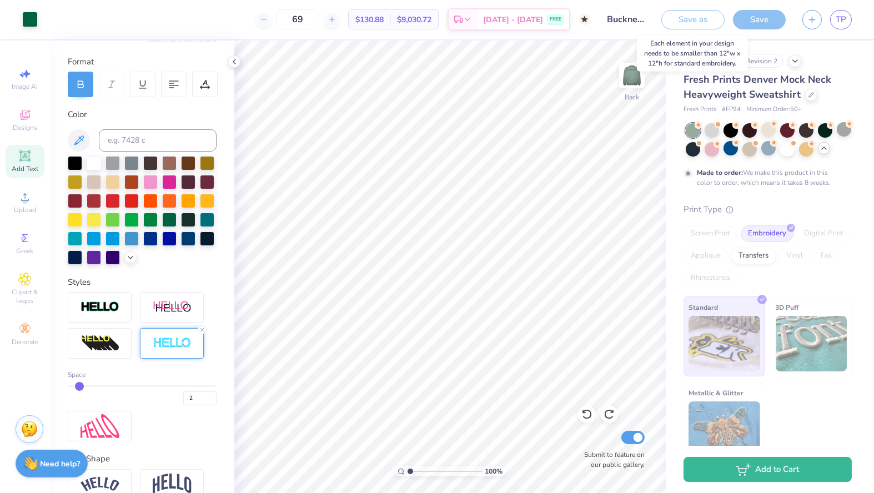
click at [690, 23] on div "Save as" at bounding box center [692, 19] width 63 height 19
click at [268, 21] on icon at bounding box center [264, 20] width 8 height 8
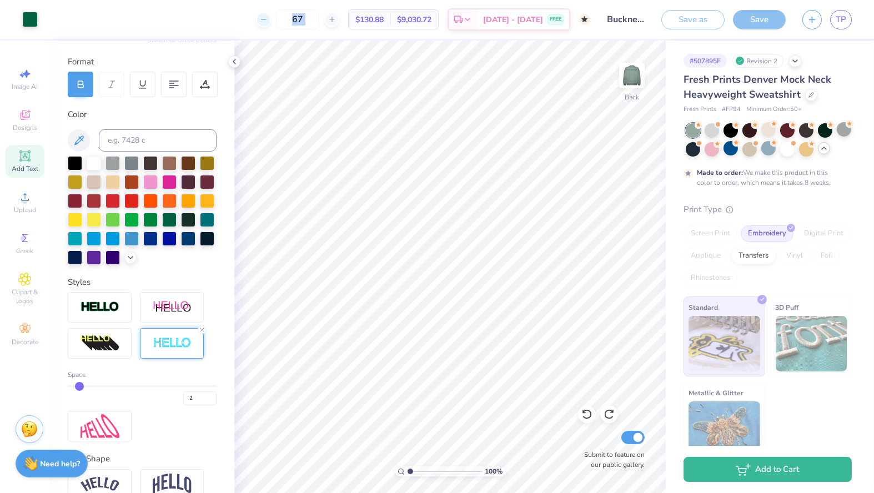
type input "66"
click at [626, 79] on img at bounding box center [632, 75] width 44 height 44
type input "4.01"
click at [176, 476] on img at bounding box center [172, 484] width 39 height 21
type input "4.24"
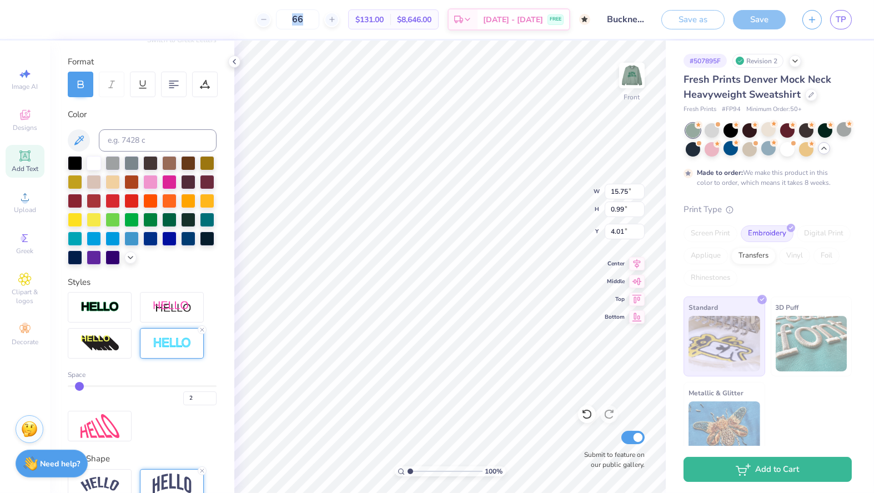
type input "2.38"
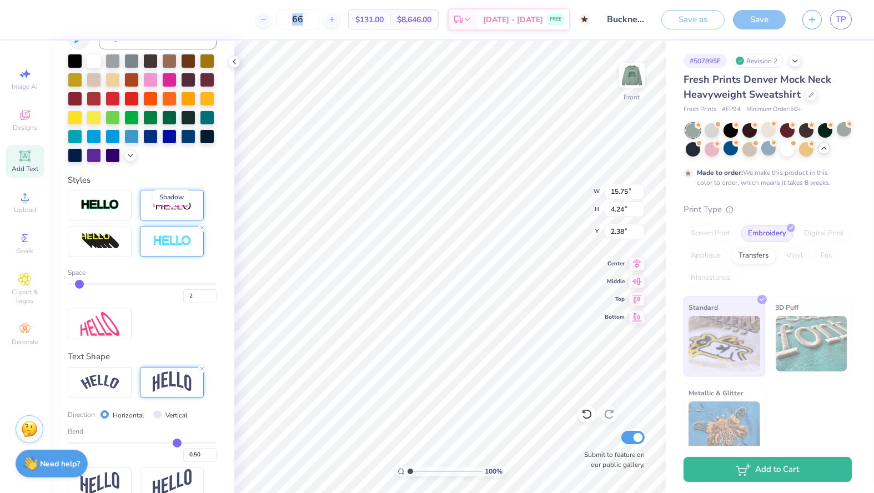
scroll to position [262, 0]
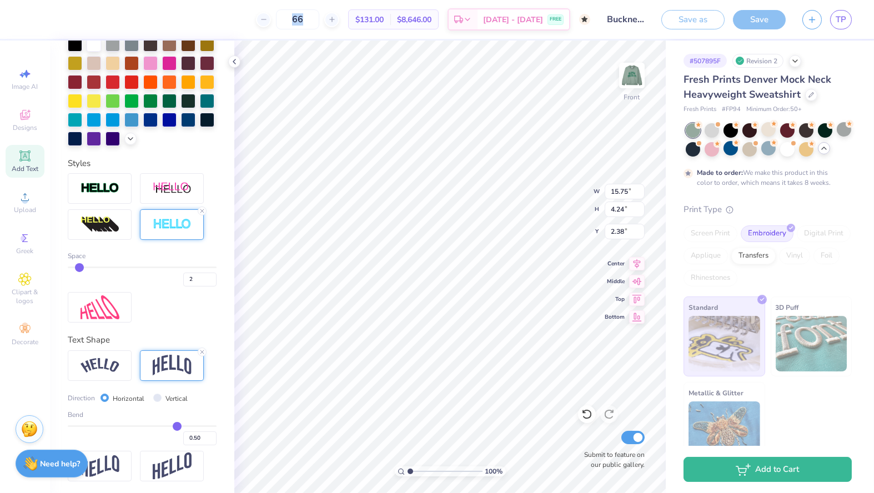
type input "0.08"
click at [147, 425] on input "range" at bounding box center [142, 426] width 149 height 2
type input "1.48"
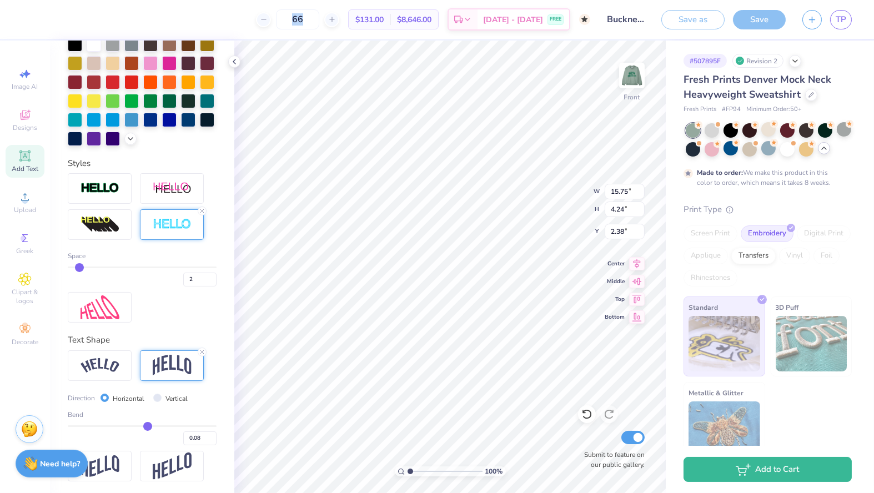
type input "3.76"
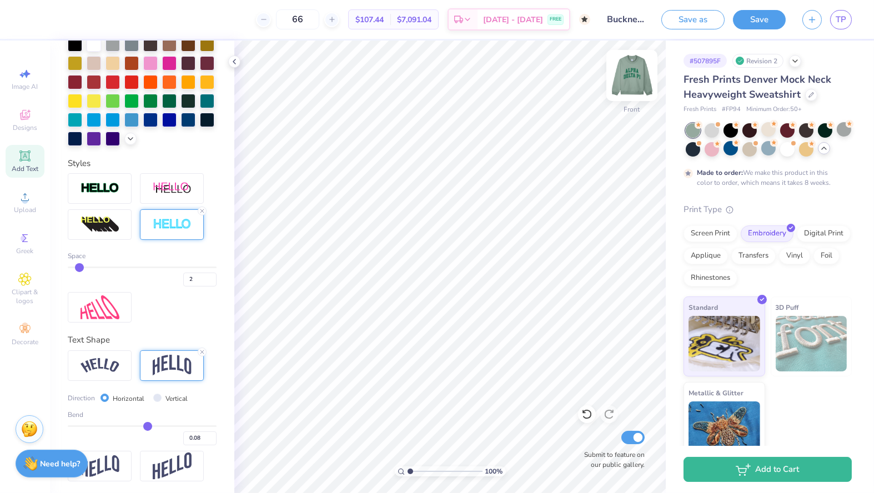
click at [628, 81] on img at bounding box center [632, 75] width 44 height 44
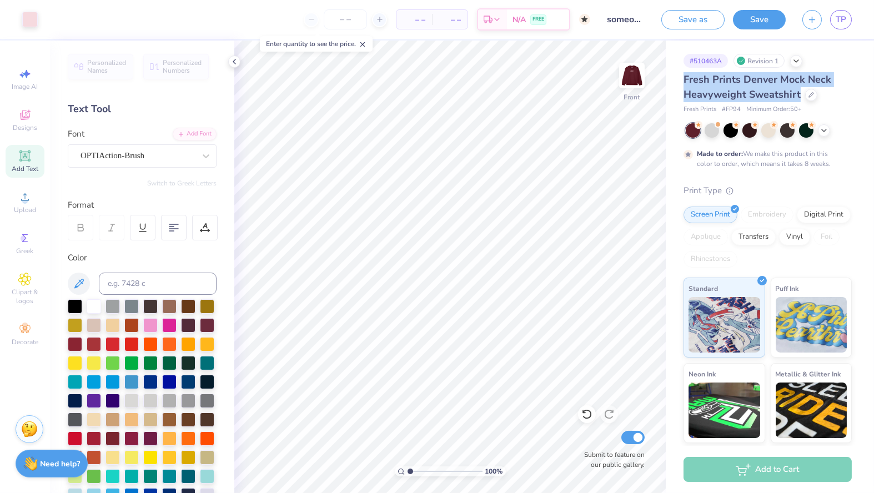
scroll to position [158, 0]
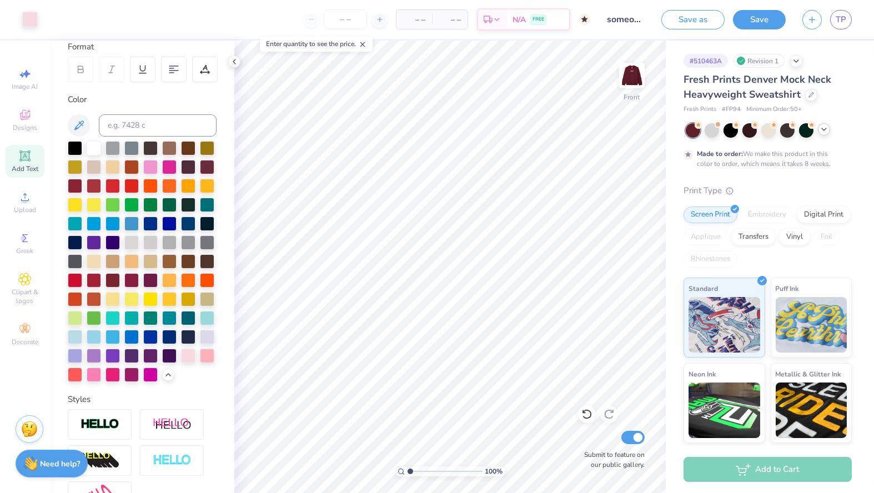
click at [824, 127] on icon at bounding box center [823, 129] width 9 height 9
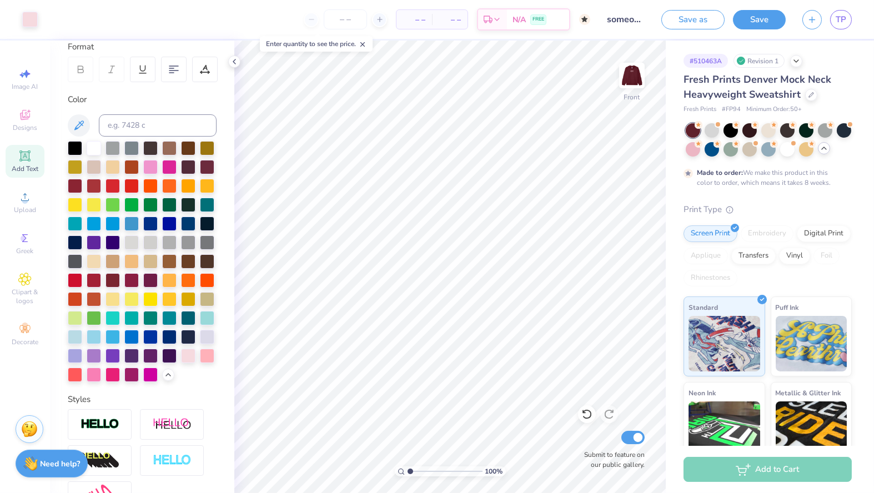
type textarea "x"
